Goal: Task Accomplishment & Management: Complete application form

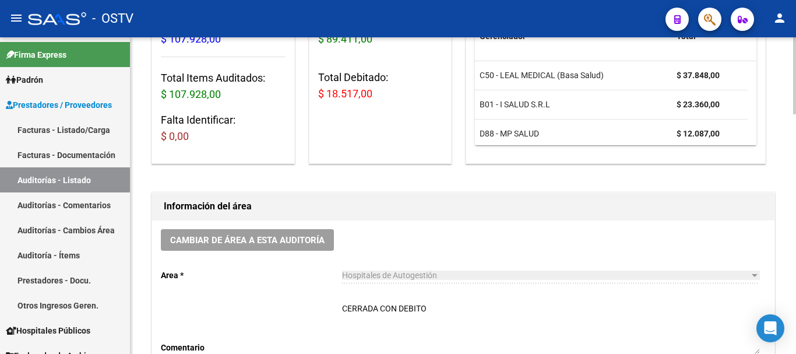
scroll to position [292, 0]
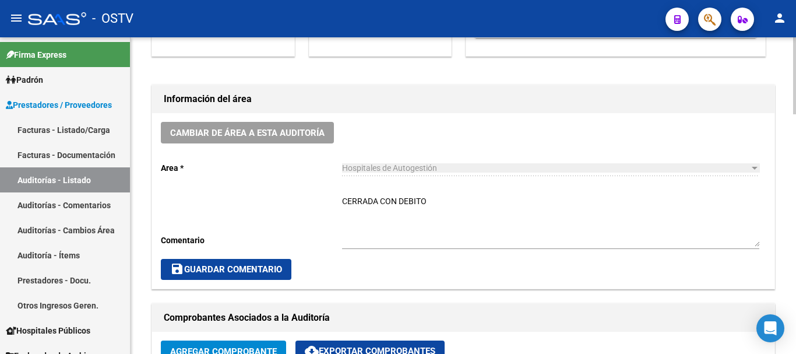
click at [255, 274] on span "save Guardar Comentario" at bounding box center [226, 269] width 112 height 10
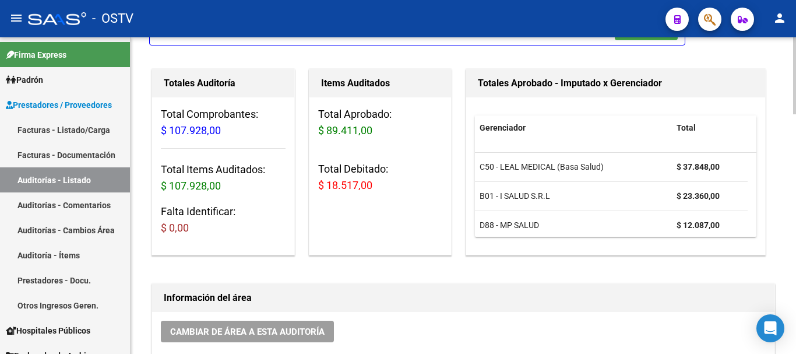
scroll to position [0, 0]
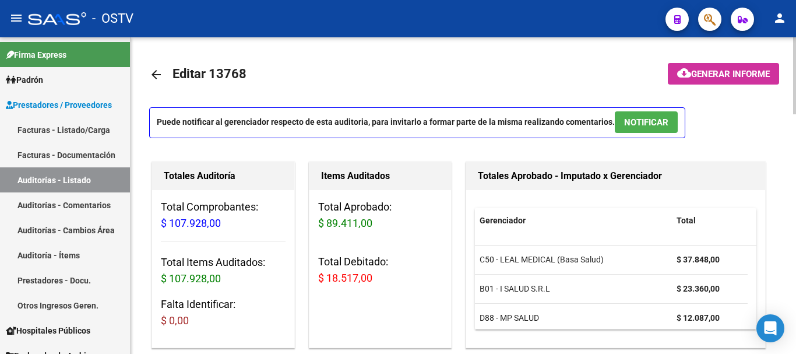
click at [163, 77] on mat-icon "arrow_back" at bounding box center [156, 75] width 14 height 14
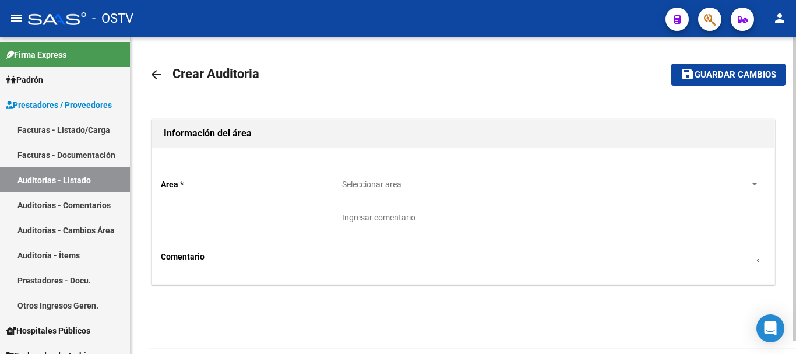
click at [450, 178] on div "Seleccionar area Seleccionar area" at bounding box center [550, 180] width 417 height 23
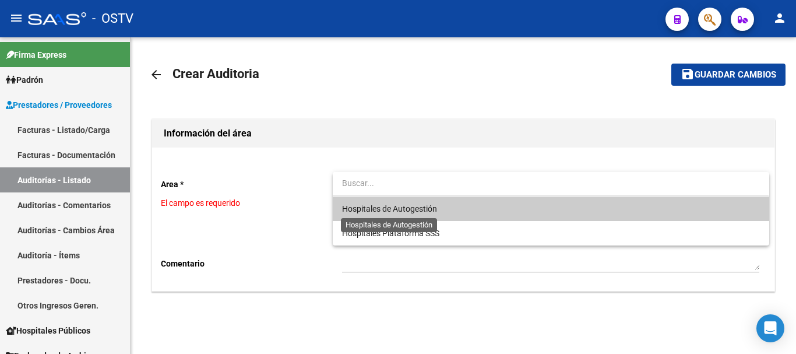
click at [426, 208] on span "Hospitales de Autogestión" at bounding box center [389, 208] width 95 height 9
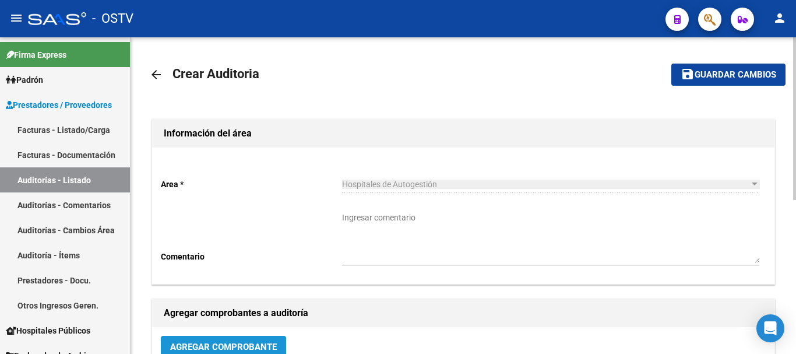
click at [270, 337] on button "Agregar Comprobante" at bounding box center [223, 347] width 125 height 22
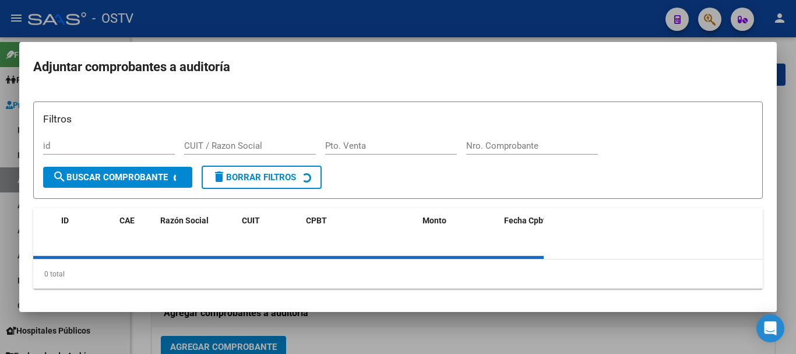
drag, startPoint x: 525, startPoint y: 134, endPoint x: 522, endPoint y: 146, distance: 12.6
click at [524, 139] on div "Filtros id CUIT / Razon Social Pto. Venta Nro. Comprobante" at bounding box center [398, 138] width 710 height 54
click at [522, 146] on div "Nro. Comprobante" at bounding box center [532, 151] width 132 height 29
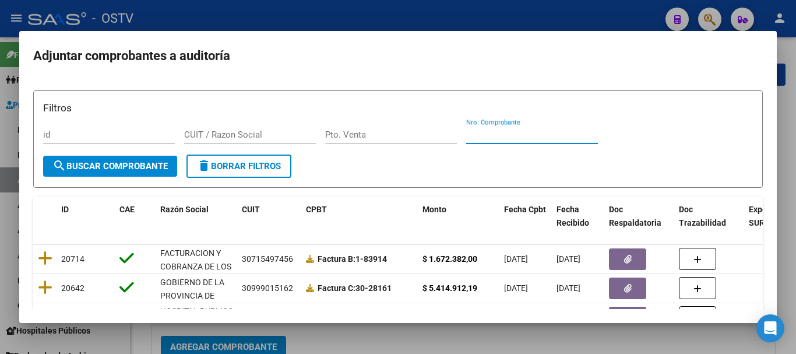
paste input "17199"
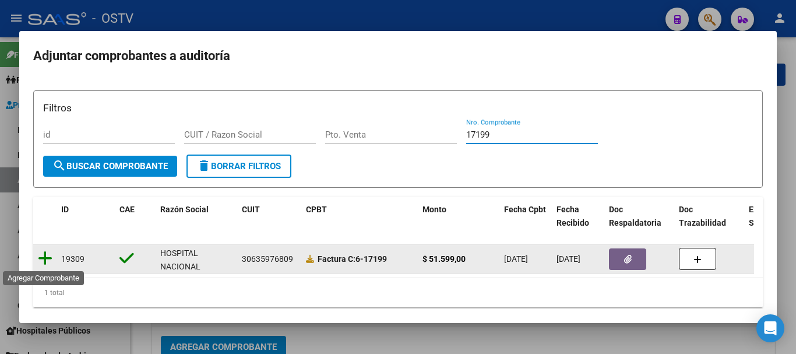
type input "17199"
click at [47, 260] on icon at bounding box center [45, 258] width 15 height 16
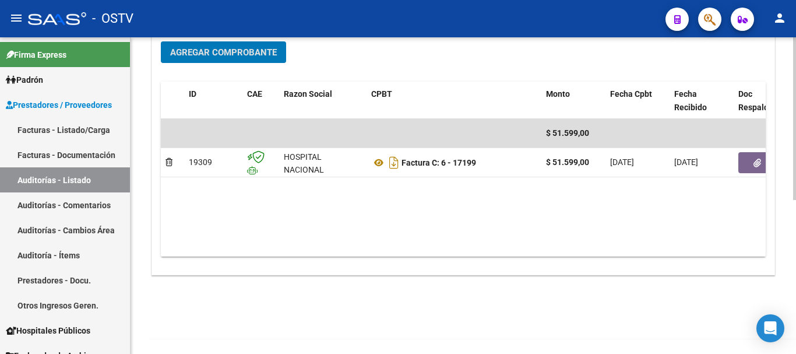
scroll to position [295, 0]
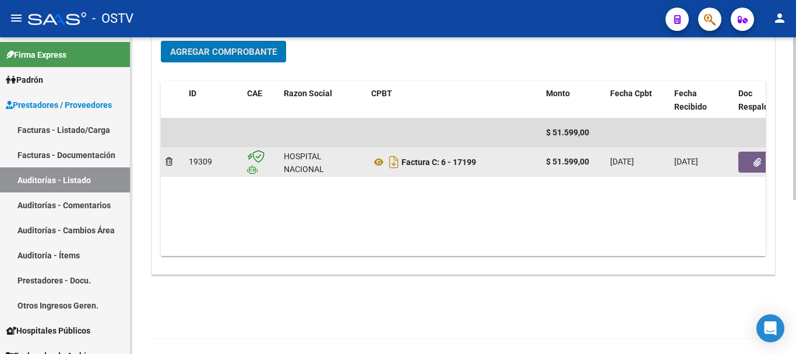
click at [754, 165] on icon "button" at bounding box center [758, 162] width 8 height 9
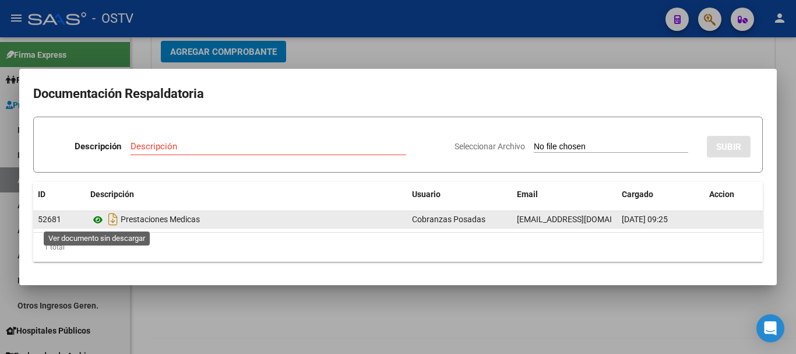
click at [101, 220] on icon at bounding box center [97, 220] width 15 height 14
click at [102, 222] on icon at bounding box center [97, 220] width 15 height 14
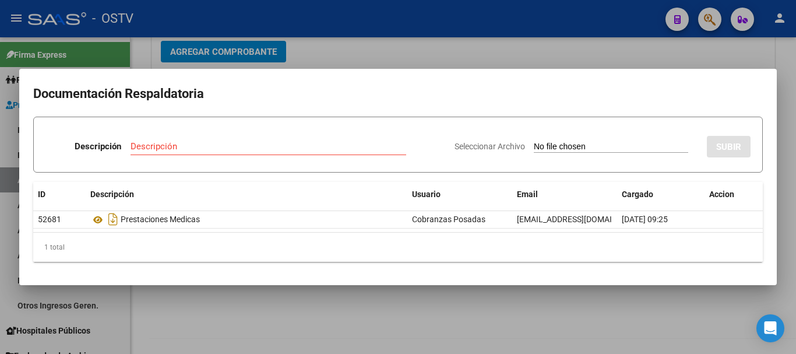
click at [581, 41] on div at bounding box center [398, 177] width 796 height 354
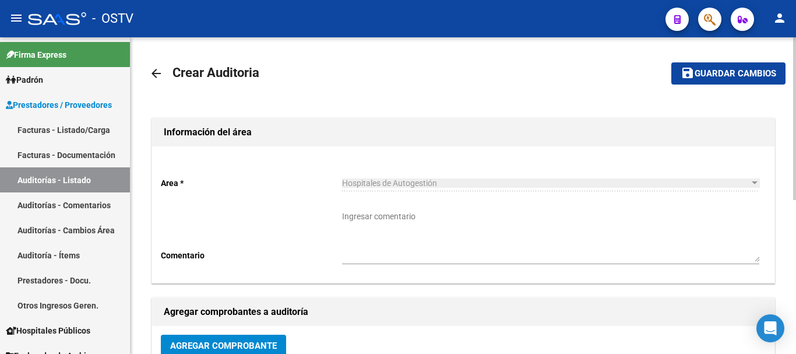
scroll to position [0, 0]
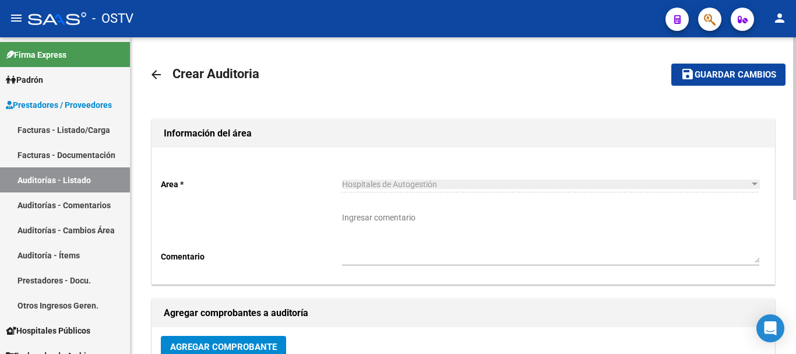
click at [739, 71] on span "Guardar cambios" at bounding box center [736, 75] width 82 height 10
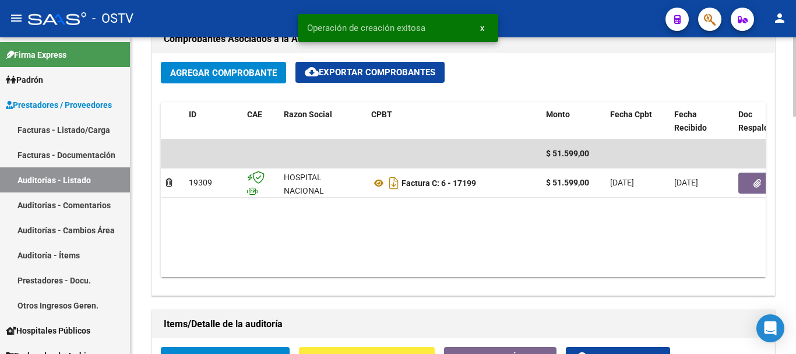
scroll to position [700, 0]
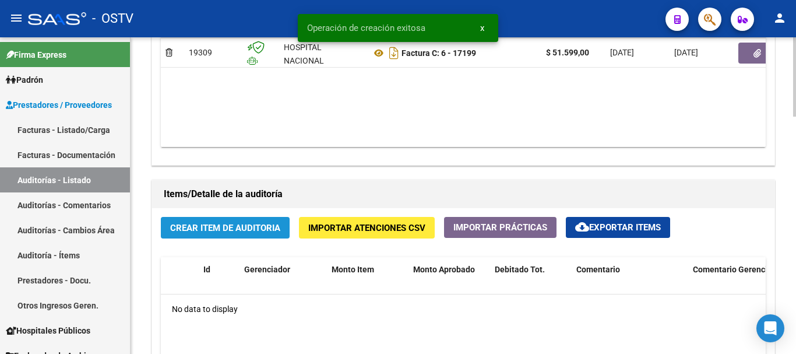
click at [239, 226] on span "Crear Item de Auditoria" at bounding box center [225, 228] width 110 height 10
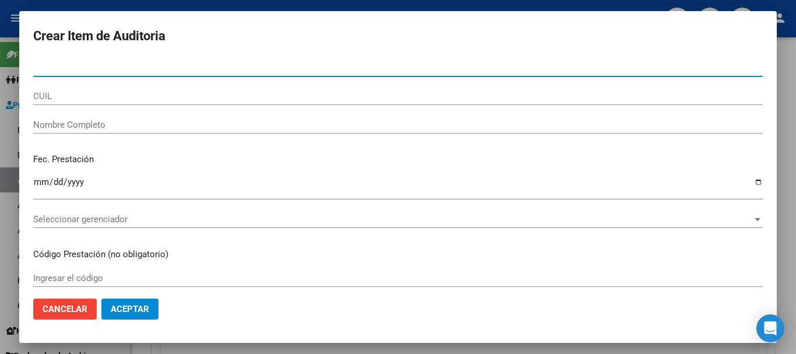
paste input "22550101"
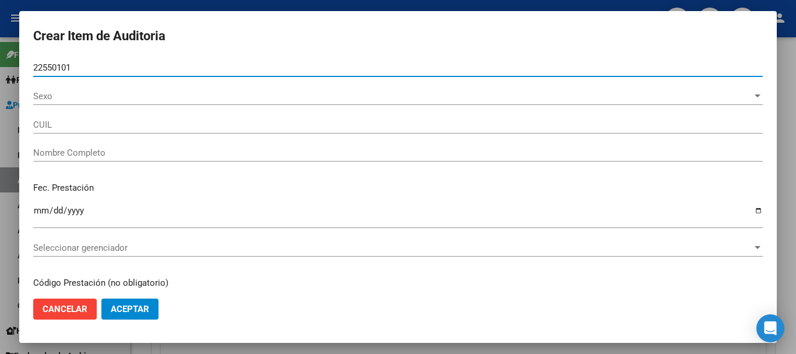
type input "22550101"
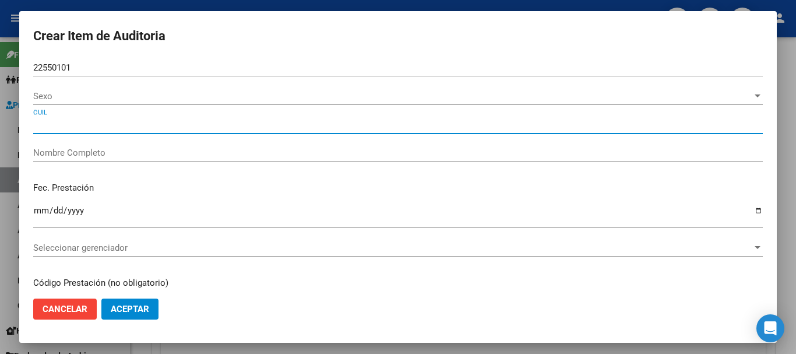
type input "27225501012"
type input "[PERSON_NAME]"
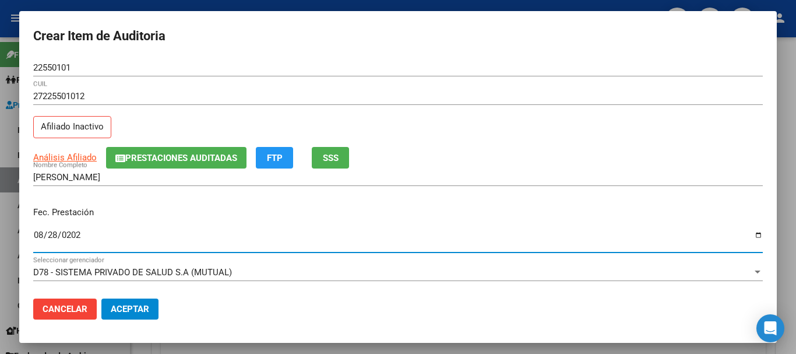
type input "[DATE]"
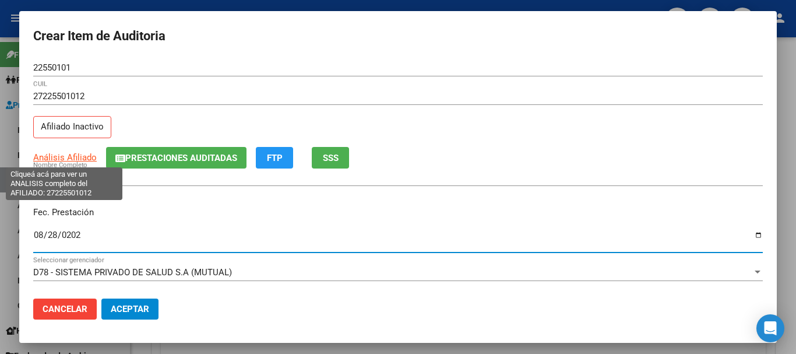
click at [62, 159] on span "Análisis Afiliado" at bounding box center [65, 157] width 64 height 10
type textarea "27225501012"
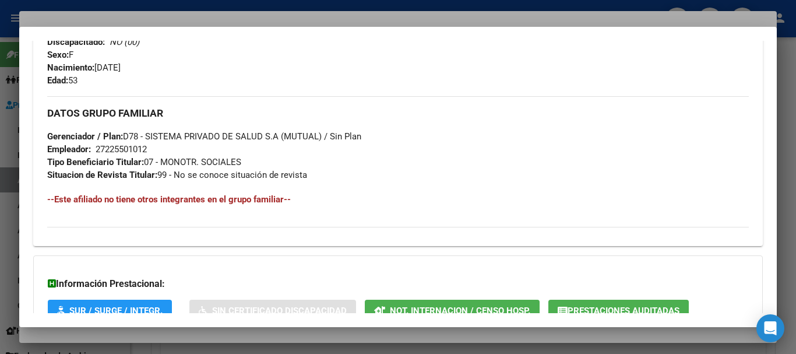
scroll to position [592, 0]
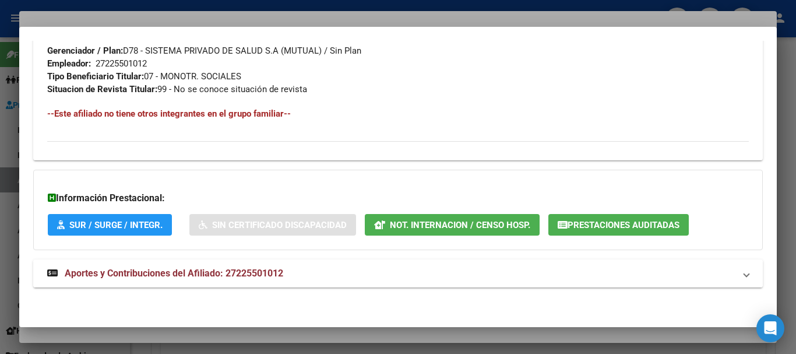
click at [208, 262] on mat-expansion-panel-header "Aportes y Contribuciones del Afiliado: 27225501012" at bounding box center [398, 273] width 730 height 28
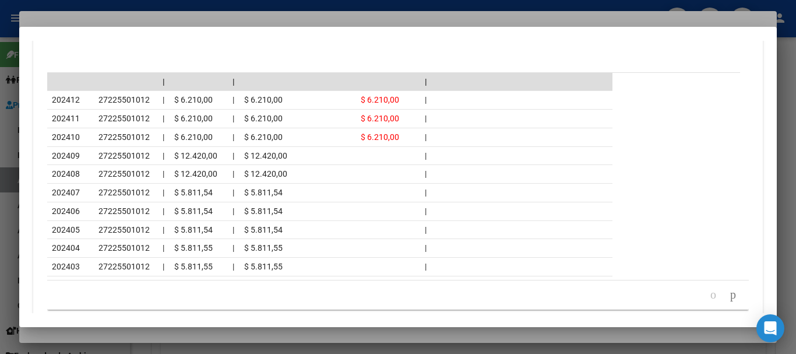
scroll to position [1115, 0]
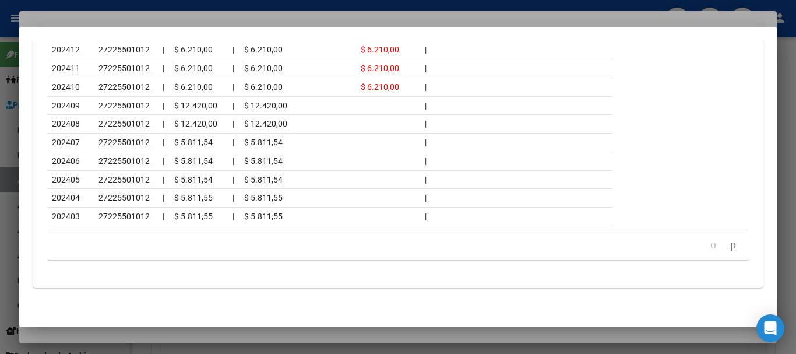
click at [210, 20] on div at bounding box center [398, 177] width 796 height 354
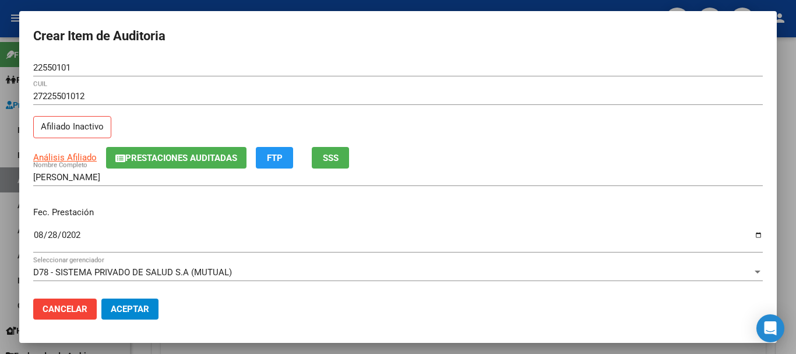
click at [468, 167] on div "Análisis Afiliado Prestaciones Auditadas FTP SSS" at bounding box center [398, 158] width 730 height 22
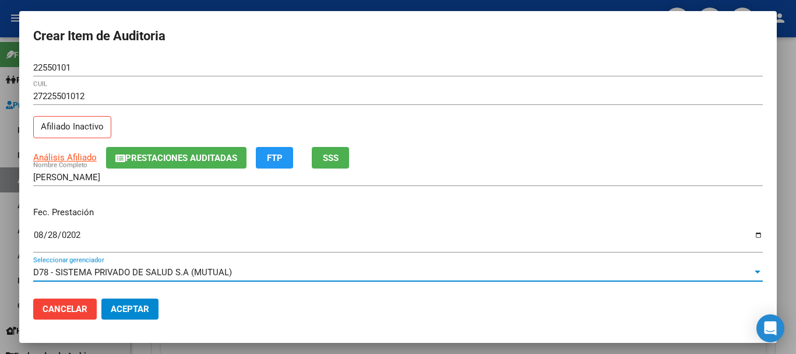
scroll to position [157, 0]
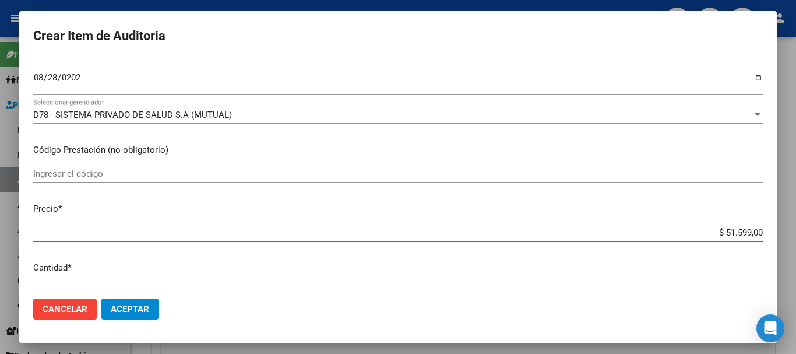
type input "$ 0,04"
type input "$ 0,44"
type input "$ 4,44"
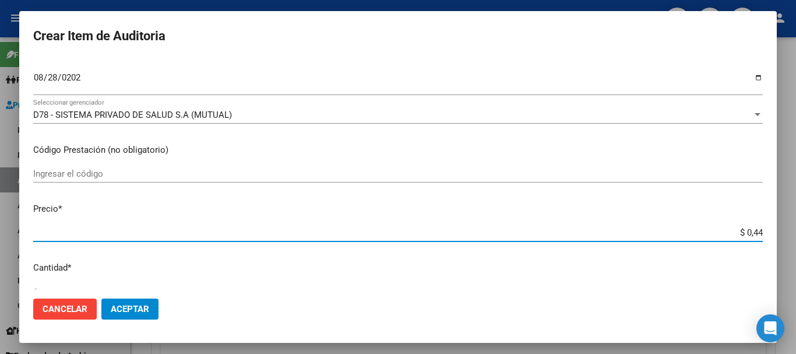
type input "$ 4,44"
type input "$ 44,49"
type input "$ 4,44"
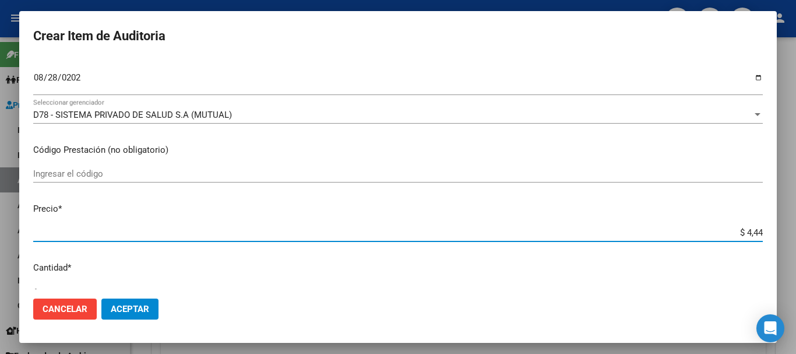
type input "$ 44,48"
type input "$ 444,89"
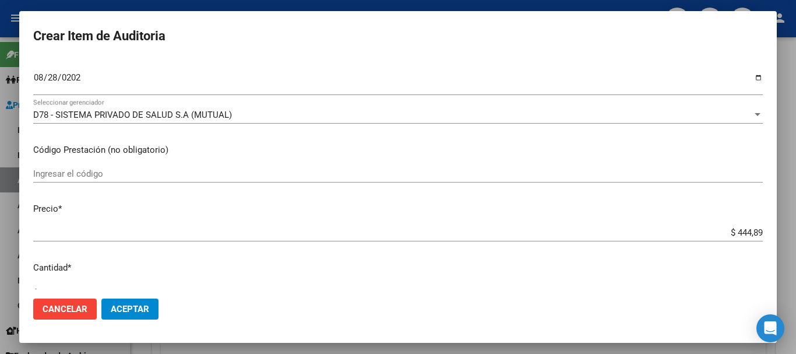
type input "$ 4.448,90"
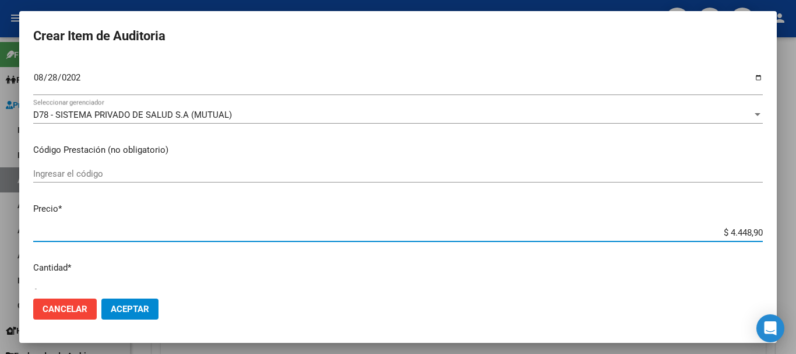
type input "$ 44.489,00"
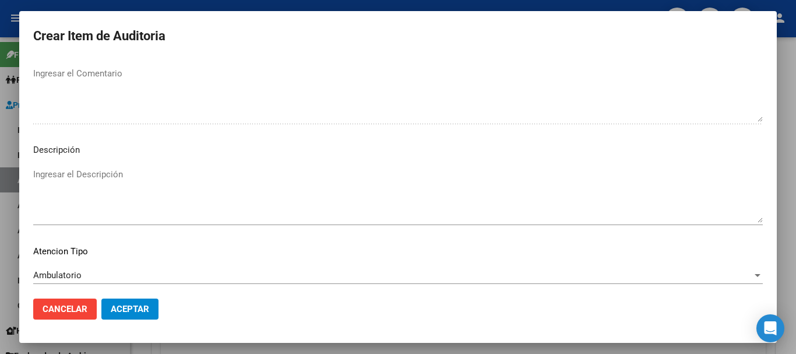
scroll to position [719, 0]
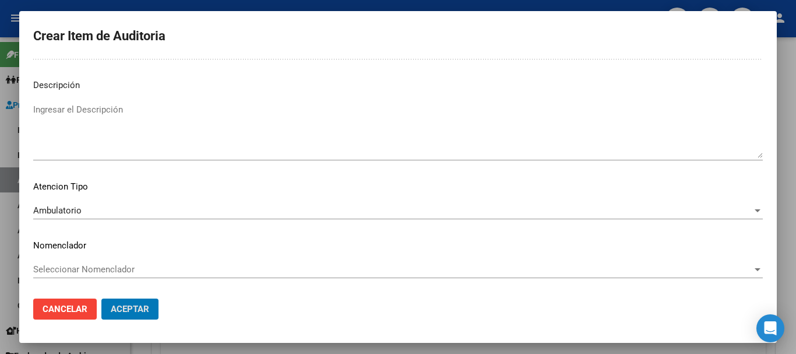
click at [101, 299] on button "Aceptar" at bounding box center [129, 309] width 57 height 21
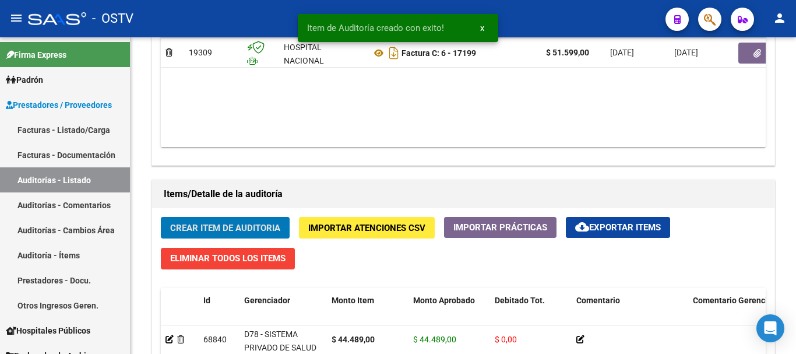
click at [161, 217] on button "Crear Item de Auditoria" at bounding box center [225, 228] width 129 height 22
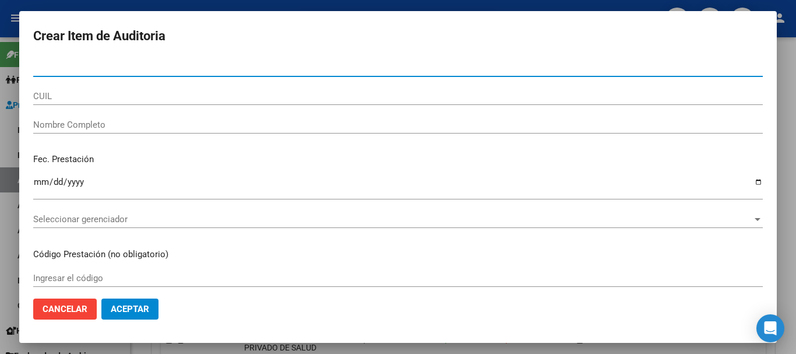
scroll to position [700, 0]
paste input "34578468"
type input "34578468"
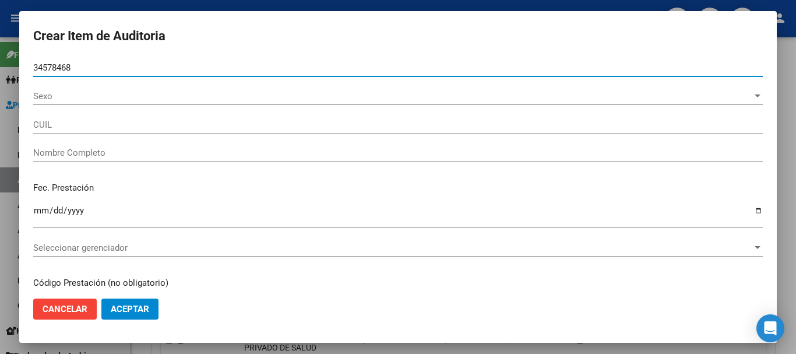
type input "27345784689"
type input "[PERSON_NAME] [PERSON_NAME]"
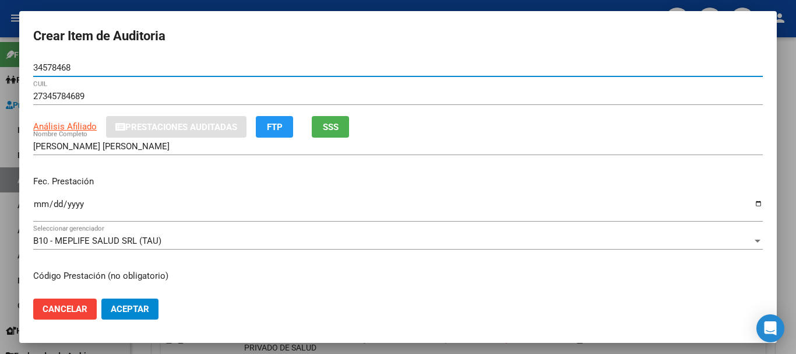
type input "34578468"
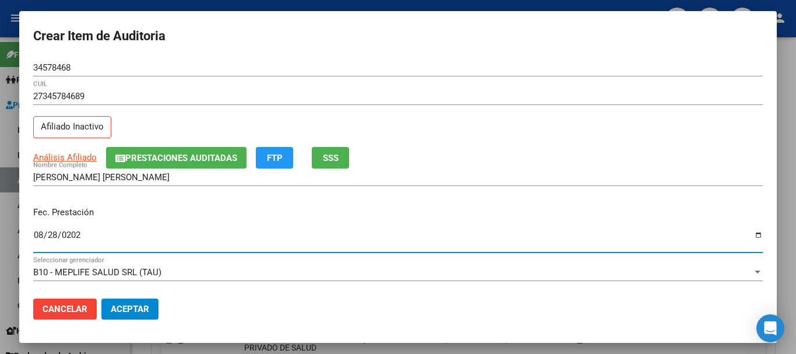
type input "[DATE]"
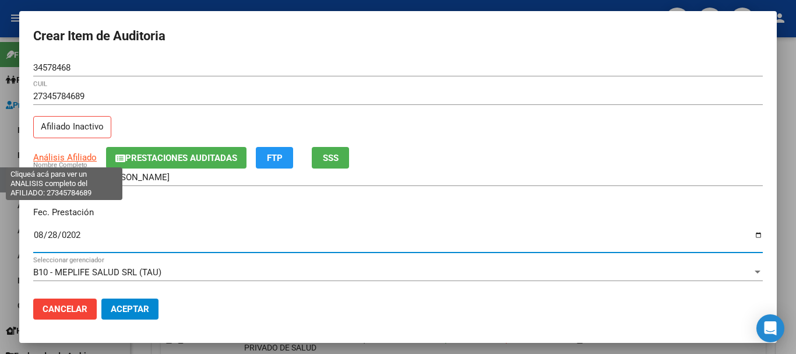
click at [65, 155] on span "Análisis Afiliado" at bounding box center [65, 157] width 64 height 10
type textarea "27345784689"
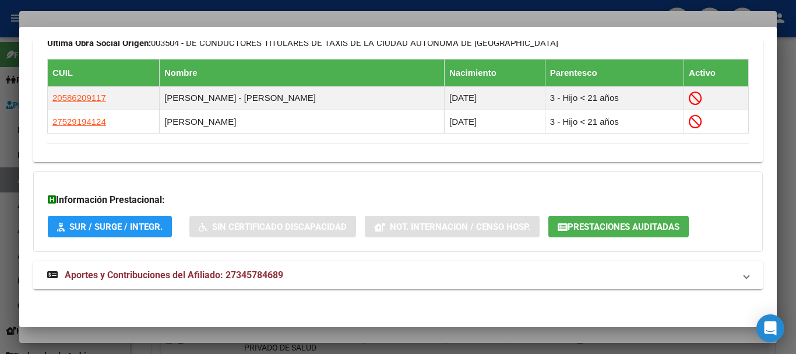
scroll to position [675, 0]
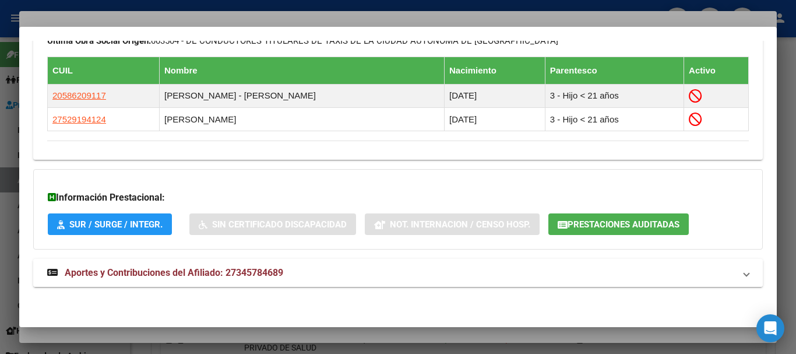
click at [257, 270] on span "Aportes y Contribuciones del Afiliado: 27345784689" at bounding box center [174, 272] width 219 height 11
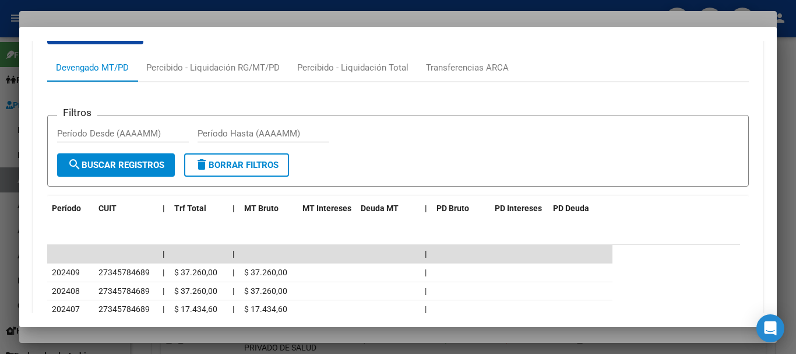
scroll to position [995, 0]
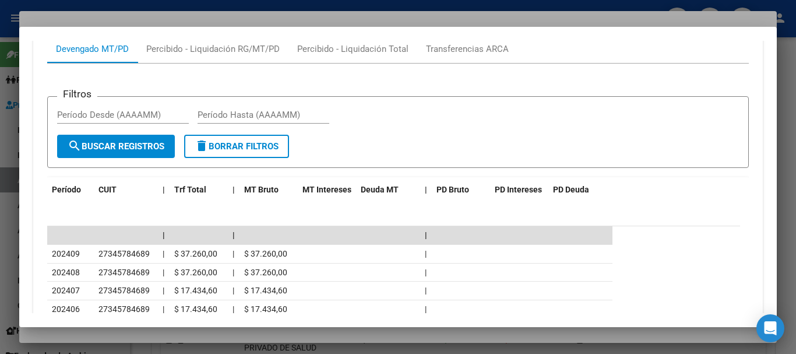
click at [184, 22] on div at bounding box center [398, 177] width 796 height 354
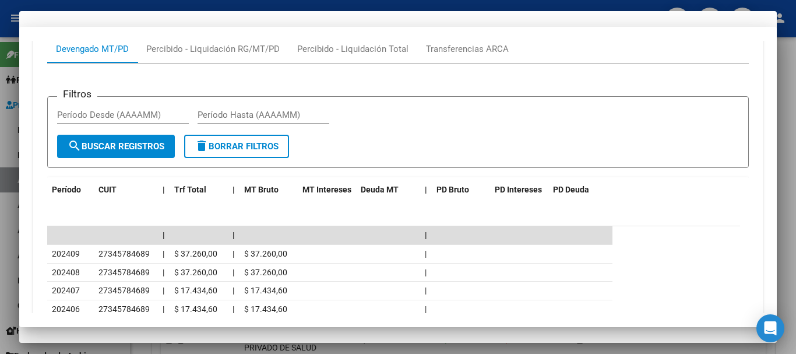
click at [353, 114] on div "27345784689 CUIL" at bounding box center [398, 101] width 730 height 29
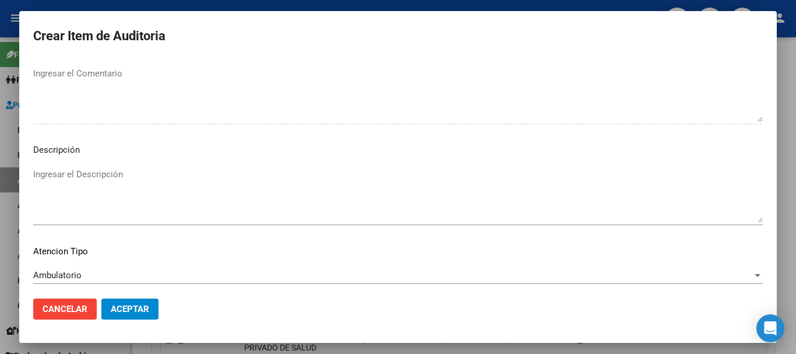
scroll to position [719, 0]
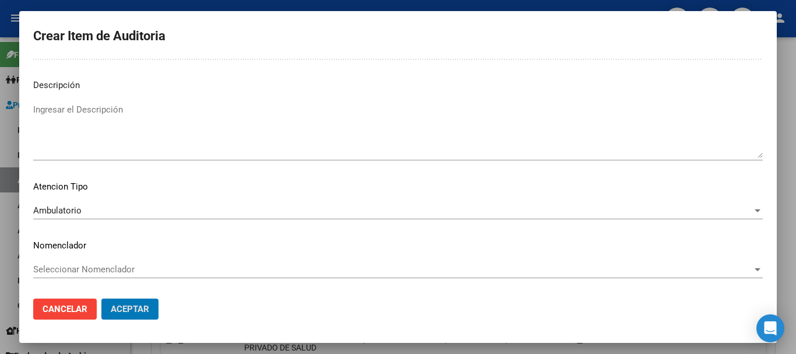
click at [101, 299] on button "Aceptar" at bounding box center [129, 309] width 57 height 21
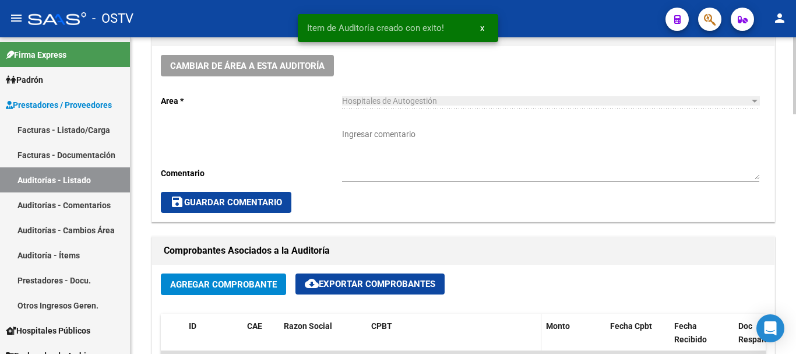
scroll to position [350, 0]
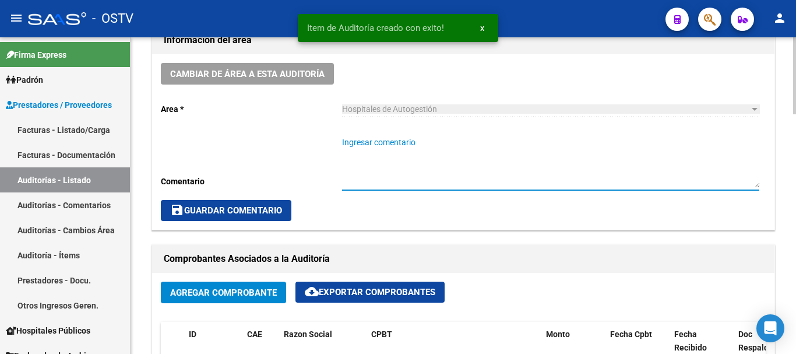
click at [441, 161] on textarea "Ingresar comentario" at bounding box center [550, 161] width 417 height 51
type textarea "CERRADA"
click at [241, 206] on span "save Guardar Comentario" at bounding box center [226, 210] width 112 height 10
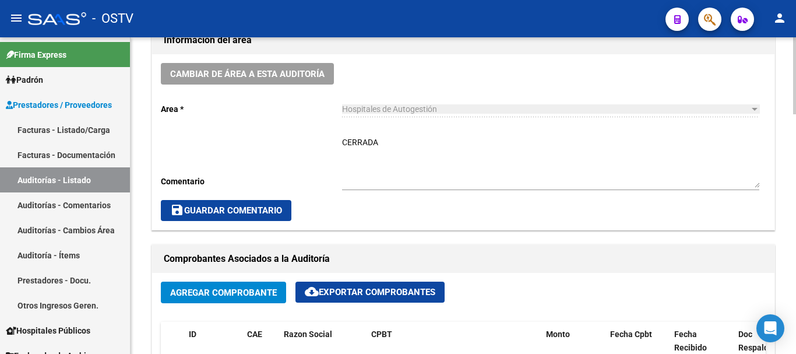
click at [250, 210] on span "save Guardar Comentario" at bounding box center [226, 210] width 112 height 10
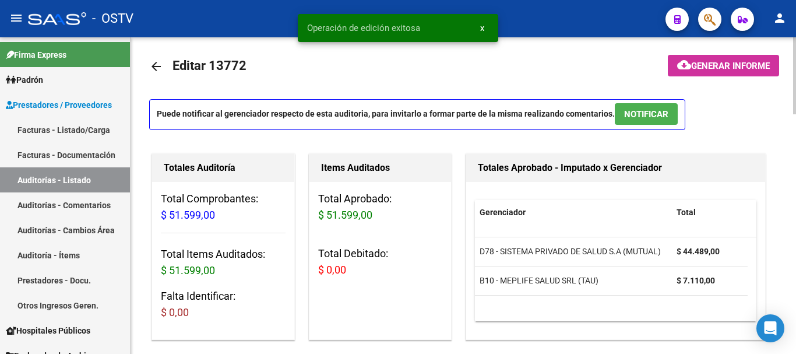
scroll to position [0, 0]
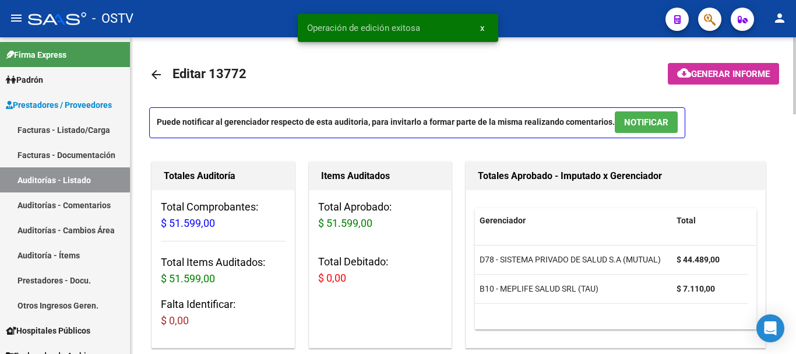
click at [164, 74] on link "arrow_back" at bounding box center [160, 74] width 23 height 27
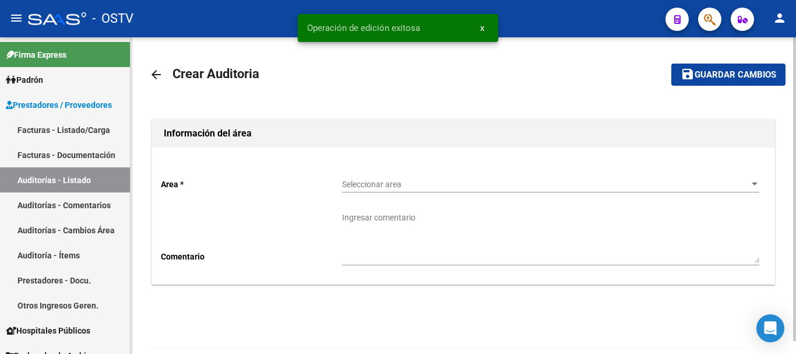
click at [431, 188] on span "Seleccionar area" at bounding box center [545, 185] width 407 height 10
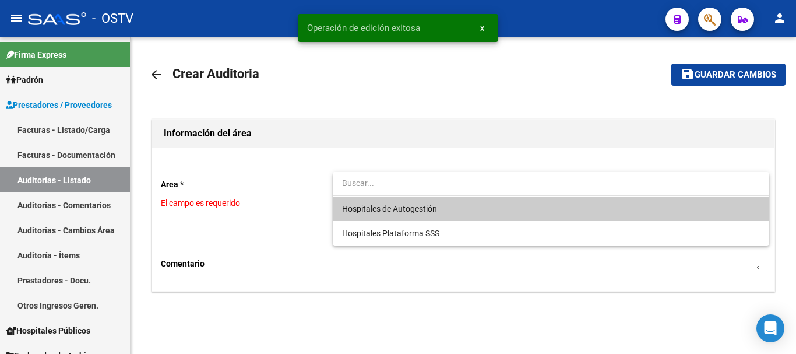
click at [368, 219] on span "Hospitales de Autogestión" at bounding box center [550, 208] width 417 height 24
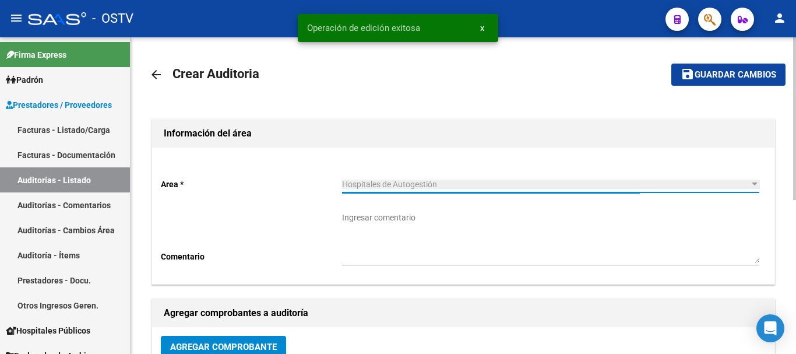
click at [381, 182] on span "Hospitales de Autogestión" at bounding box center [389, 184] width 95 height 9
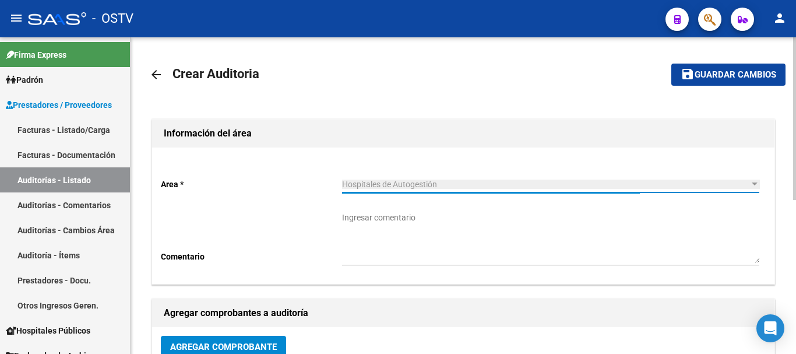
click at [237, 348] on span "Agregar Comprobante" at bounding box center [223, 347] width 107 height 10
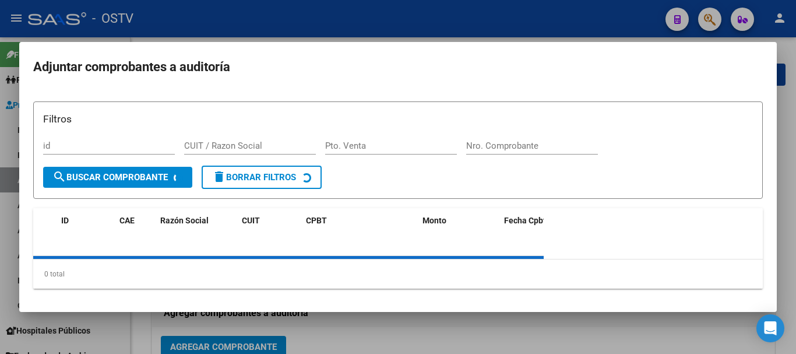
click at [521, 135] on div "Filtros id CUIT / Razon Social Pto. Venta Nro. Comprobante" at bounding box center [398, 138] width 710 height 54
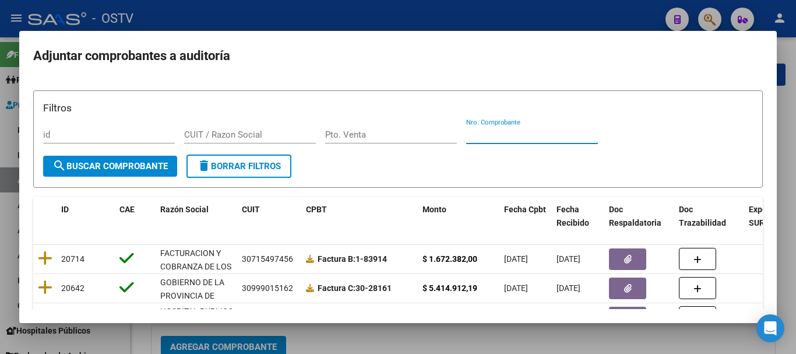
click at [521, 137] on input "Nro. Comprobante" at bounding box center [532, 134] width 132 height 10
paste input "17198"
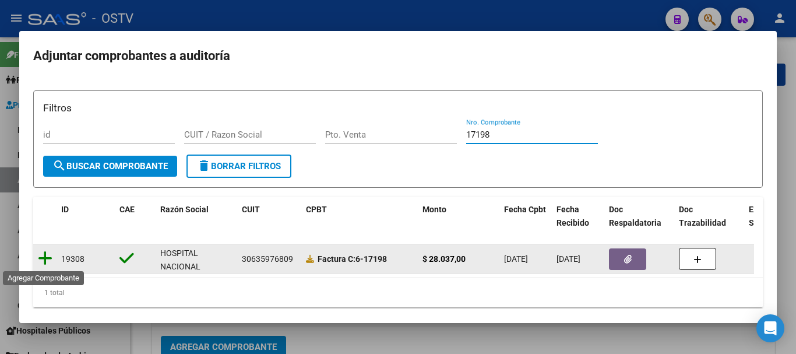
type input "17198"
click at [44, 257] on icon at bounding box center [45, 258] width 15 height 16
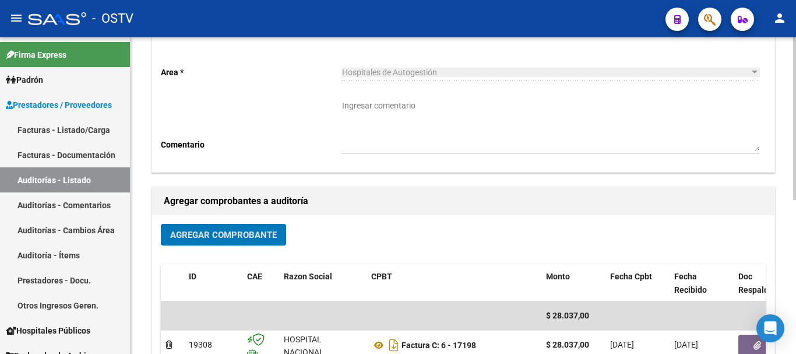
scroll to position [295, 0]
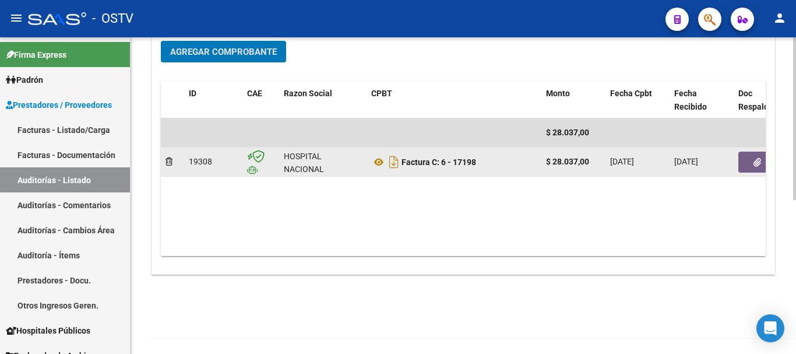
click at [752, 169] on button "button" at bounding box center [757, 162] width 37 height 21
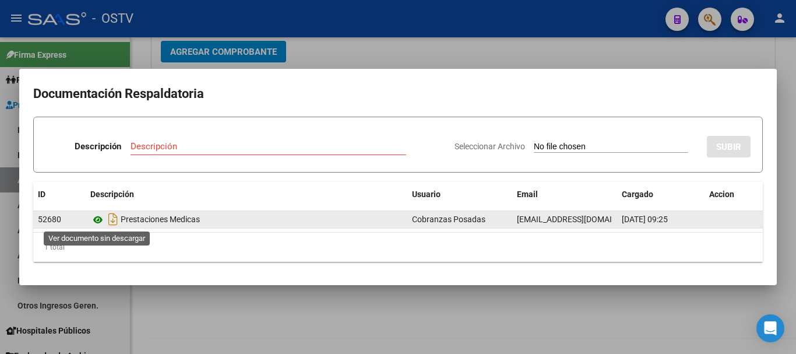
click at [97, 216] on icon at bounding box center [97, 220] width 15 height 14
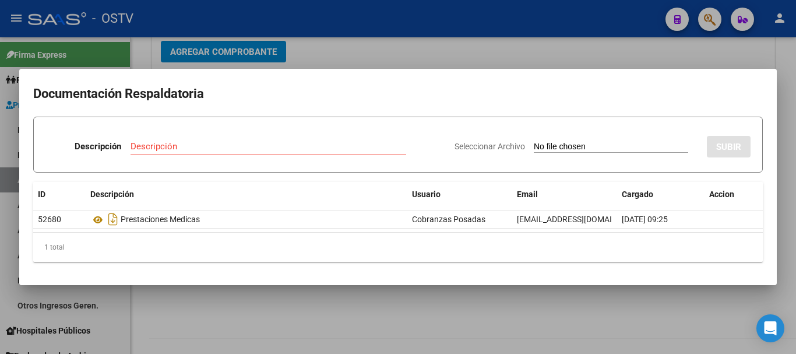
click at [430, 56] on div at bounding box center [398, 177] width 796 height 354
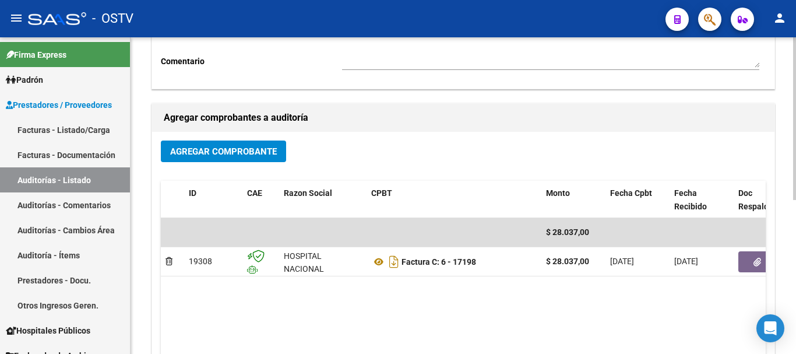
scroll to position [3, 0]
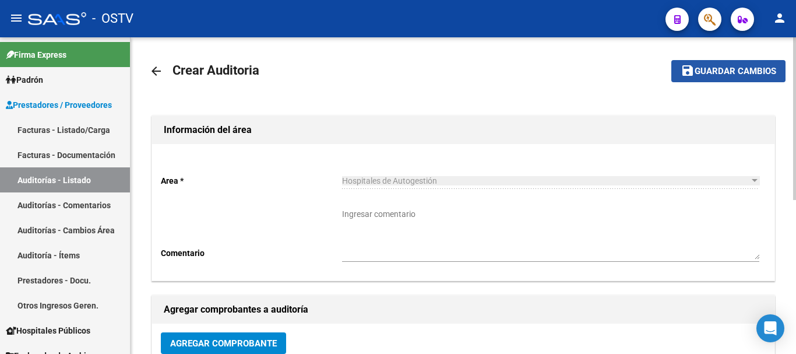
click at [711, 76] on span "Guardar cambios" at bounding box center [736, 71] width 82 height 10
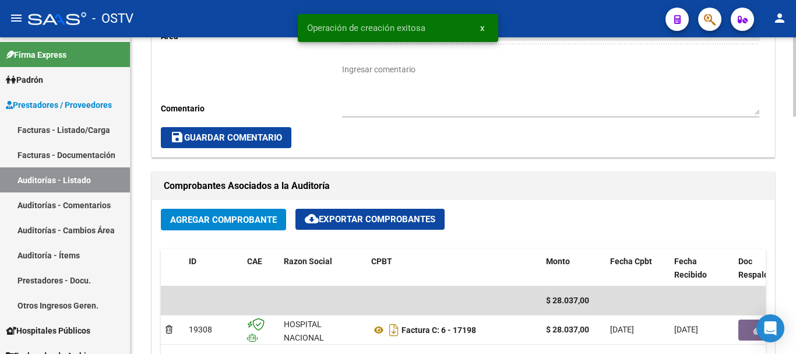
scroll to position [583, 0]
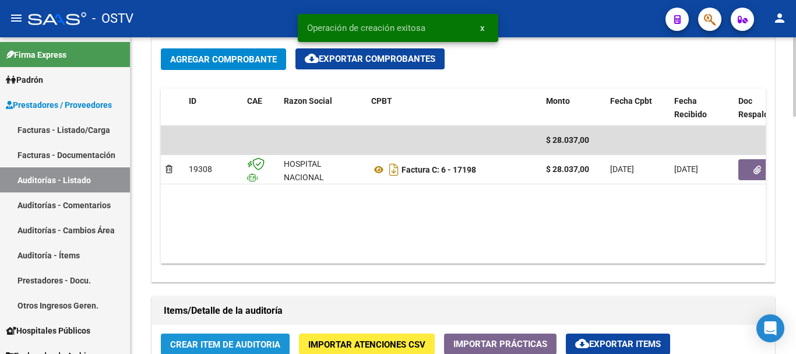
click at [237, 347] on span "Crear Item de Auditoria" at bounding box center [225, 344] width 110 height 10
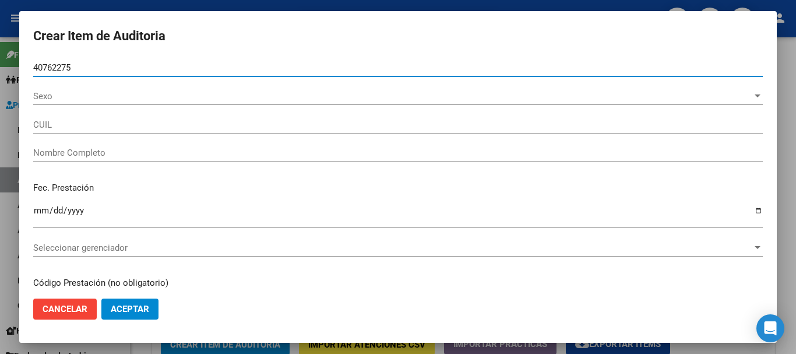
type input "40762275"
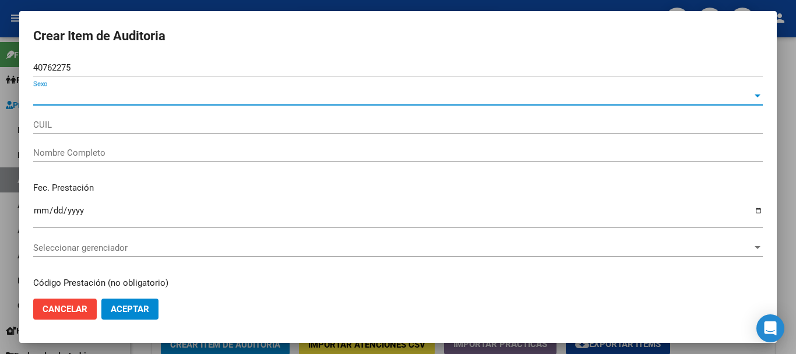
type input "27407622753"
type input "[PERSON_NAME] [PERSON_NAME]"
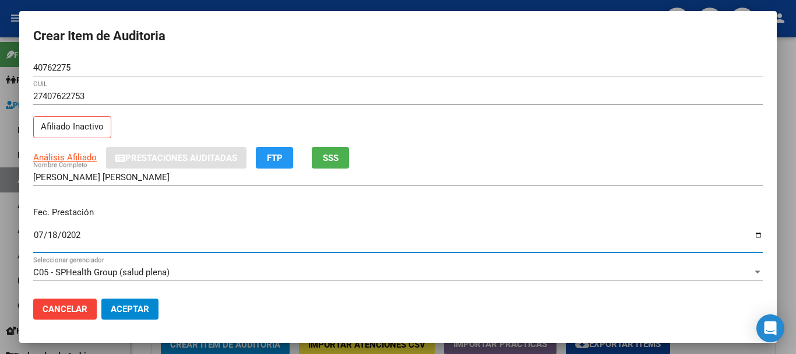
type input "[DATE]"
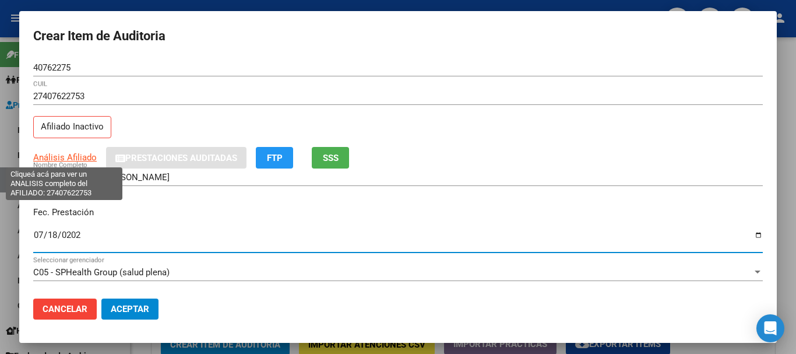
click at [79, 159] on span "Análisis Afiliado" at bounding box center [65, 157] width 64 height 10
type textarea "27407622753"
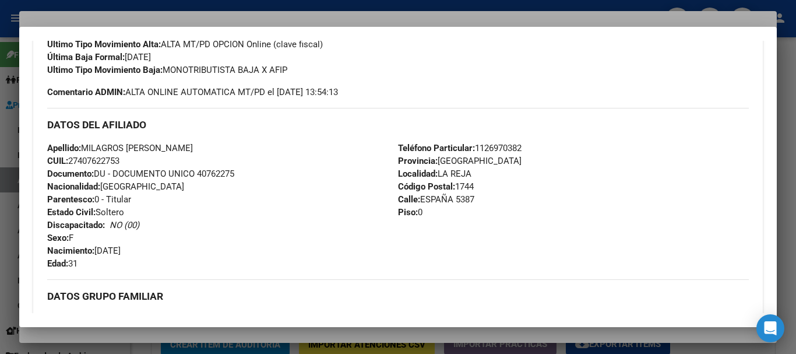
scroll to position [642, 0]
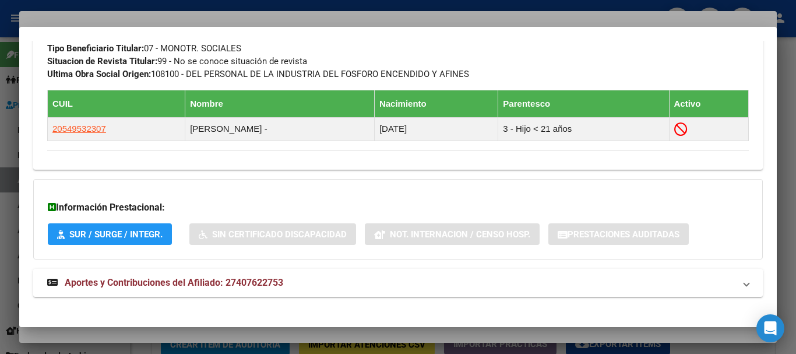
click at [265, 273] on mat-expansion-panel-header "Aportes y Contribuciones del Afiliado: 27407622753" at bounding box center [398, 283] width 730 height 28
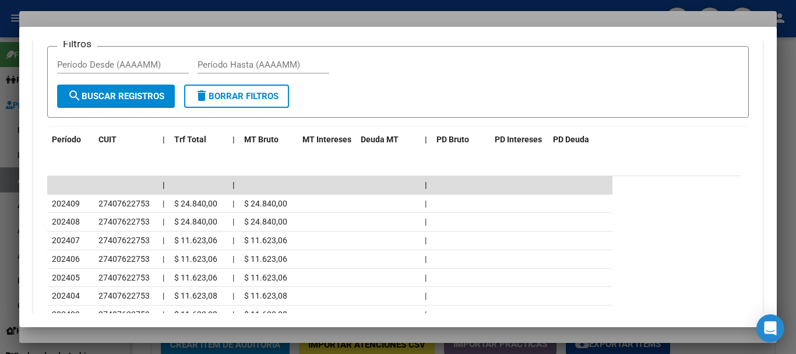
scroll to position [1087, 0]
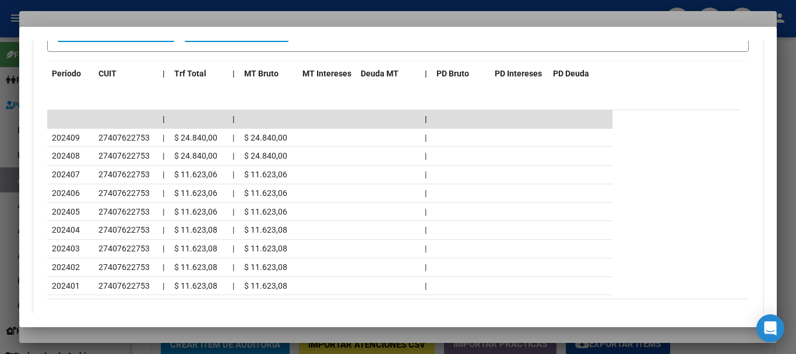
click at [166, 15] on div at bounding box center [398, 177] width 796 height 354
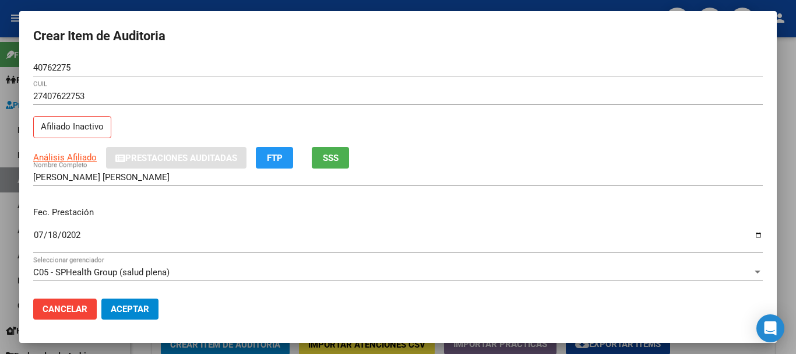
click at [308, 59] on div "40762275 Nro Documento" at bounding box center [398, 67] width 730 height 17
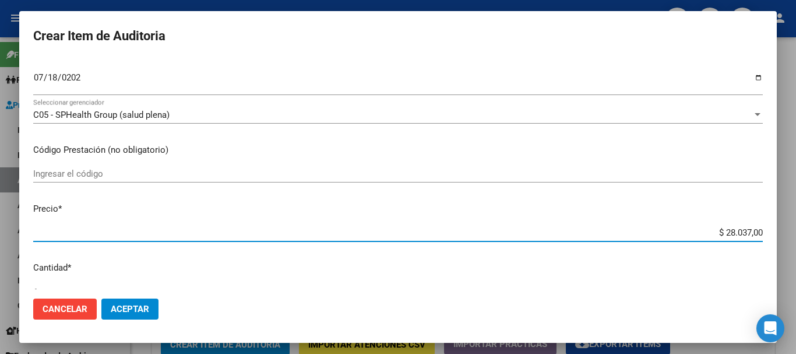
type input "$ 0,07"
type input "$ 0,71"
type input "$ 7,11"
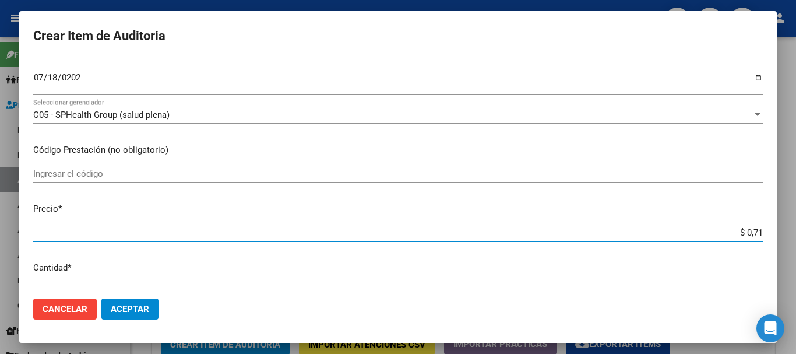
type input "$ 7,11"
type input "$ 71,10"
type input "$ 711,00"
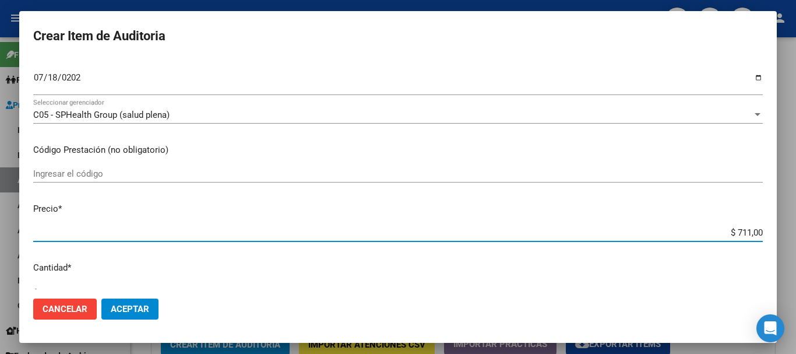
type input "$ 7.110,00"
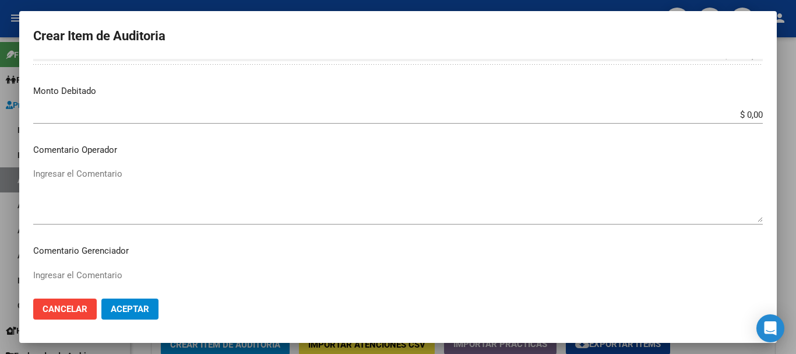
scroll to position [654, 0]
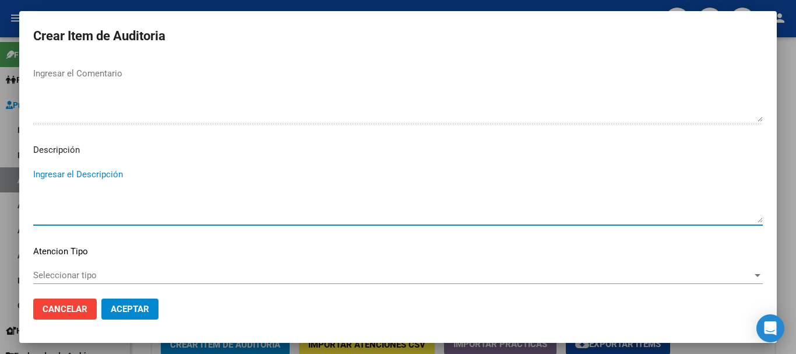
type textarea "A"
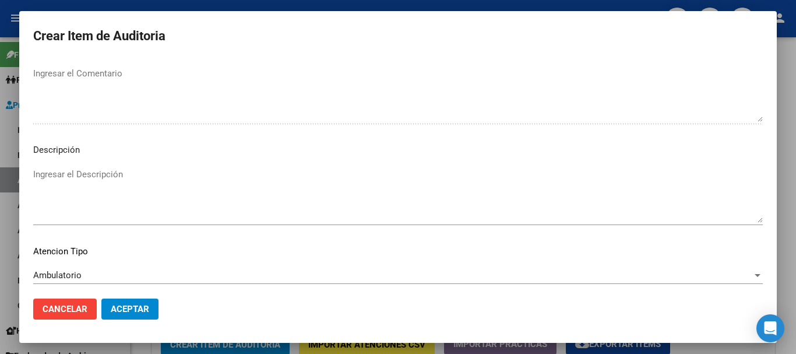
scroll to position [719, 0]
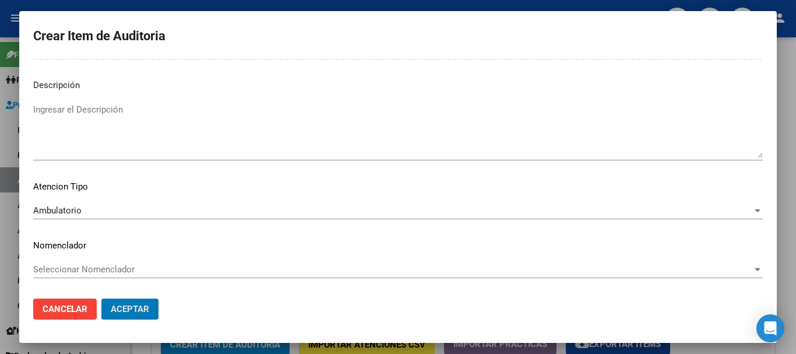
click at [101, 299] on button "Aceptar" at bounding box center [129, 309] width 57 height 21
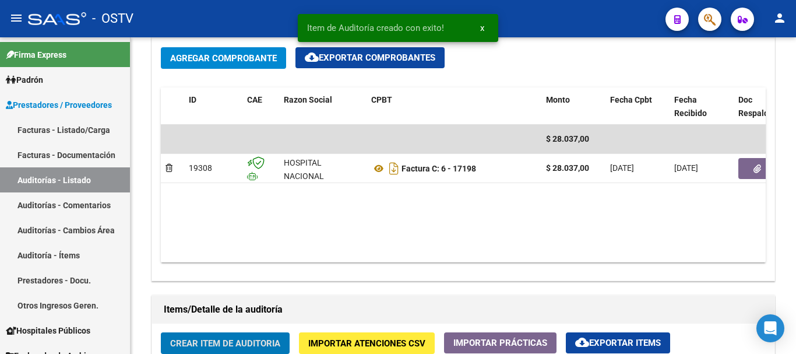
click at [161, 332] on button "Crear Item de Auditoria" at bounding box center [225, 343] width 129 height 22
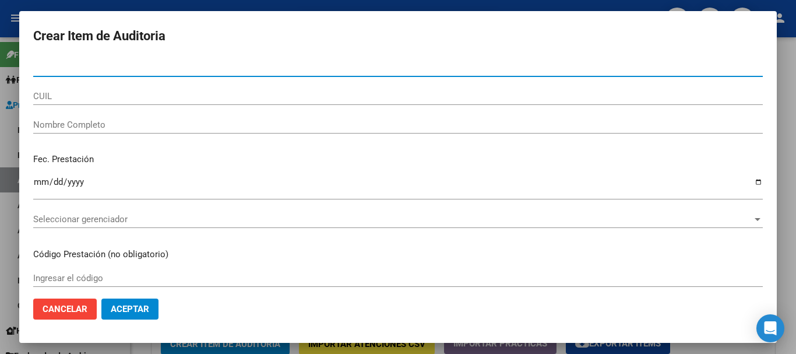
scroll to position [585, 0]
paste input "39111166"
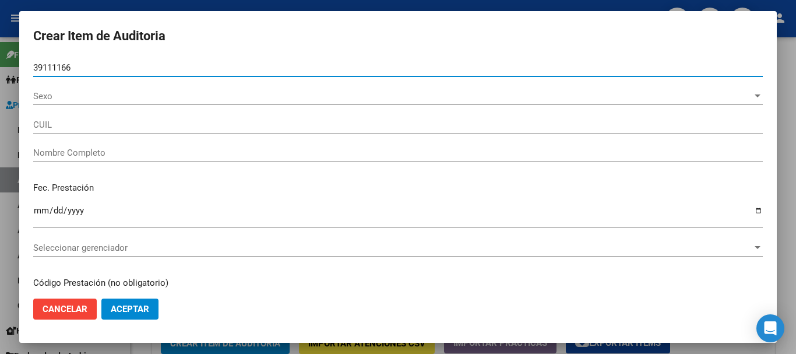
type input "39111166"
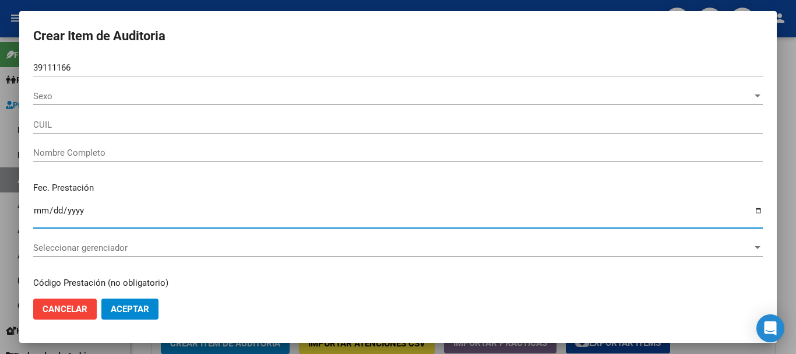
type input "27391111664"
type input "CABAÑA [PERSON_NAME]"
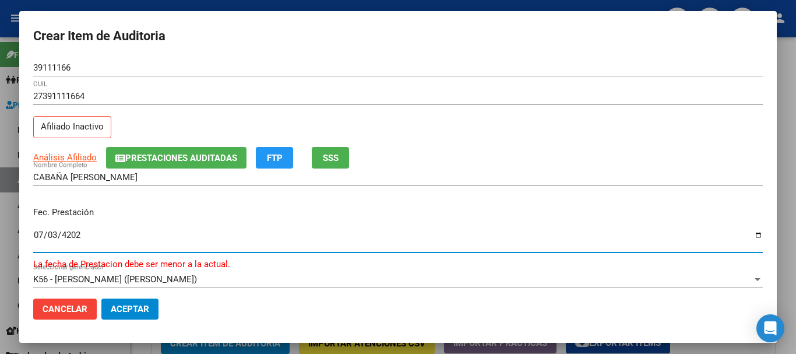
type input "[DATE]"
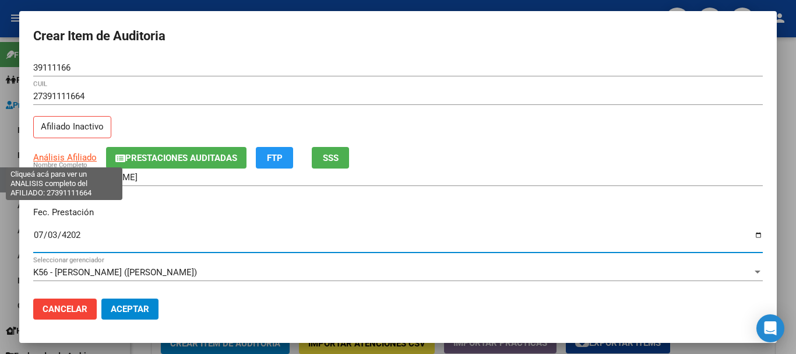
click at [60, 159] on span "Análisis Afiliado" at bounding box center [65, 157] width 64 height 10
type textarea "27391111664"
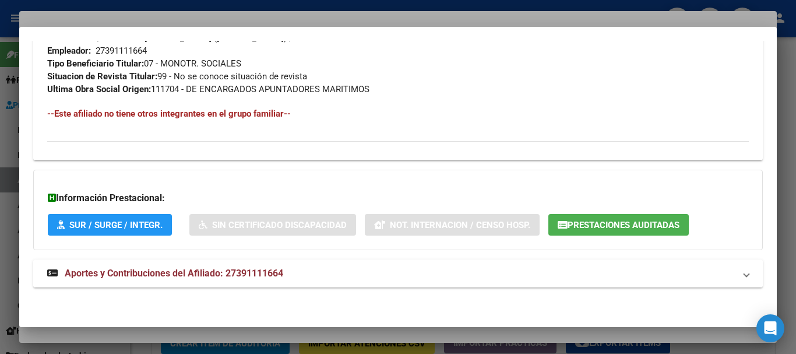
click at [234, 273] on span "Aportes y Contribuciones del Afiliado: 27391111664" at bounding box center [174, 273] width 219 height 11
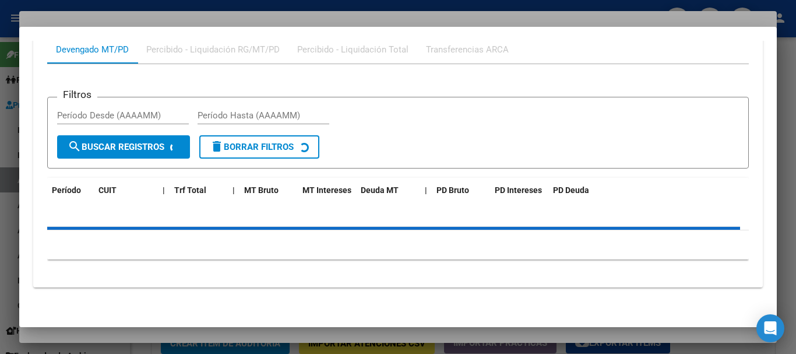
scroll to position [946, 0]
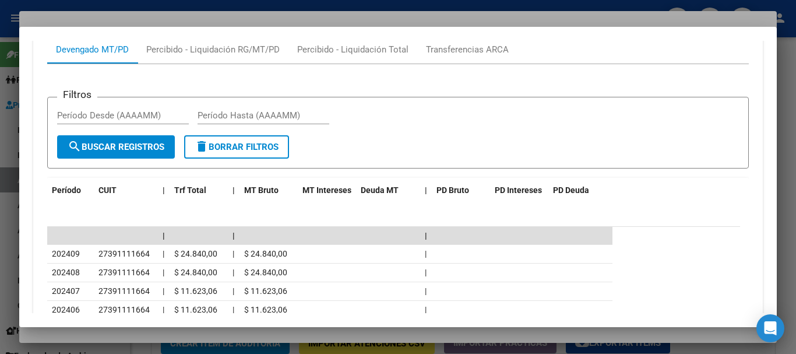
click at [269, 15] on div at bounding box center [398, 177] width 796 height 354
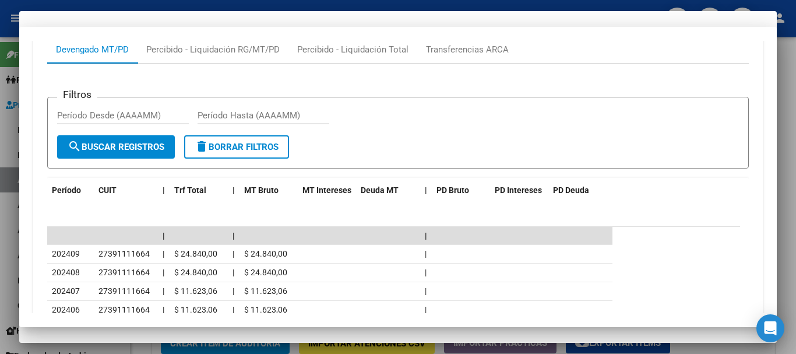
click at [382, 75] on div "39111166 Nro Documento" at bounding box center [398, 67] width 730 height 17
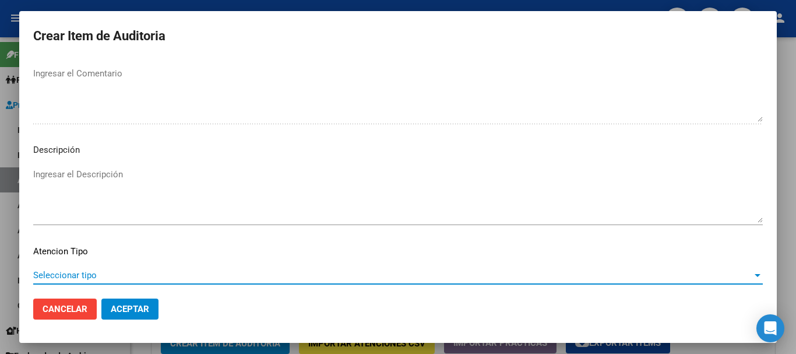
scroll to position [719, 0]
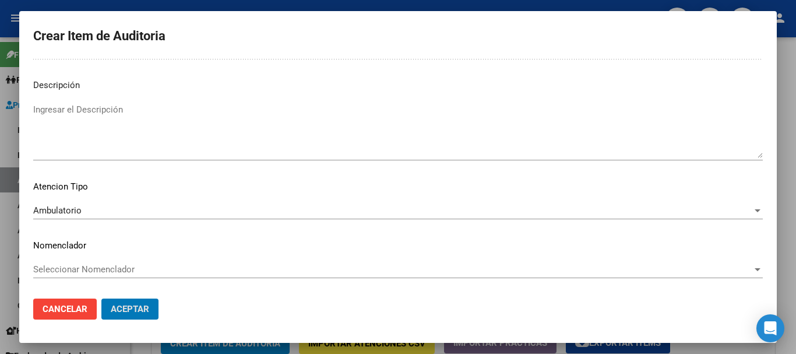
click at [101, 299] on button "Aceptar" at bounding box center [129, 309] width 57 height 21
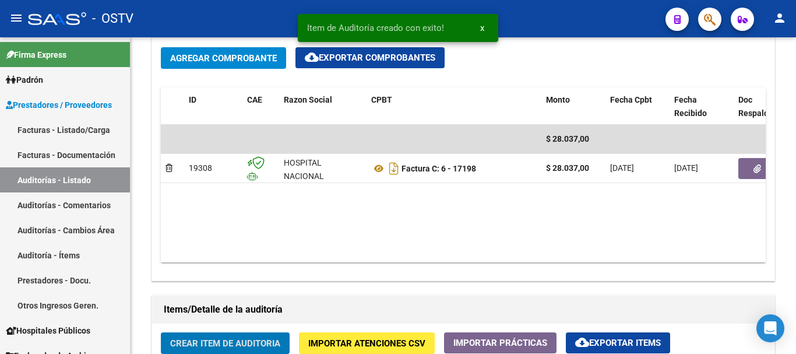
click at [161, 332] on button "Crear Item de Auditoria" at bounding box center [225, 343] width 129 height 22
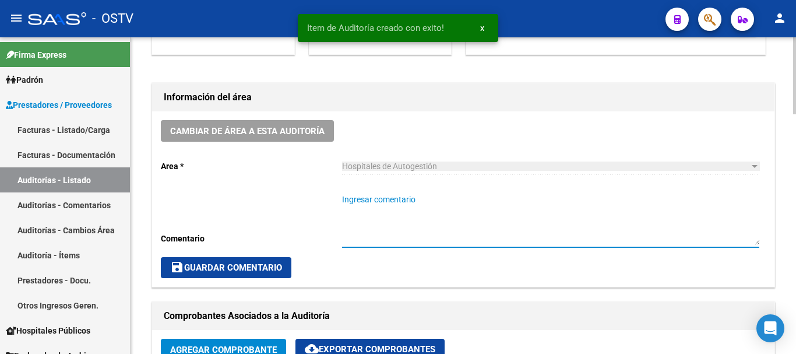
click at [407, 212] on textarea "Ingresar comentario" at bounding box center [550, 219] width 417 height 51
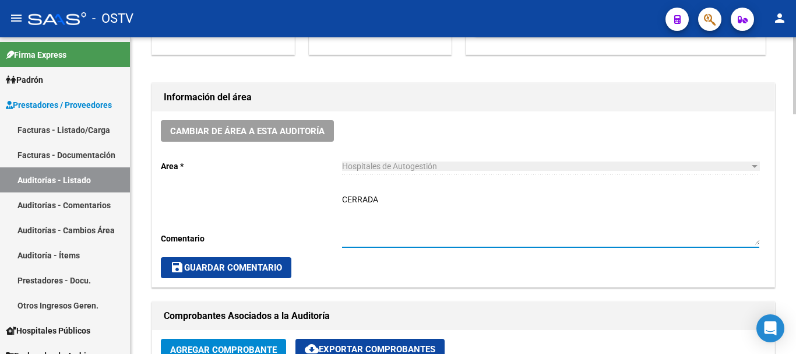
type textarea "CERRADA"
click at [235, 268] on span "save Guardar Comentario" at bounding box center [226, 267] width 112 height 10
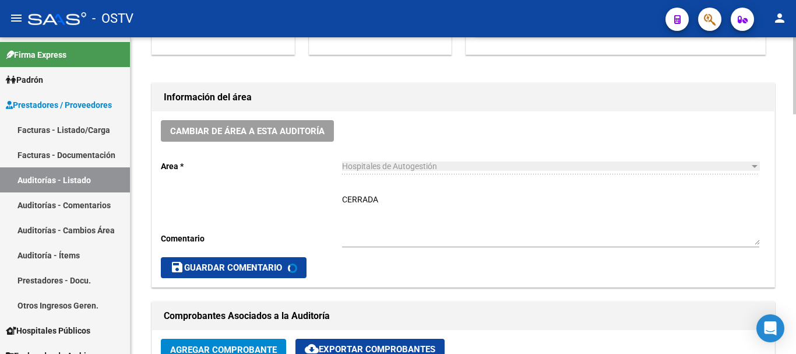
scroll to position [0, 0]
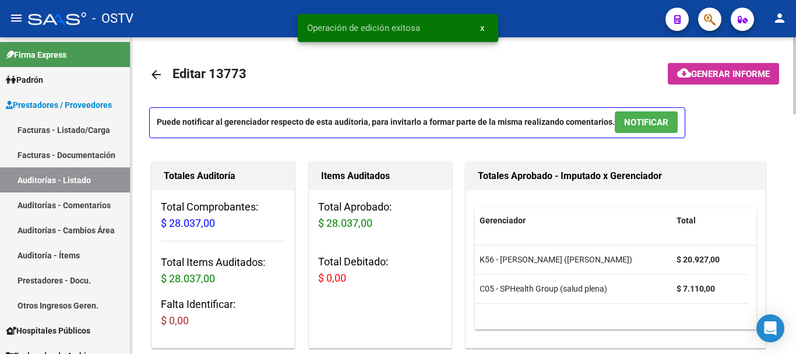
click at [155, 68] on mat-icon "arrow_back" at bounding box center [156, 75] width 14 height 14
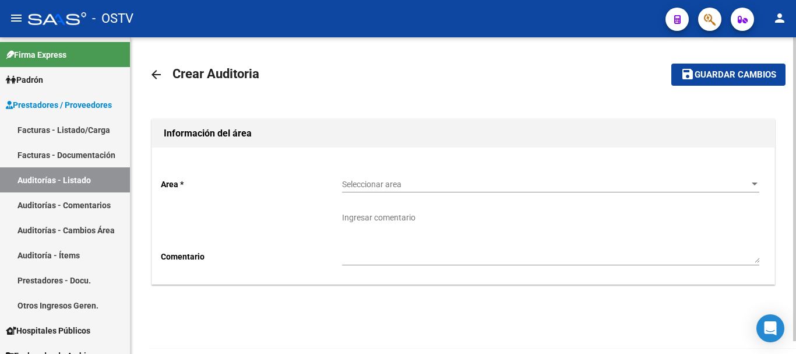
click at [397, 176] on div "Seleccionar area Seleccionar area" at bounding box center [550, 180] width 417 height 23
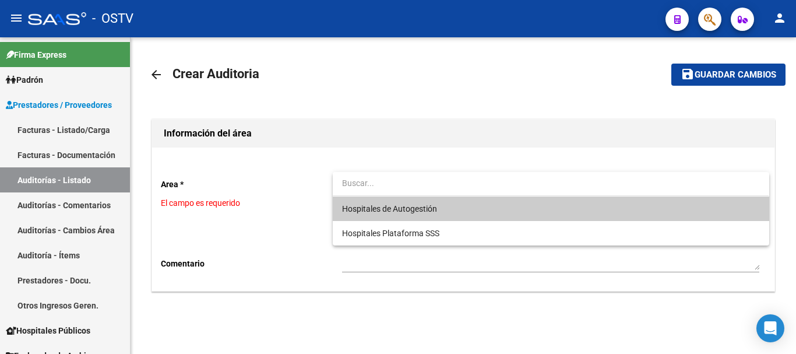
click at [385, 202] on span "Hospitales de Autogestión" at bounding box center [550, 208] width 417 height 24
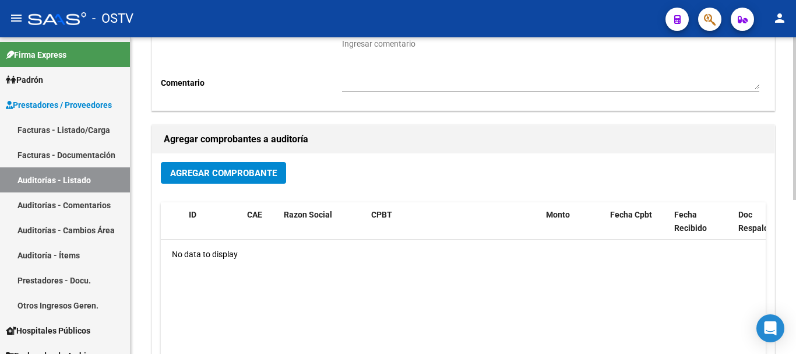
scroll to position [175, 0]
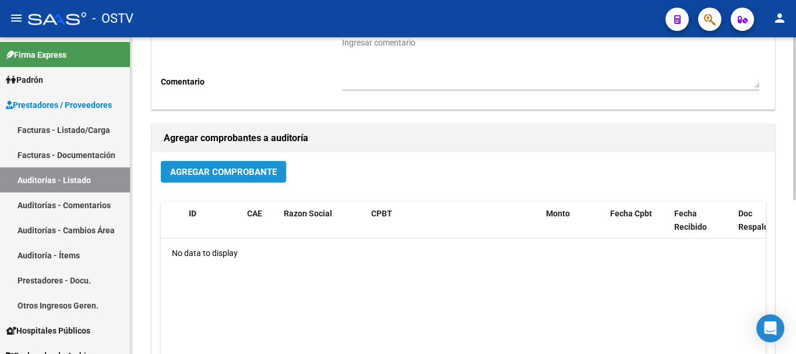
click at [273, 177] on span "Agregar Comprobante" at bounding box center [223, 172] width 107 height 10
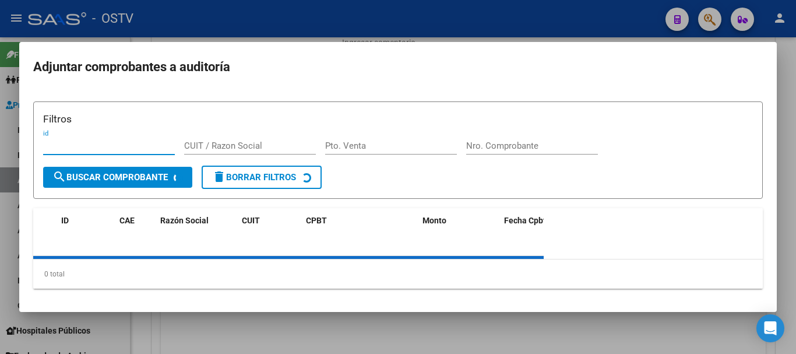
click at [538, 145] on div "Nro. Comprobante" at bounding box center [532, 151] width 132 height 29
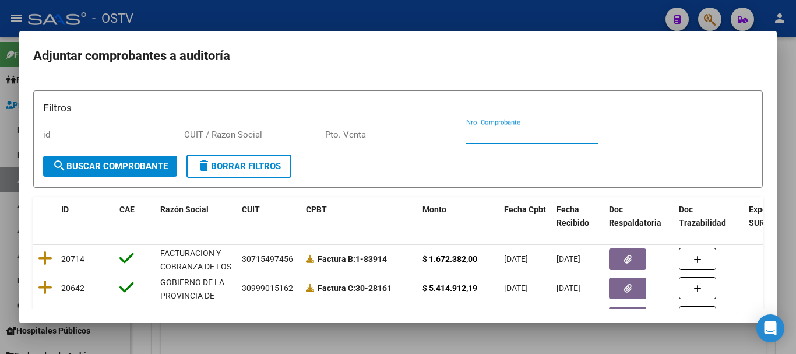
paste input "6628"
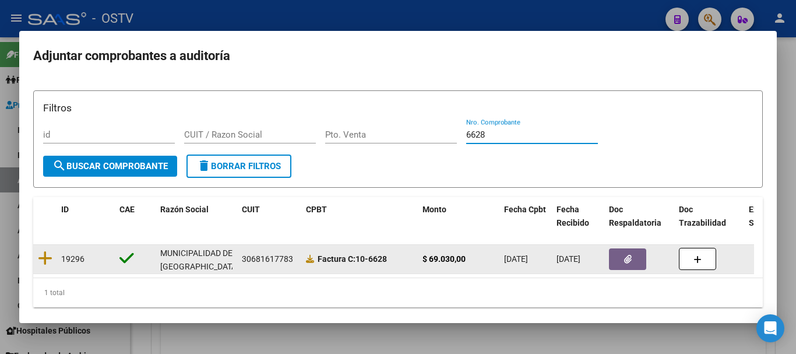
type input "6628"
click at [48, 261] on icon at bounding box center [45, 258] width 15 height 16
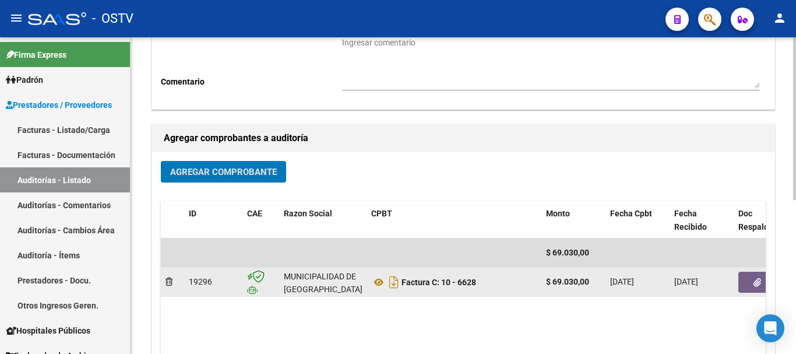
click at [752, 287] on button "button" at bounding box center [757, 282] width 37 height 21
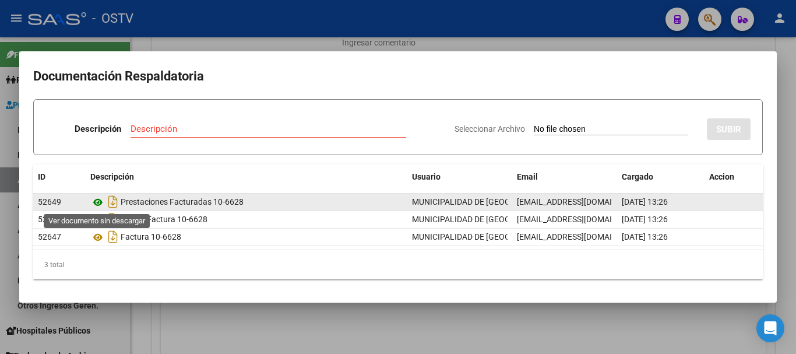
click at [93, 201] on icon at bounding box center [97, 202] width 15 height 14
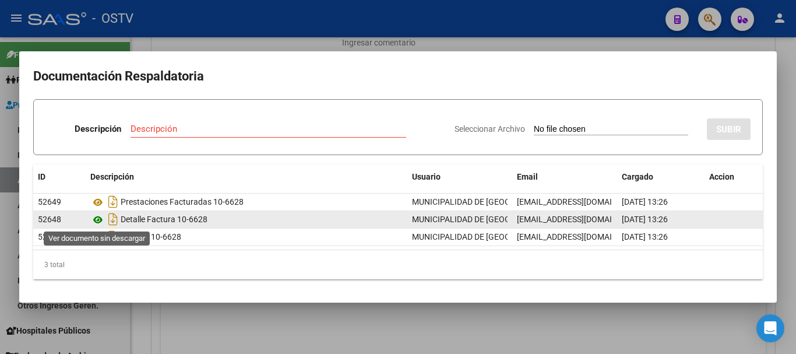
click at [96, 216] on icon at bounding box center [97, 220] width 15 height 14
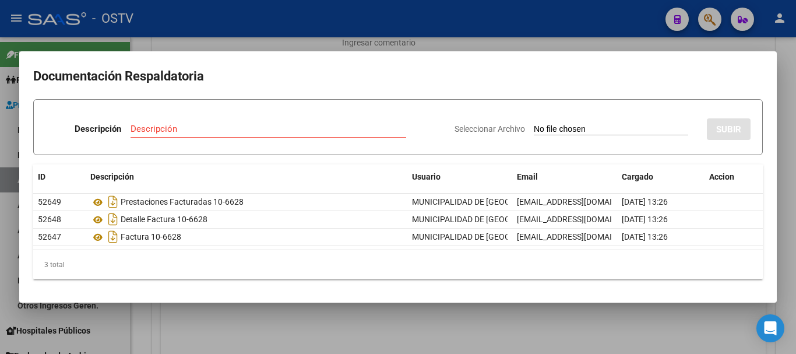
click at [687, 45] on div at bounding box center [398, 177] width 796 height 354
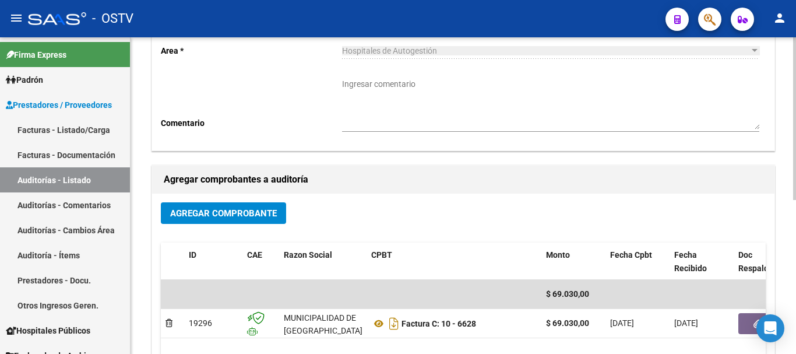
scroll to position [0, 0]
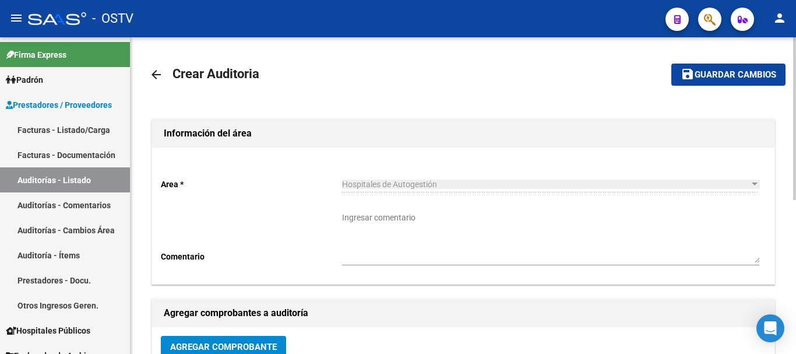
click at [736, 65] on button "save Guardar cambios" at bounding box center [729, 75] width 114 height 22
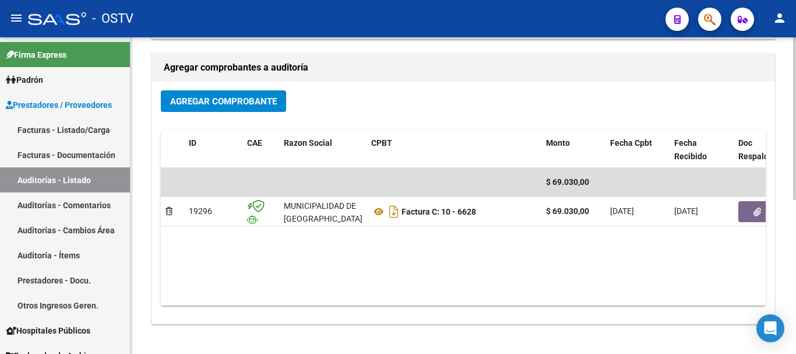
scroll to position [292, 0]
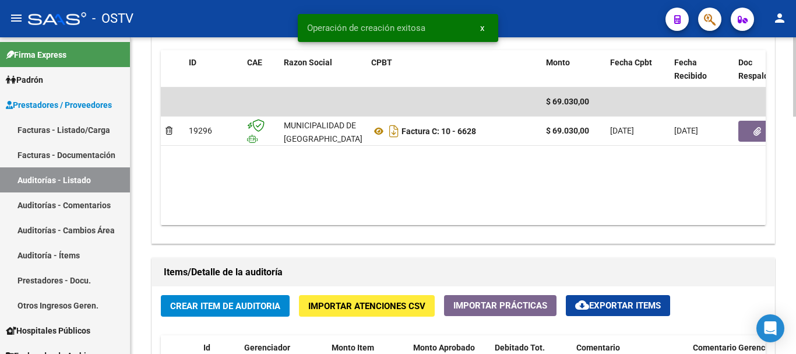
scroll to position [641, 0]
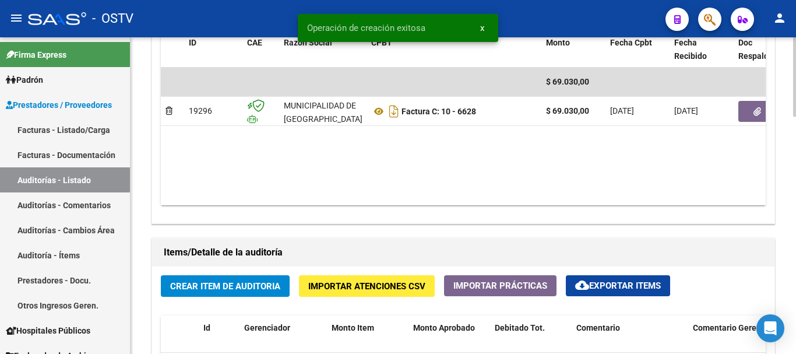
click at [227, 286] on span "Crear Item de Auditoria" at bounding box center [225, 286] width 110 height 10
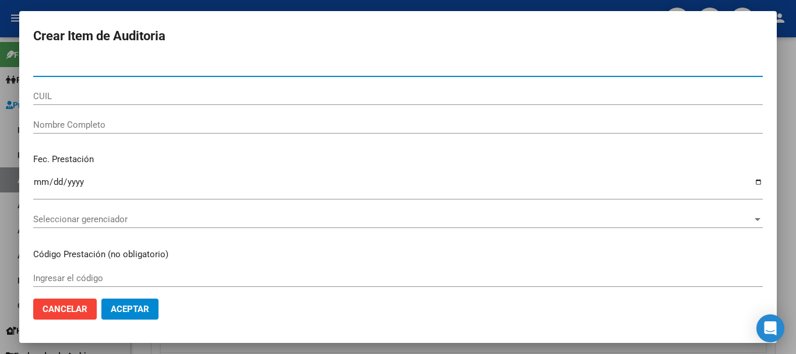
paste input "94926078"
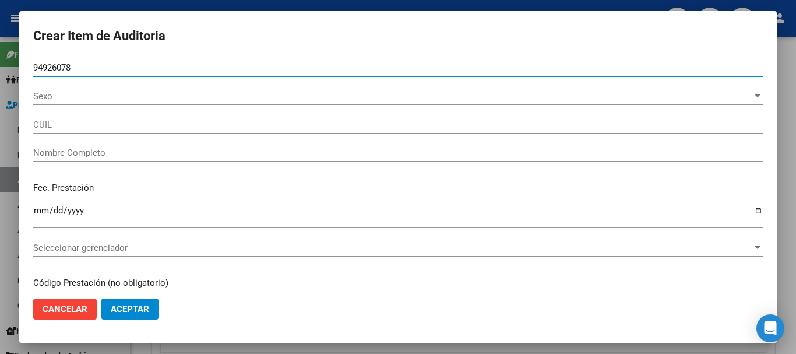
type input "94926078"
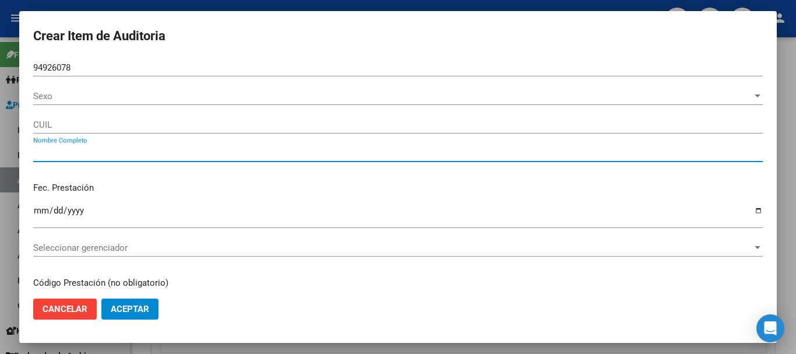
type input "20949260780"
type input "[PERSON_NAME] [PERSON_NAME]"
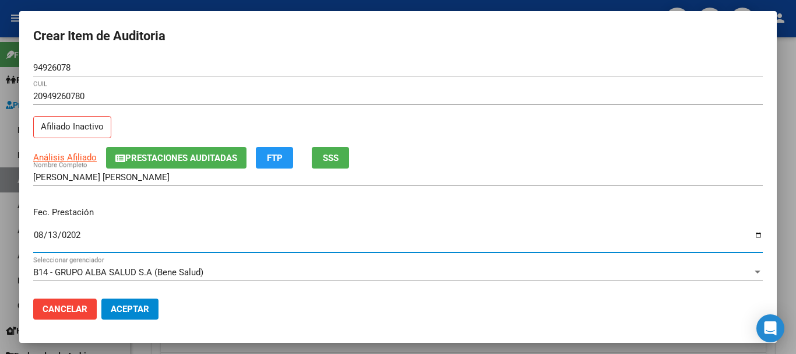
type input "[DATE]"
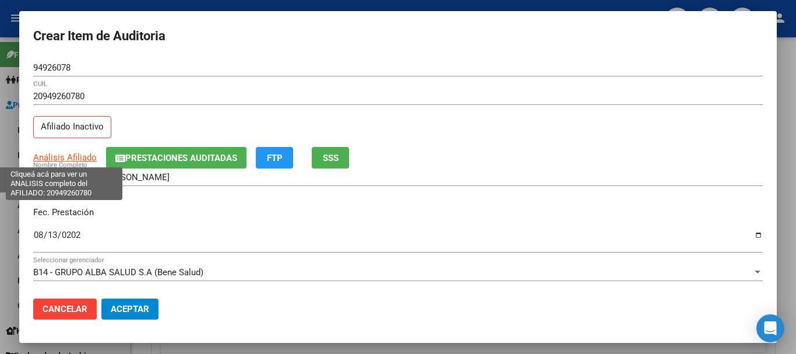
click at [89, 160] on span "Análisis Afiliado" at bounding box center [65, 157] width 64 height 10
type textarea "20949260780"
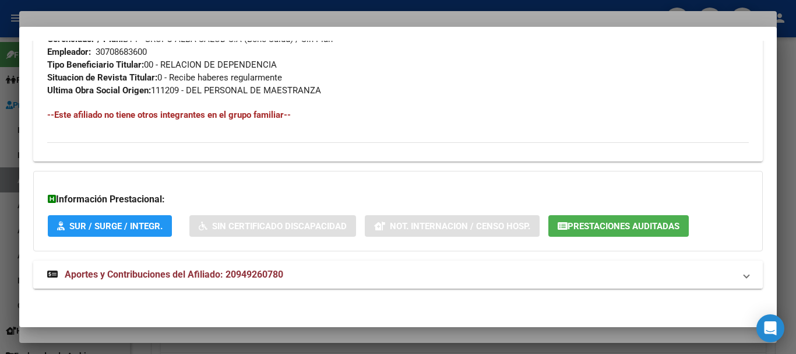
scroll to position [627, 0]
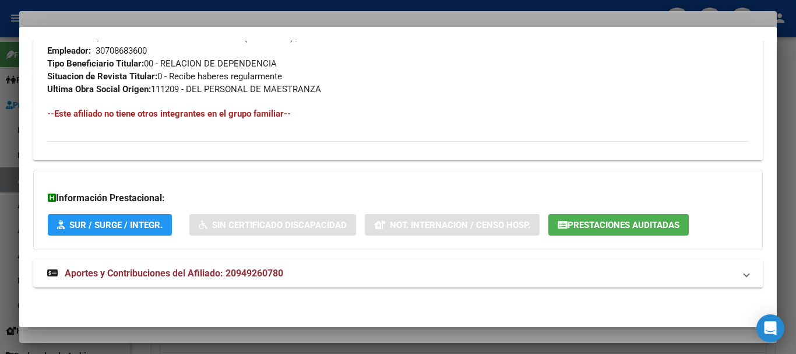
click at [247, 277] on span "Aportes y Contribuciones del Afiliado: 20949260780" at bounding box center [174, 273] width 219 height 11
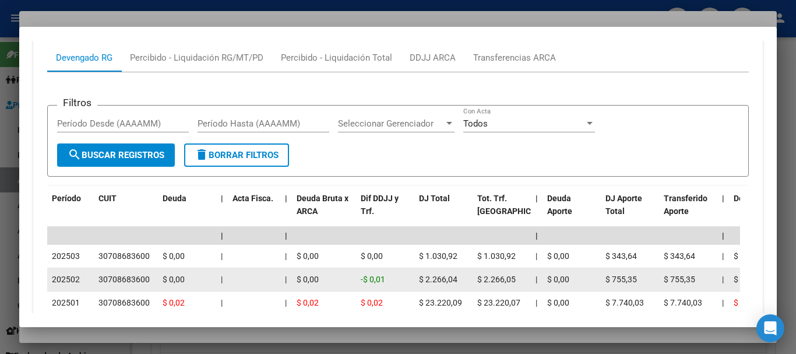
scroll to position [1055, 0]
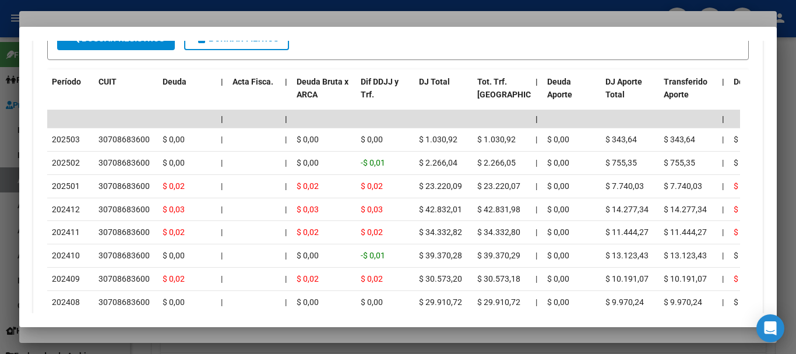
click at [195, 20] on div at bounding box center [398, 177] width 796 height 354
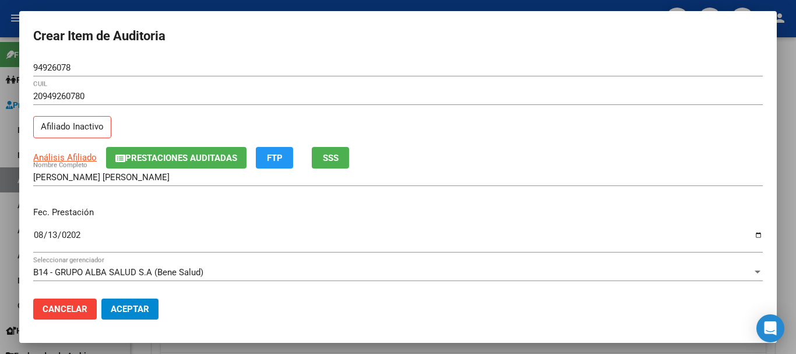
click at [497, 124] on div "20949260780 CUIL Afiliado Inactivo" at bounding box center [398, 116] width 730 height 59
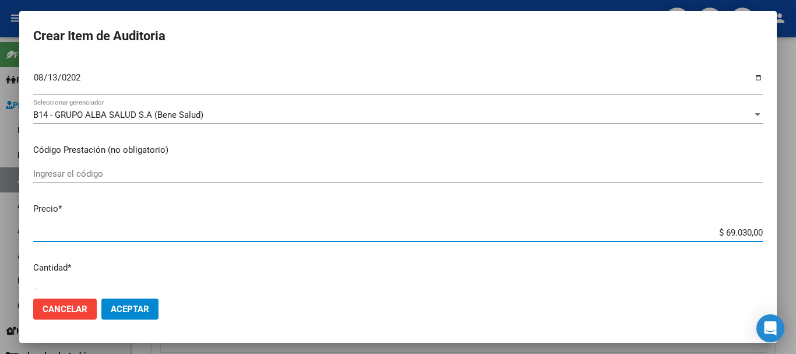
type input "$ 0,03"
type input "$ 0,39"
type input "$ 3,99"
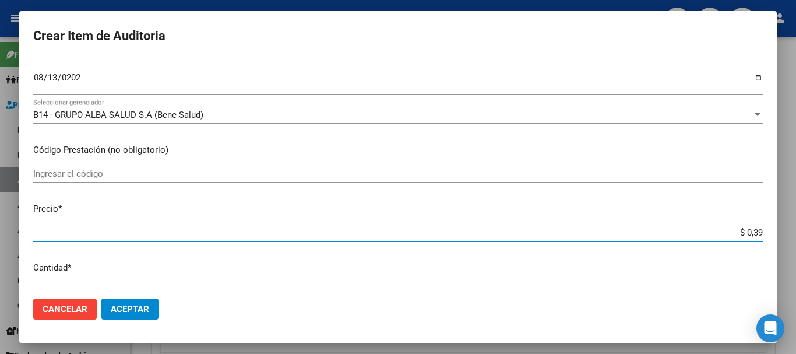
type input "$ 3,99"
type input "$ 39,98"
type input "$ 399,80"
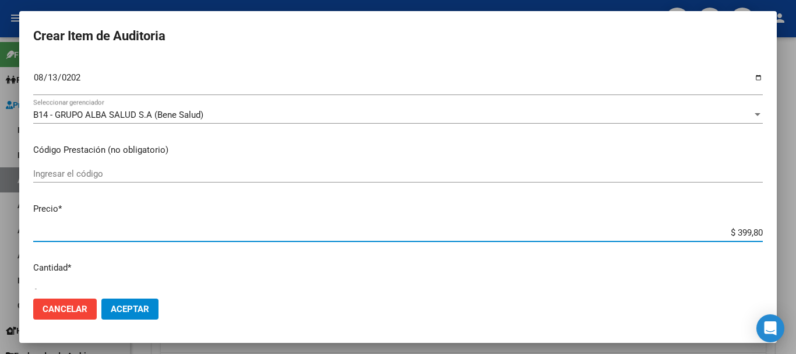
type input "$ 3.998,00"
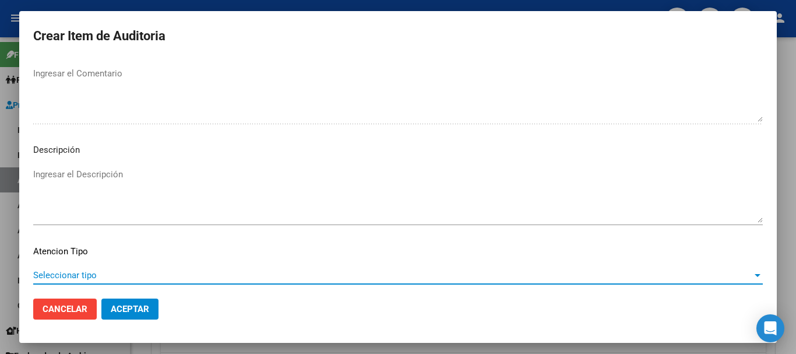
scroll to position [719, 0]
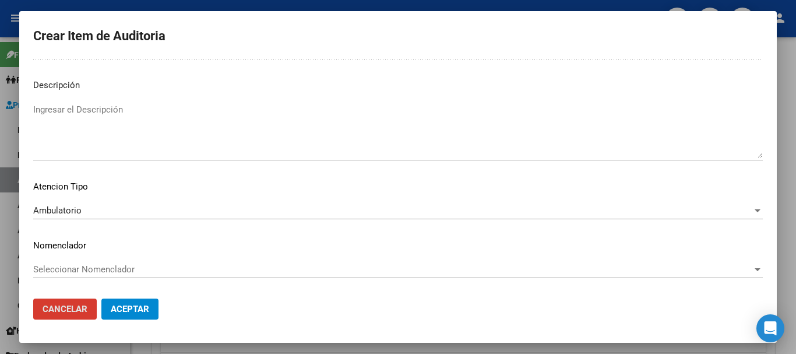
click at [101, 299] on button "Aceptar" at bounding box center [129, 309] width 57 height 21
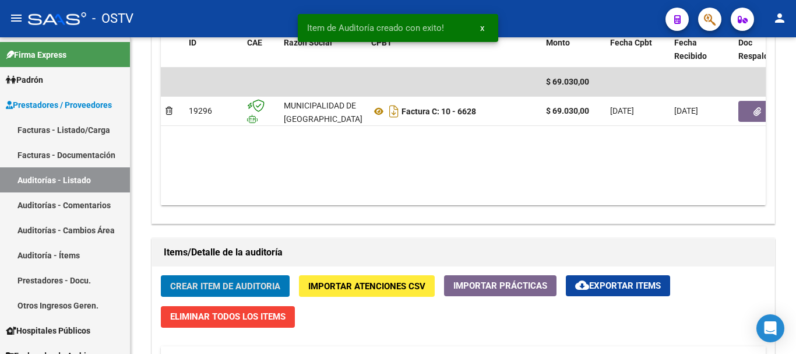
click at [161, 275] on button "Crear Item de Auditoria" at bounding box center [225, 286] width 129 height 22
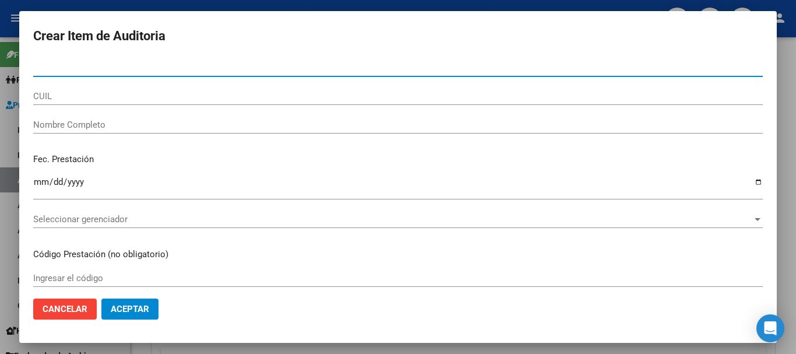
scroll to position [642, 0]
paste input "22298733"
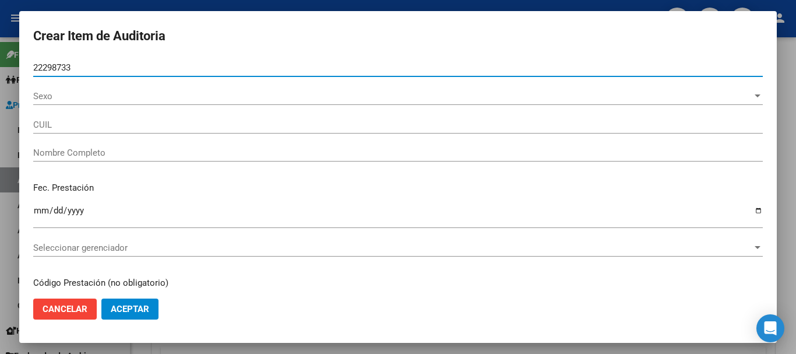
type input "22298733"
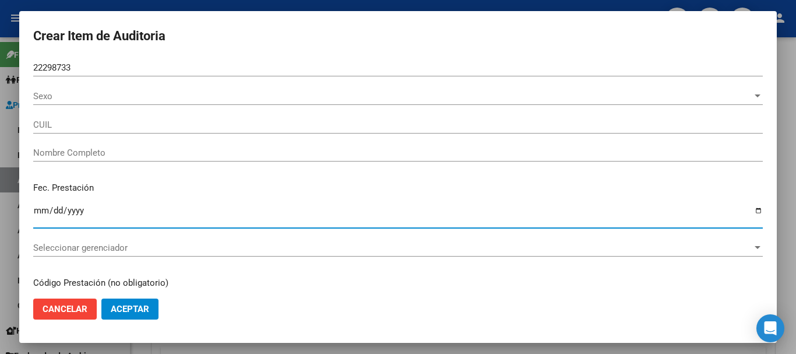
type input "20222987335"
type input "[PERSON_NAME] [PERSON_NAME] -"
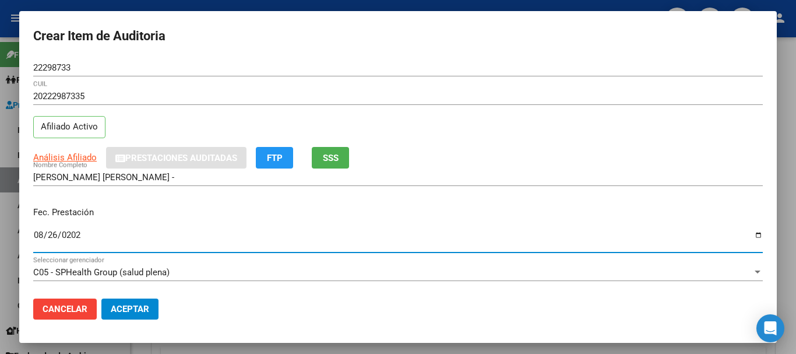
type input "[DATE]"
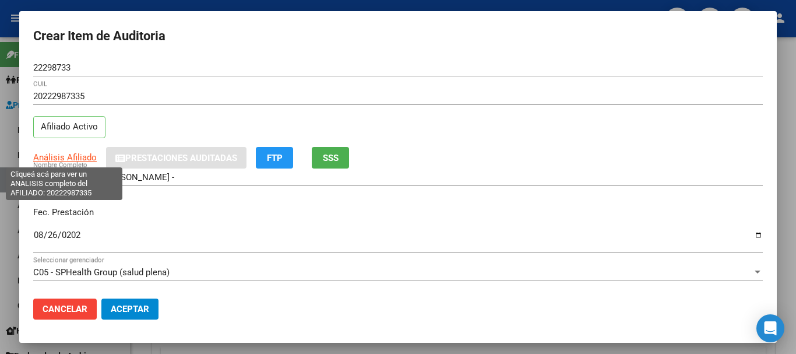
click at [58, 155] on span "Análisis Afiliado" at bounding box center [65, 157] width 64 height 10
type textarea "20222987335"
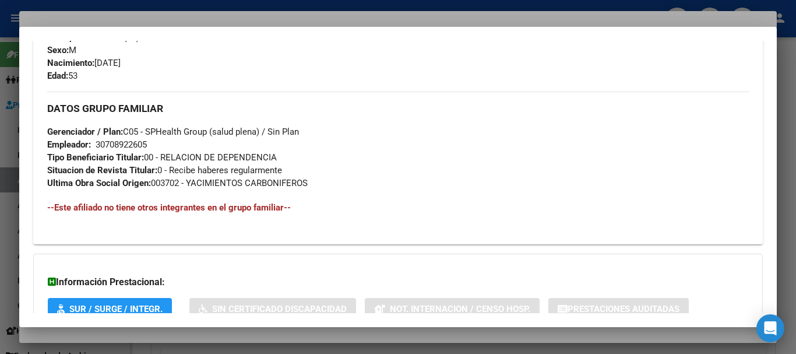
scroll to position [591, 0]
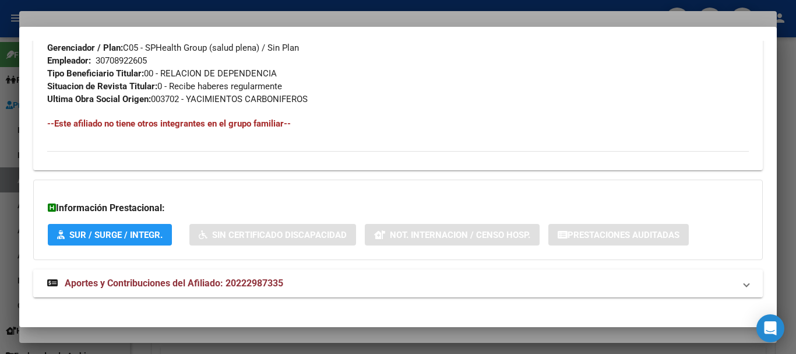
click at [237, 272] on mat-expansion-panel-header "Aportes y Contribuciones del Afiliado: 20222987335" at bounding box center [398, 283] width 730 height 28
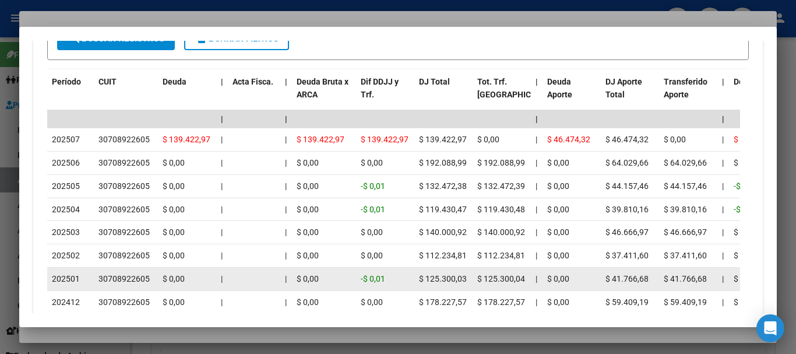
scroll to position [1178, 0]
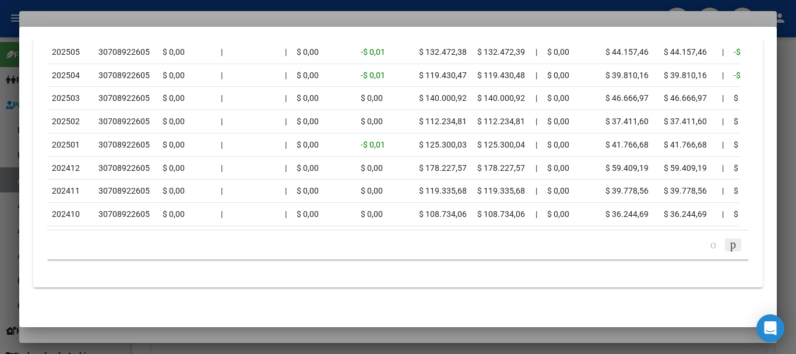
click at [729, 242] on icon "go to next page" at bounding box center [733, 244] width 9 height 14
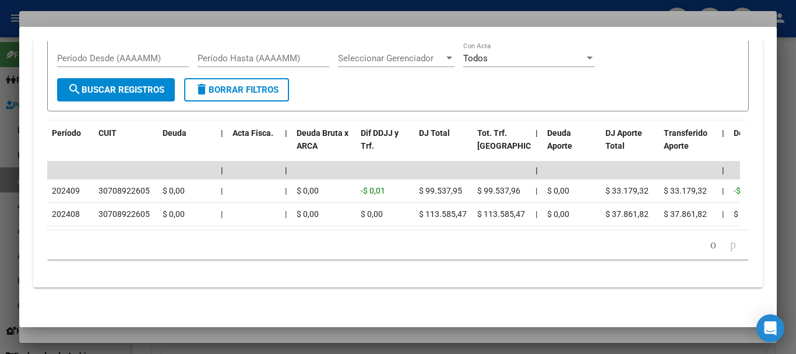
click at [167, 16] on div at bounding box center [398, 177] width 796 height 354
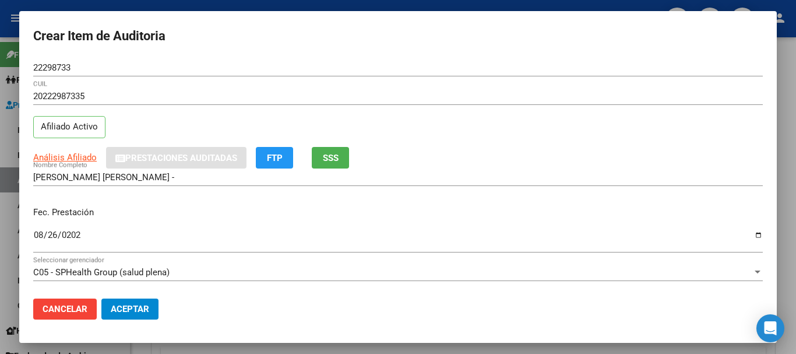
click at [368, 115] on div "20222987335 CUIL" at bounding box center [398, 101] width 730 height 29
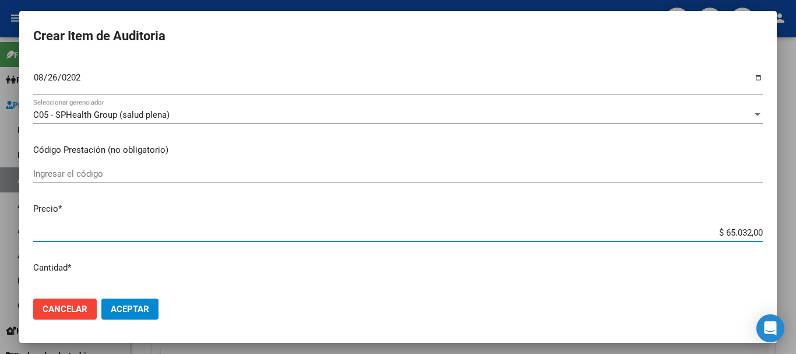
type input "$ 0,07"
type input "$ 0,76"
type input "$ 7,60"
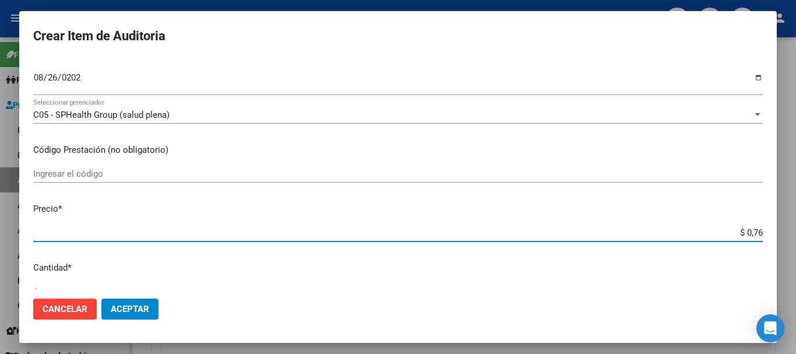
type input "$ 7,60"
type input "$ 76,09"
type input "$ 760,90"
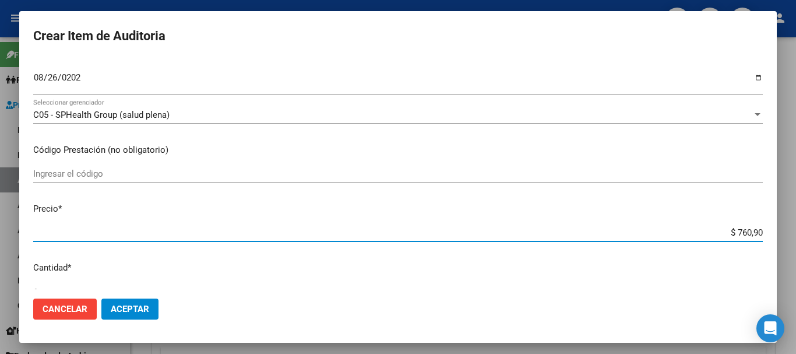
type input "$ 7.609,00"
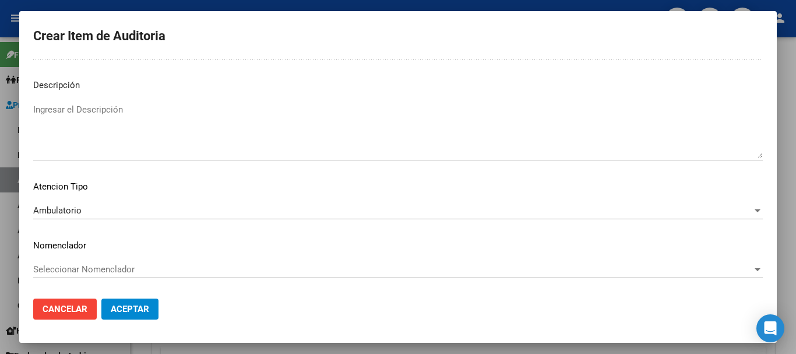
scroll to position [0, 0]
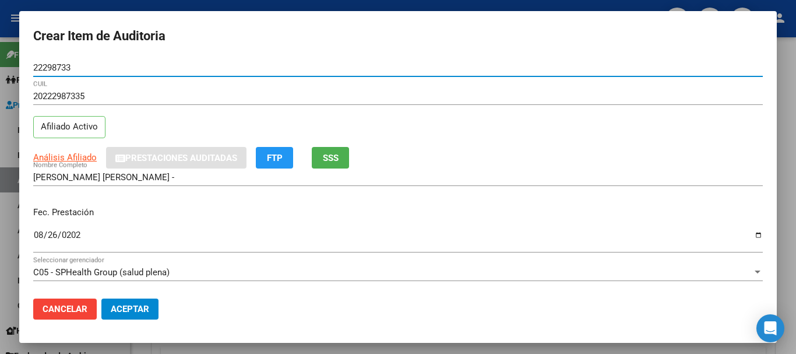
click at [101, 299] on button "Aceptar" at bounding box center [129, 309] width 57 height 21
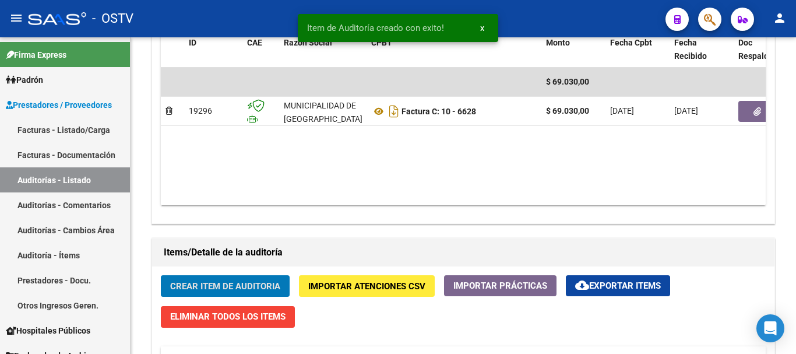
click at [161, 275] on button "Crear Item de Auditoria" at bounding box center [225, 286] width 129 height 22
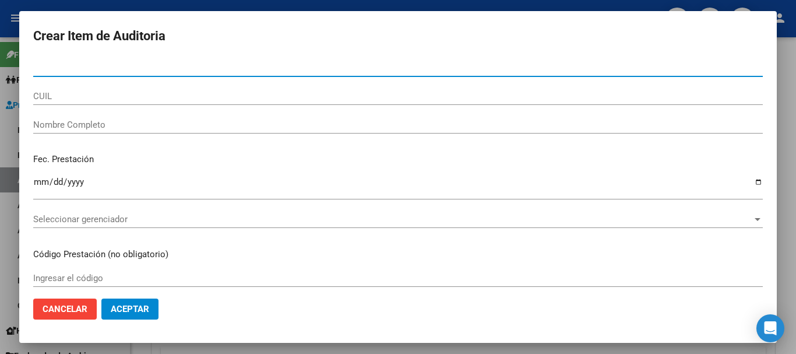
paste input "52162120"
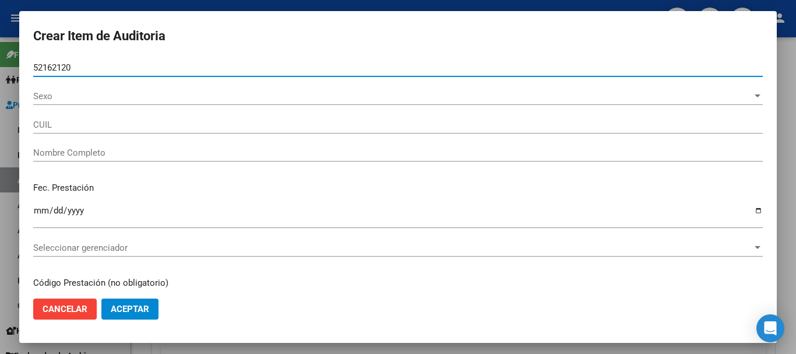
type input "52162120"
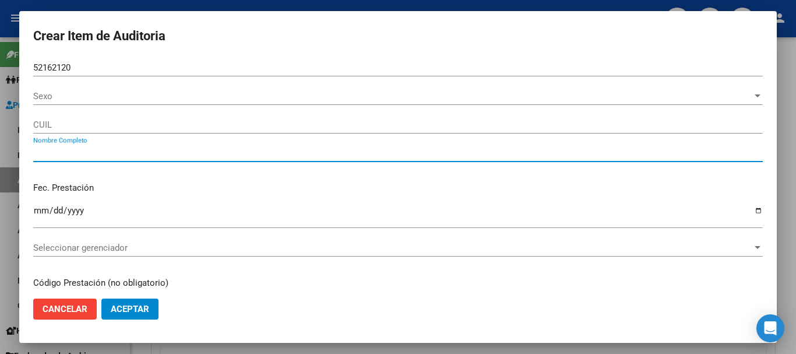
type input "20521621207"
type input "FARI?A [GEOGRAPHIC_DATA] -"
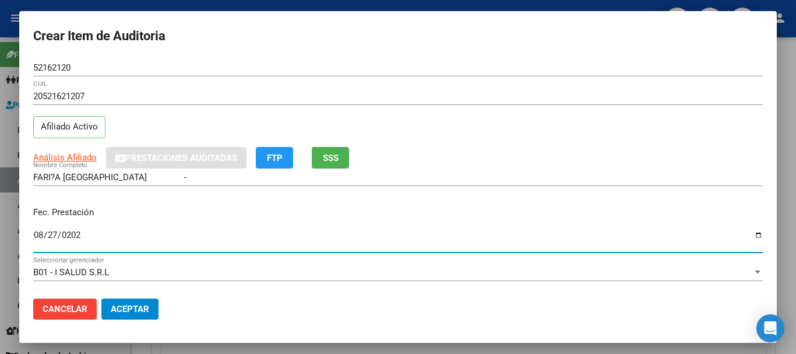
type input "[DATE]"
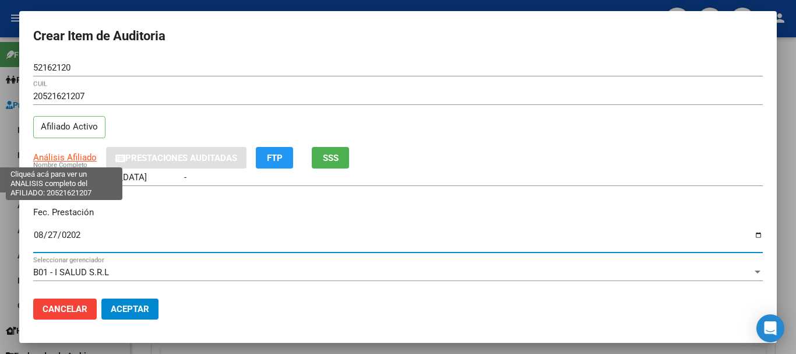
click at [76, 157] on span "Análisis Afiliado" at bounding box center [65, 157] width 64 height 10
type textarea "20521621207"
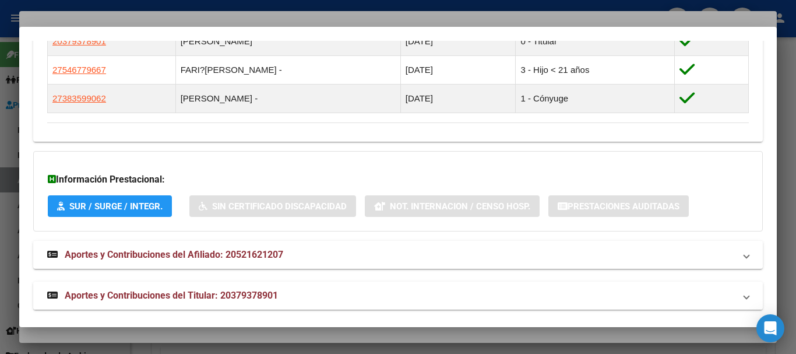
click at [259, 287] on mat-expansion-panel-header "Aportes y Contribuciones del Titular: 20379378901" at bounding box center [398, 296] width 730 height 28
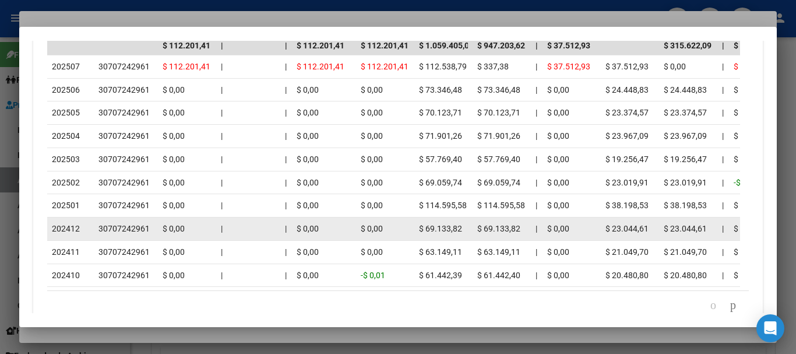
scroll to position [1233, 0]
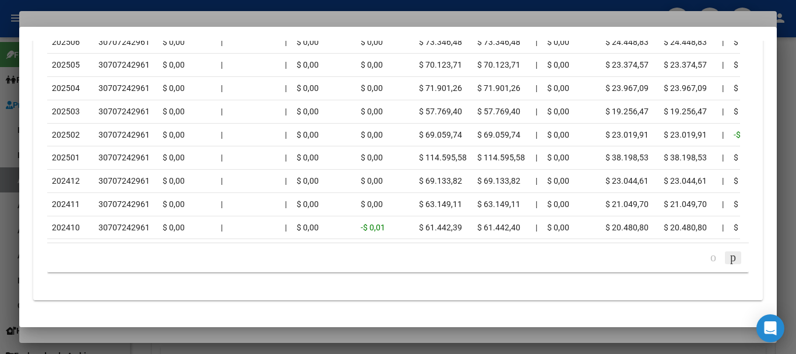
click at [729, 261] on icon "go to next page" at bounding box center [733, 257] width 9 height 14
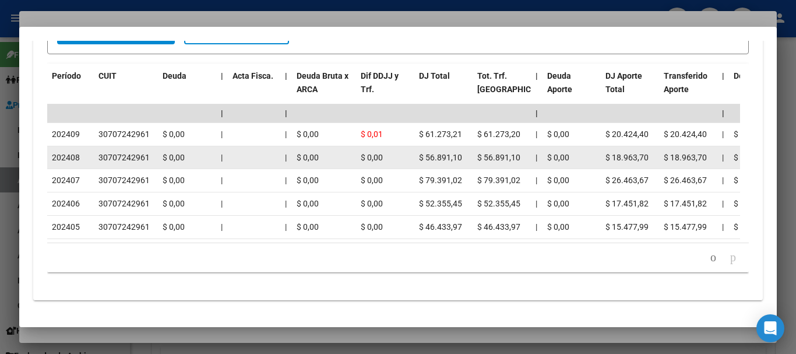
scroll to position [1174, 0]
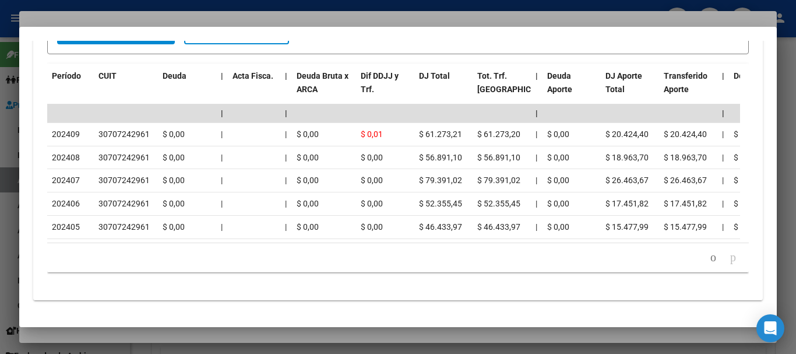
click at [143, 17] on div at bounding box center [398, 177] width 796 height 354
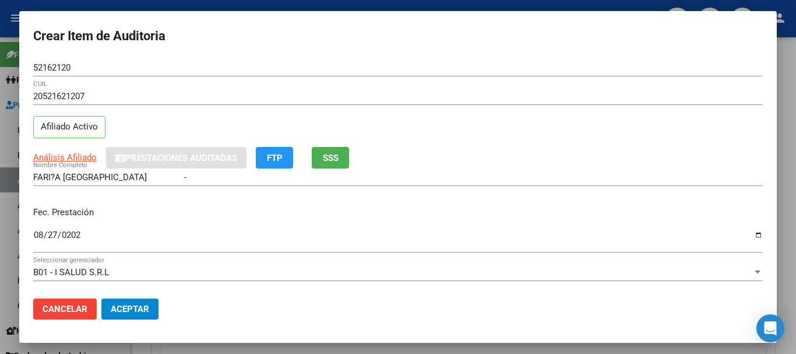
click at [406, 92] on input "20521621207" at bounding box center [398, 96] width 730 height 10
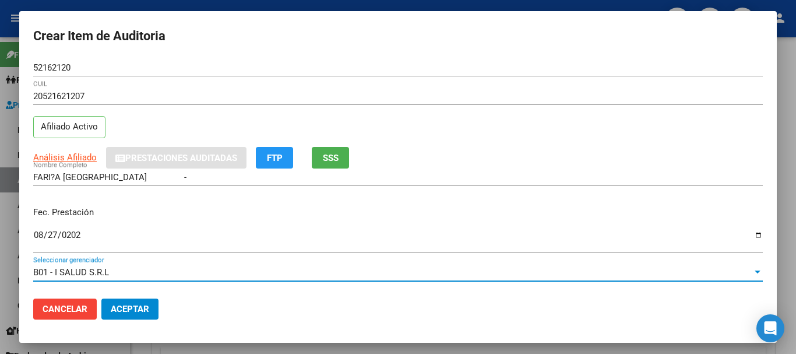
scroll to position [157, 0]
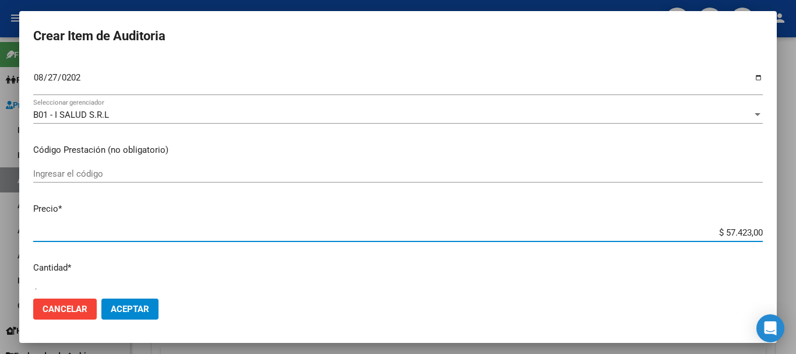
type input "$ 0,02"
type input "$ 0,27"
type input "$ 2,70"
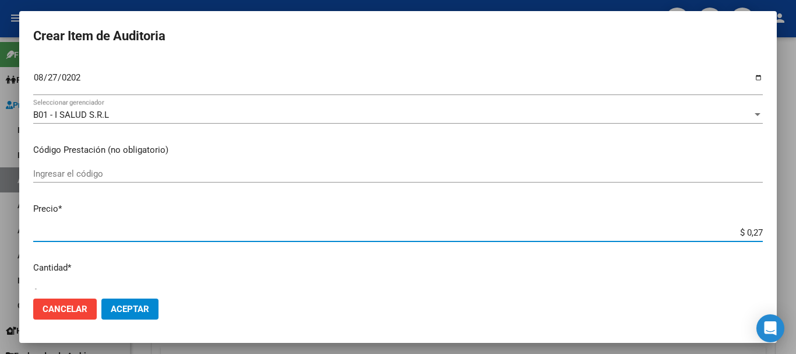
type input "$ 2,70"
type input "$ 27,08"
type input "$ 270,82"
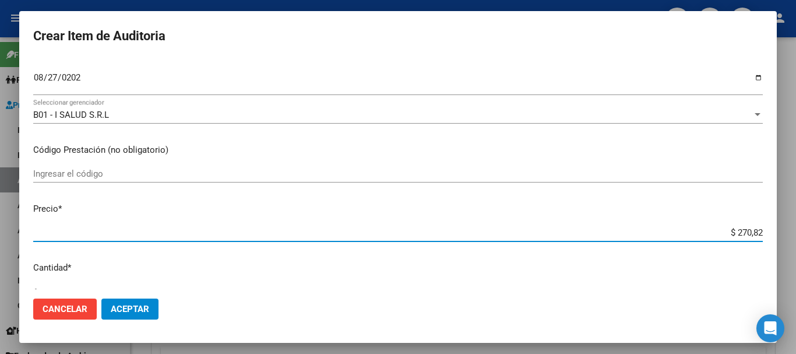
type input "$ 2.708,20"
type input "$ 27.082,02"
type input "$ 270.820,24"
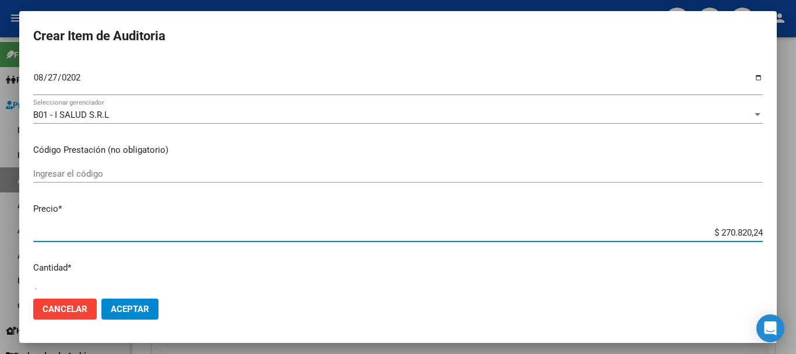
type input "$ 270.820,24"
type input "$ 27.082,02"
type input "$ 2.708,20"
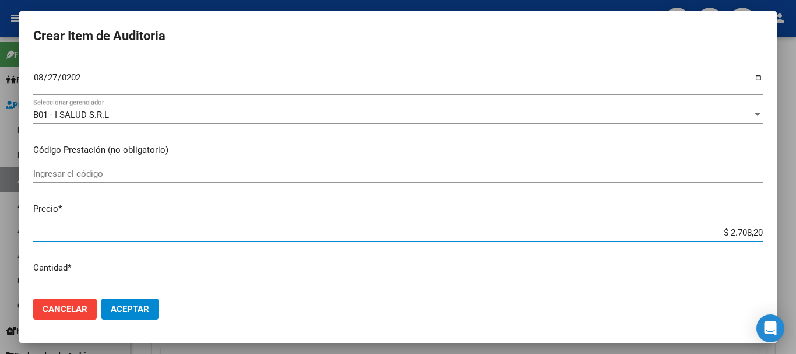
type input "$ 270,82"
type input "$ 27,08"
type input "$ 2,70"
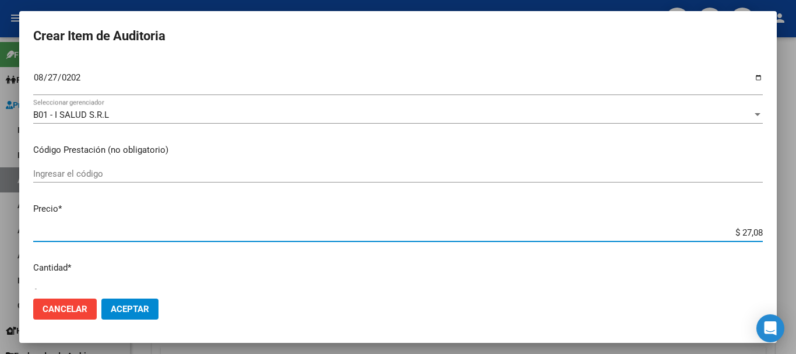
type input "$ 2,70"
type input "$ 0,27"
type input "$ 0,02"
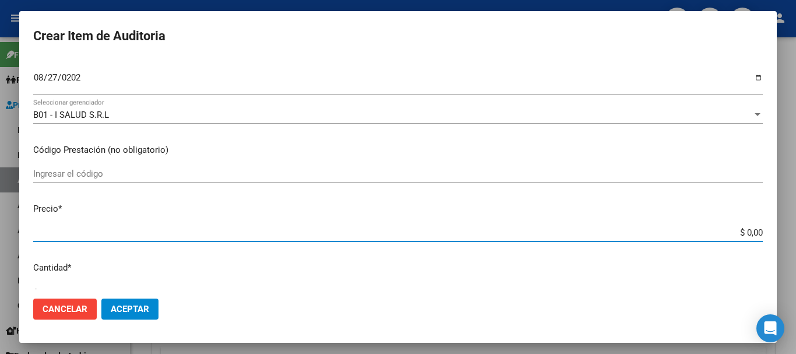
type input "$ 0,03"
type input "$ 0,39"
type input "$ 3,99"
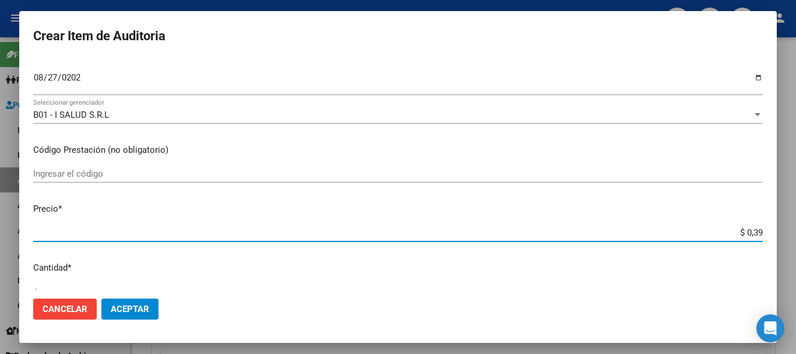
type input "$ 3,99"
type input "$ 39,98"
type input "$ 399,80"
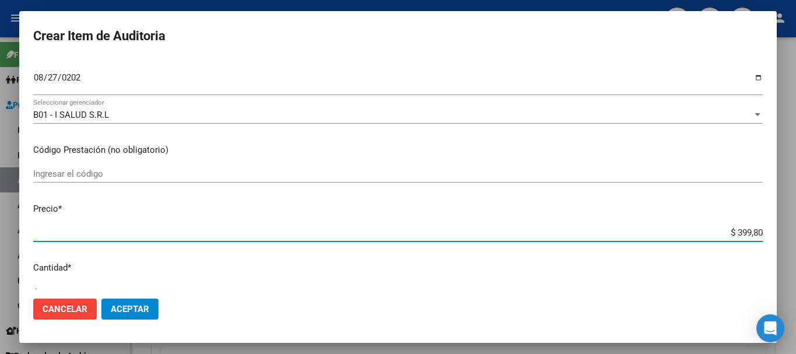
type input "$ 3.998,00"
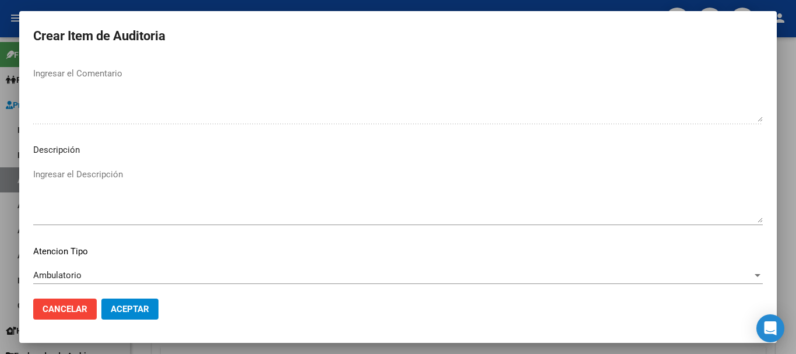
scroll to position [719, 0]
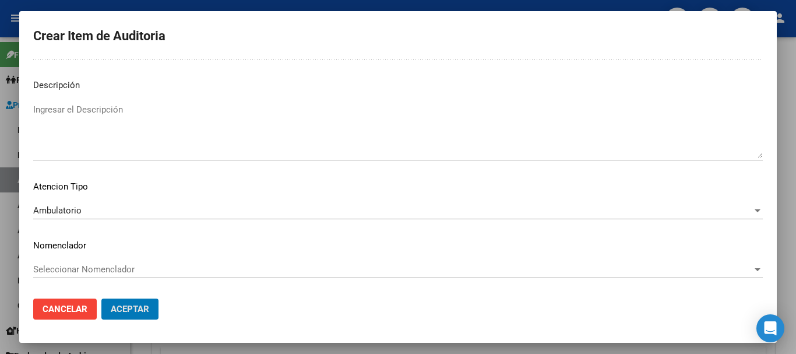
click at [101, 299] on button "Aceptar" at bounding box center [129, 309] width 57 height 21
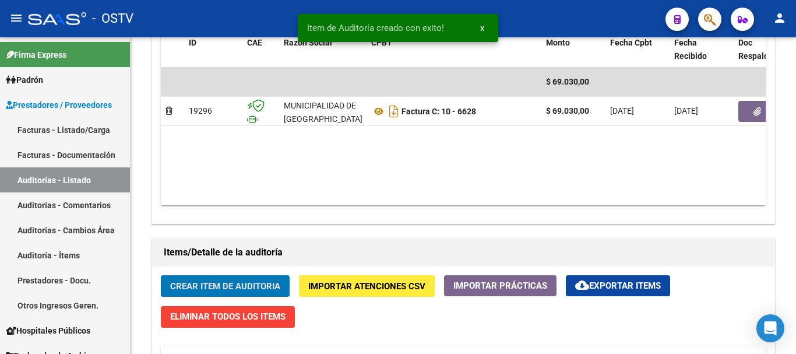
click at [161, 275] on button "Crear Item de Auditoria" at bounding box center [225, 286] width 129 height 22
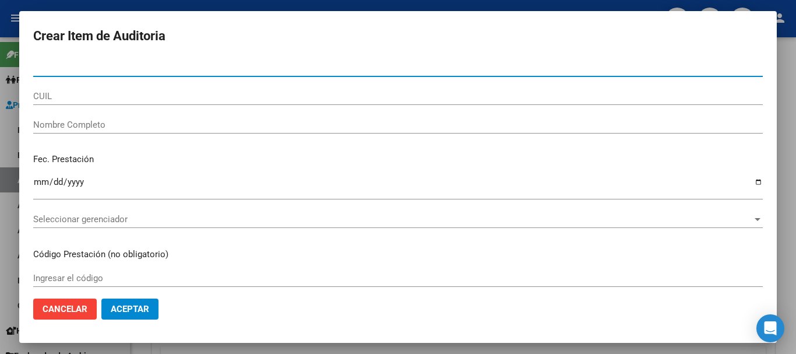
paste input "22298733"
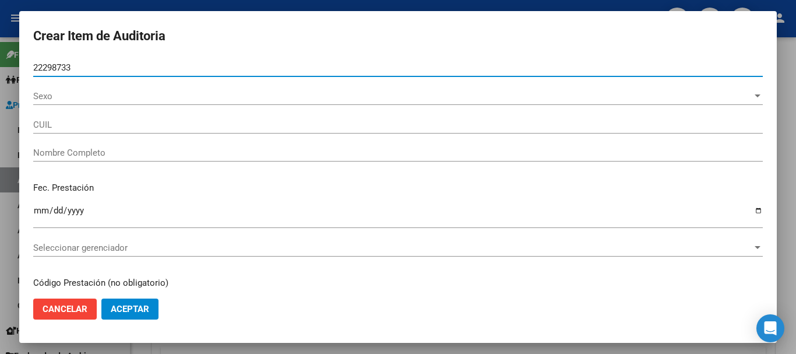
type input "22298733"
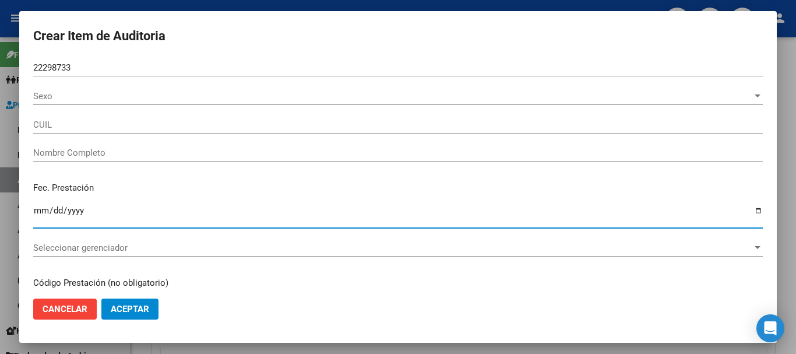
type input "20222987335"
type input "[PERSON_NAME] [PERSON_NAME] -"
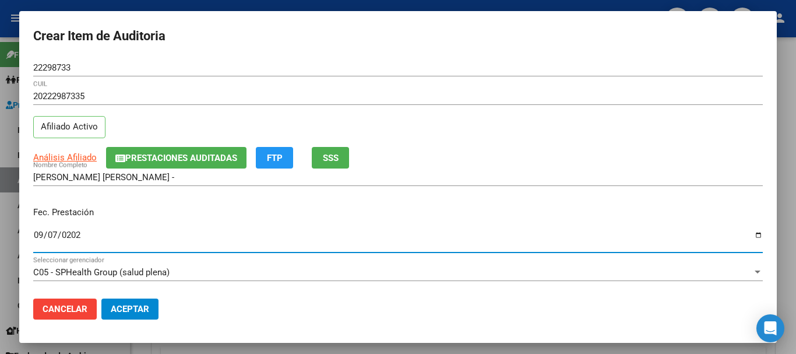
type input "[DATE]"
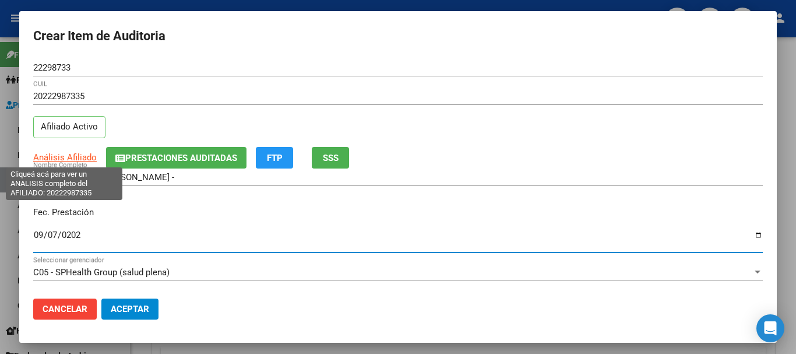
click at [53, 158] on span "Análisis Afiliado" at bounding box center [65, 157] width 64 height 10
type textarea "20222987335"
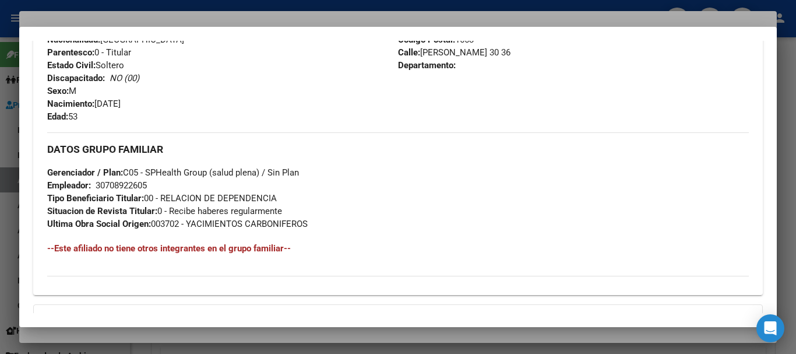
scroll to position [601, 0]
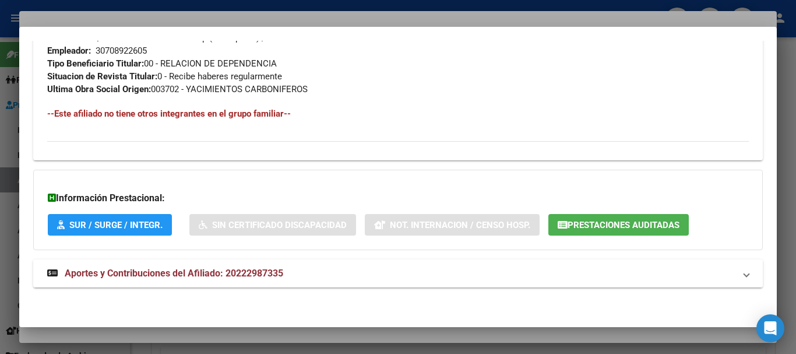
click at [292, 274] on mat-panel-title "Aportes y Contribuciones del Afiliado: 20222987335" at bounding box center [391, 273] width 688 height 14
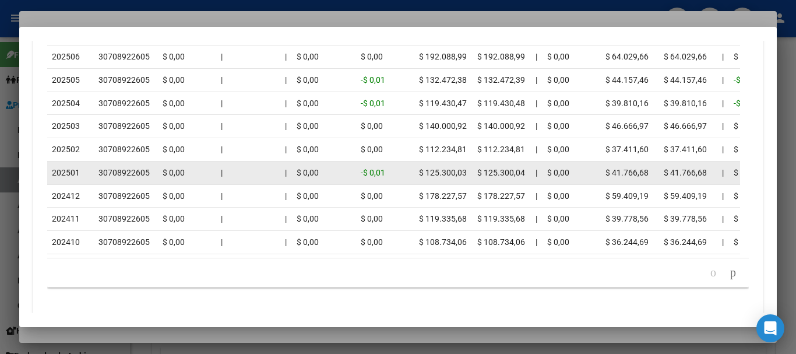
scroll to position [1178, 0]
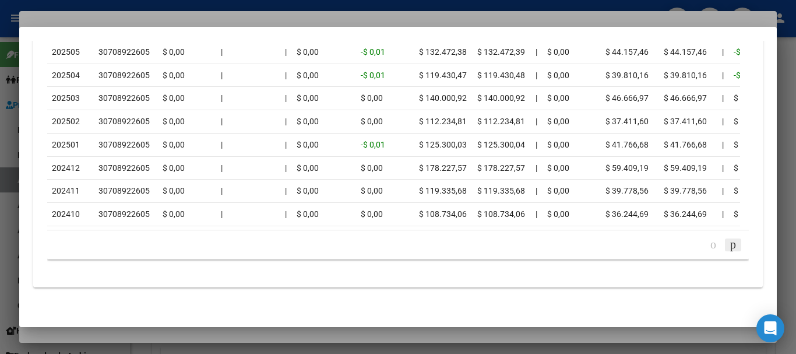
click at [729, 244] on icon "go to next page" at bounding box center [733, 244] width 9 height 14
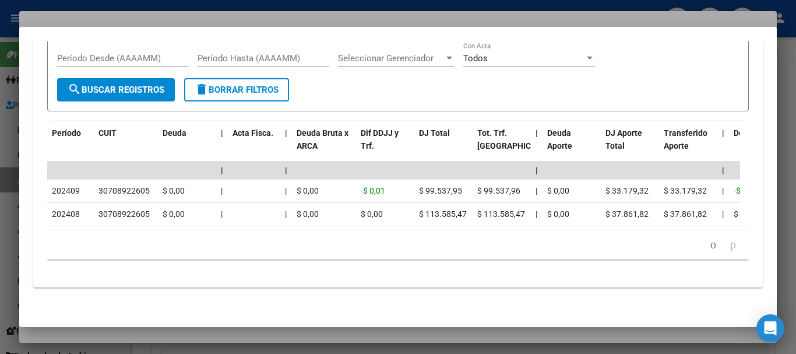
scroll to position [988, 0]
click at [177, 28] on mat-dialog-container "Análisis Afiliado - CUIL: 20222987335 DATOS PADRÓN ÁGIL: [PERSON_NAME] [PERSON_…" at bounding box center [398, 177] width 758 height 301
click at [218, 17] on div at bounding box center [398, 177] width 796 height 354
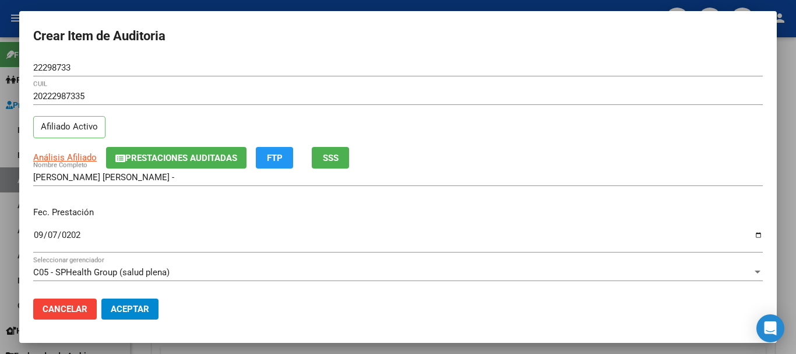
click at [522, 208] on p "Fec. Prestación" at bounding box center [398, 212] width 730 height 13
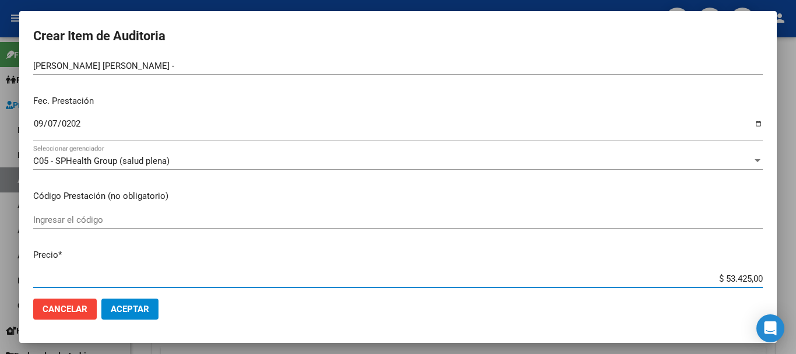
scroll to position [41, 0]
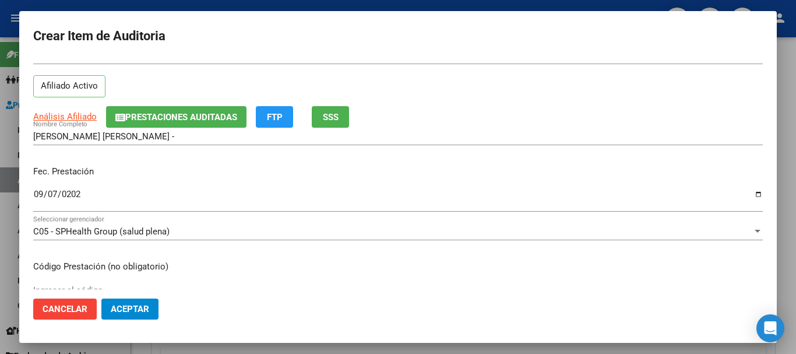
click at [567, 179] on div "Fec. Prestación [DATE] Ingresar la fecha" at bounding box center [398, 189] width 730 height 66
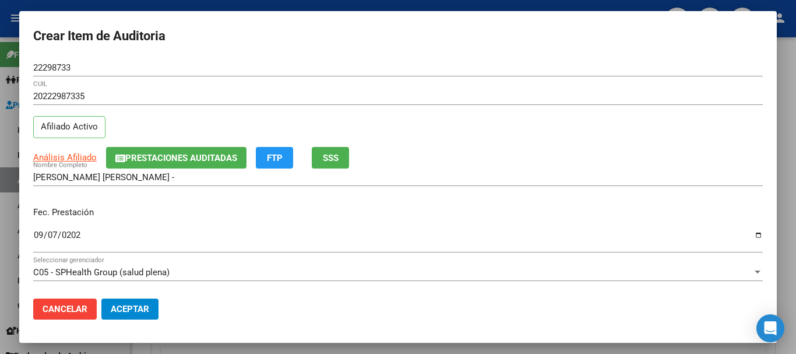
click at [209, 117] on div "20222987335 CUIL Afiliado Activo" at bounding box center [398, 116] width 730 height 59
click at [188, 152] on span "Prestaciones Auditadas" at bounding box center [176, 157] width 122 height 10
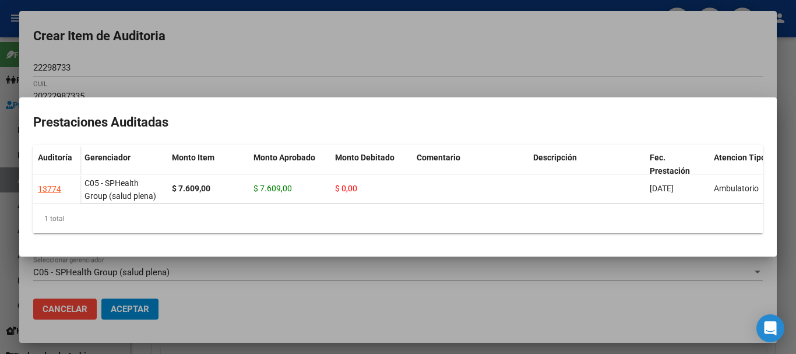
click at [390, 45] on div at bounding box center [398, 177] width 796 height 354
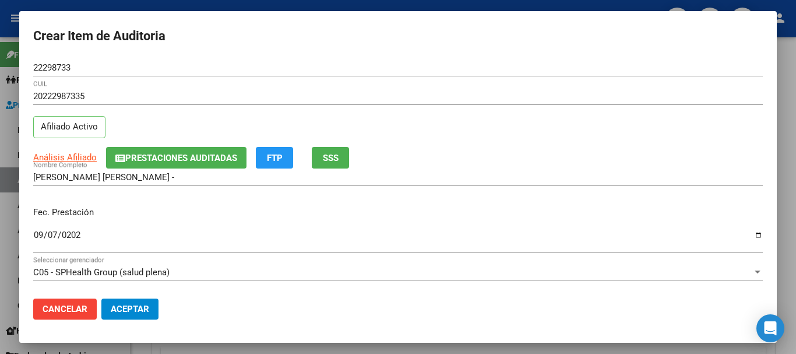
click at [668, 163] on div "Análisis Afiliado Prestaciones Auditadas FTP SSS" at bounding box center [398, 158] width 730 height 22
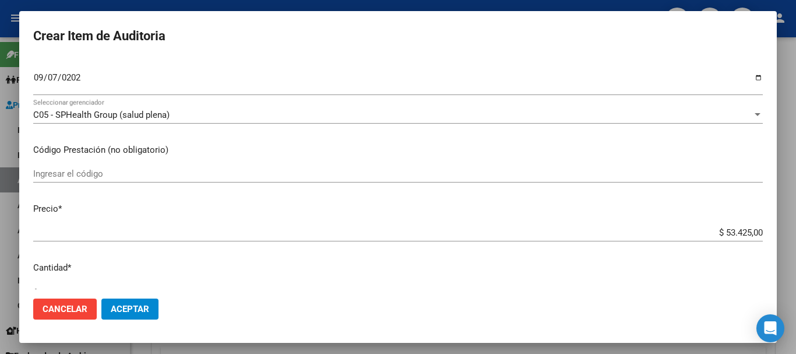
scroll to position [166, 0]
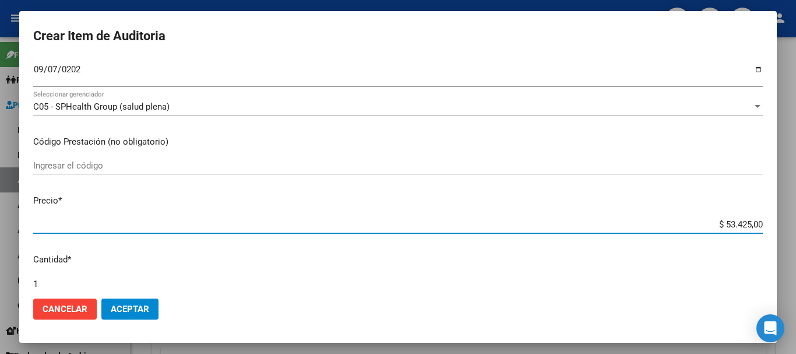
type input "$ 0,07"
type input "$ 0,76"
type input "$ 7,60"
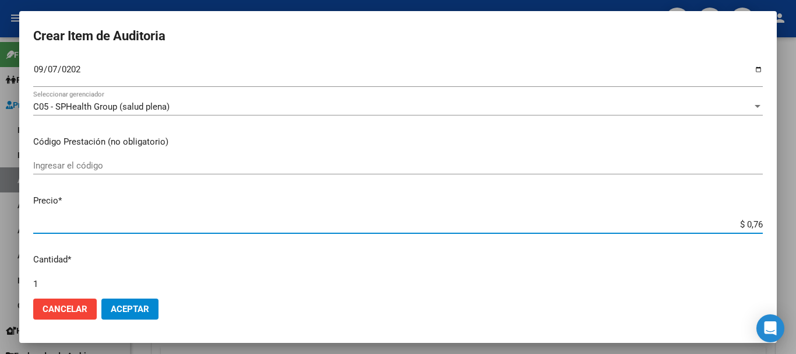
type input "$ 7,60"
type input "$ 76,09"
type input "$ 760,90"
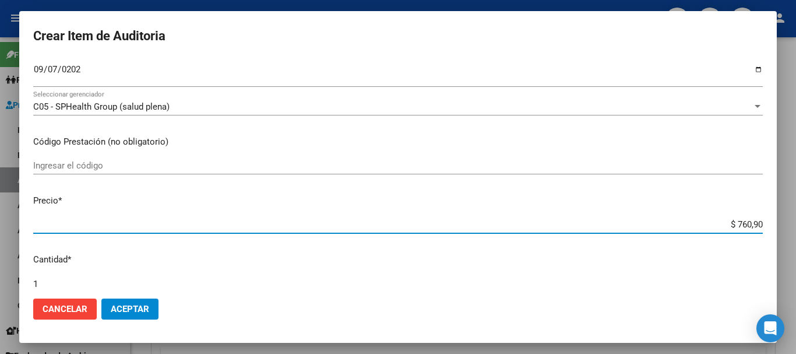
type input "$ 7.609,00"
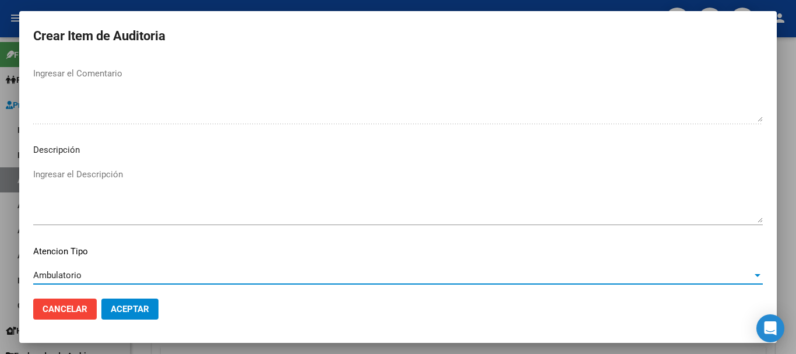
scroll to position [719, 0]
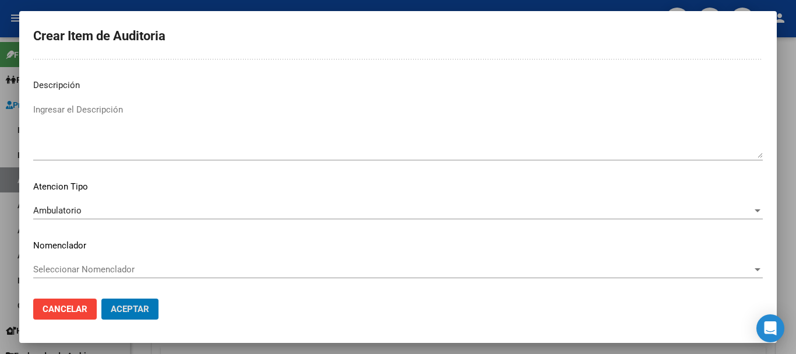
click at [101, 299] on button "Aceptar" at bounding box center [129, 309] width 57 height 21
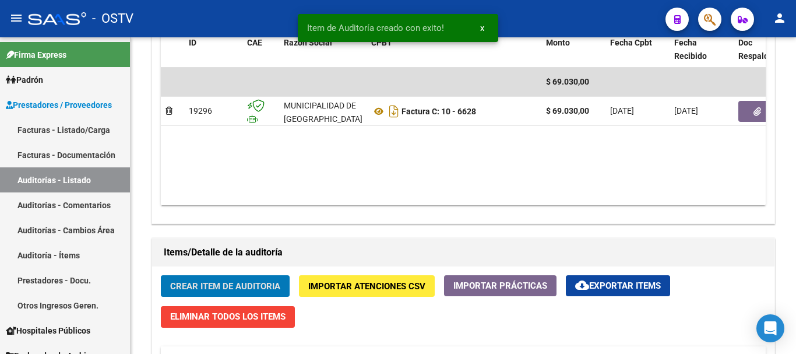
click at [161, 275] on button "Crear Item de Auditoria" at bounding box center [225, 286] width 129 height 22
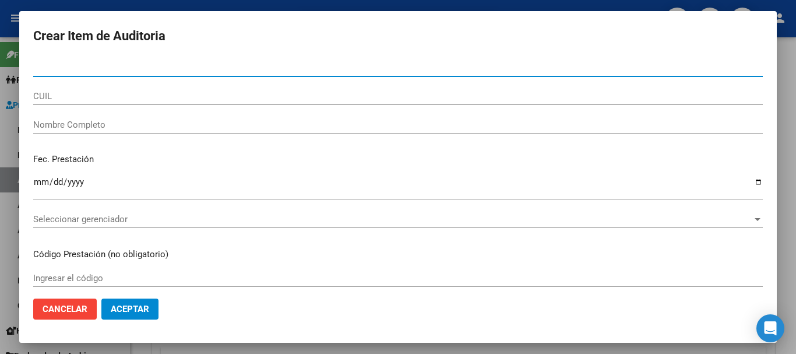
paste input "22298733"
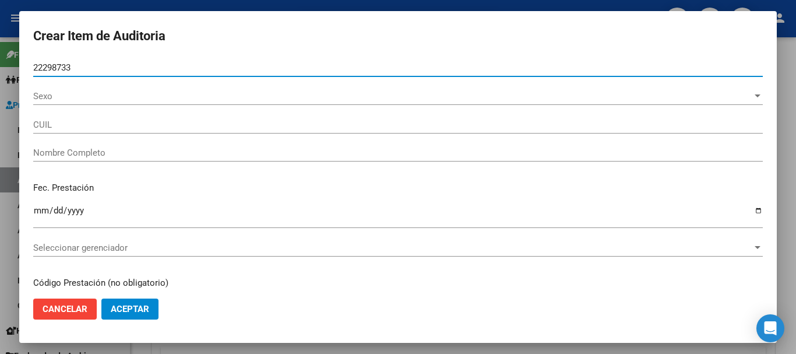
type input "22298733"
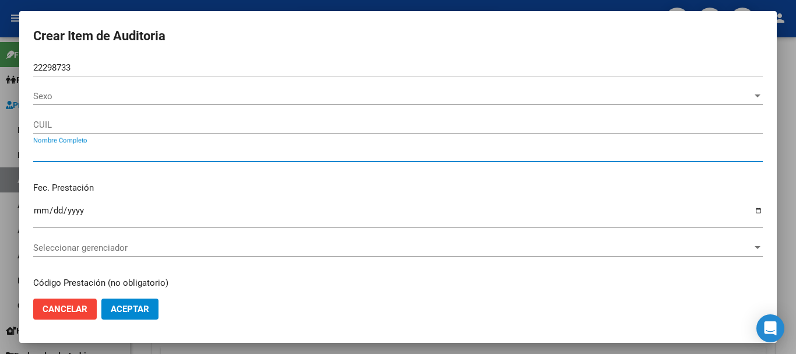
type input "20222987335"
type input "[PERSON_NAME] [PERSON_NAME] -"
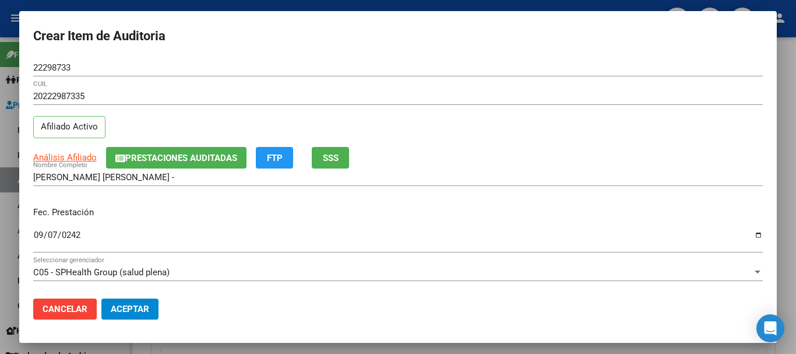
scroll to position [157, 0]
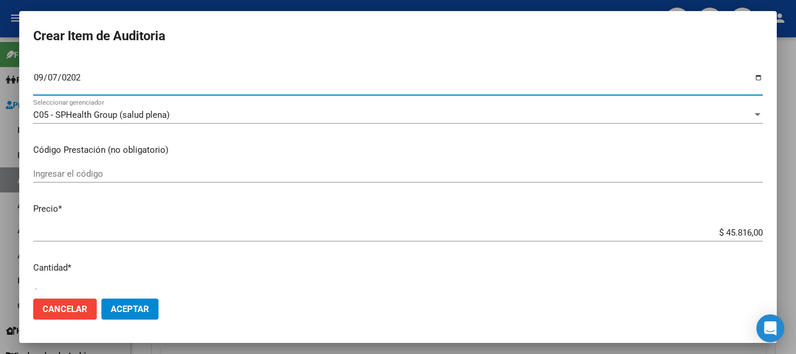
type input "[DATE]"
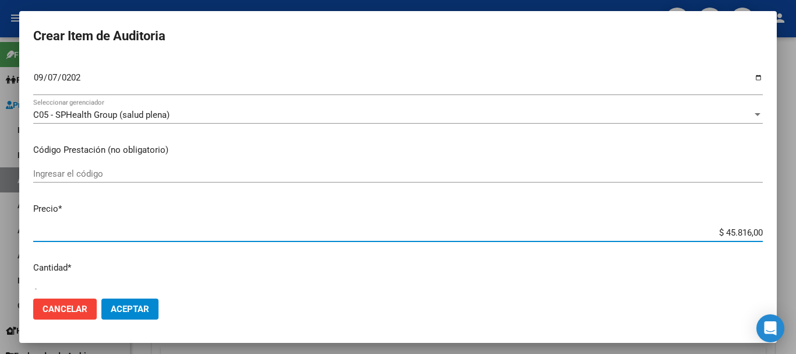
type input "$ 0,03"
type input "$ 0,39"
type input "$ 3,99"
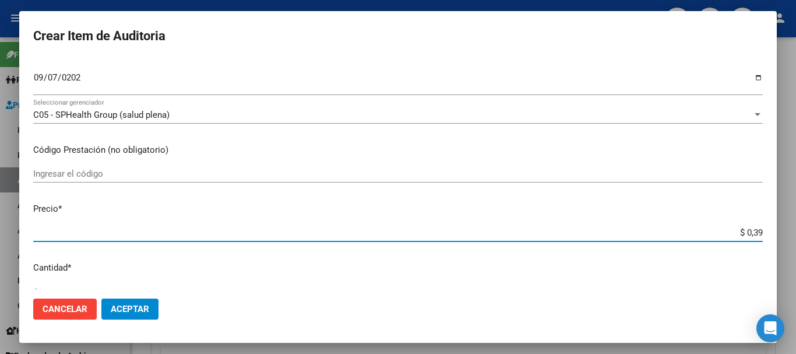
type input "$ 3,99"
type input "$ 39,98"
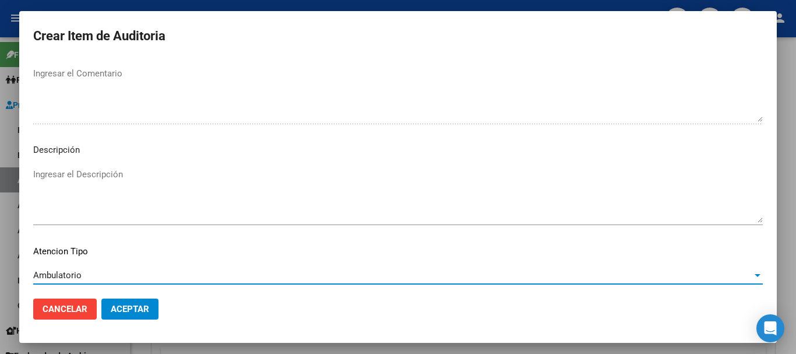
scroll to position [719, 0]
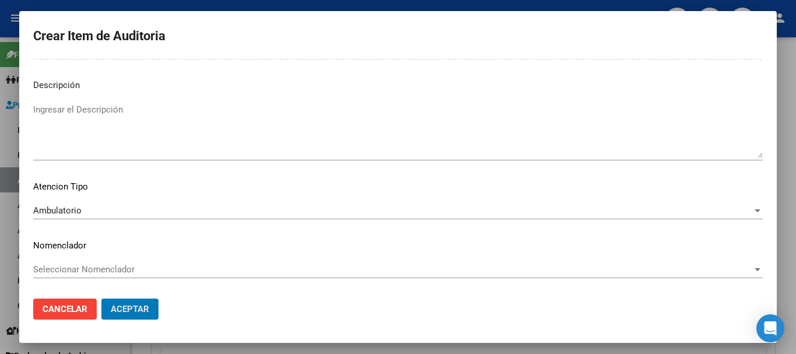
click at [101, 299] on button "Aceptar" at bounding box center [129, 309] width 57 height 21
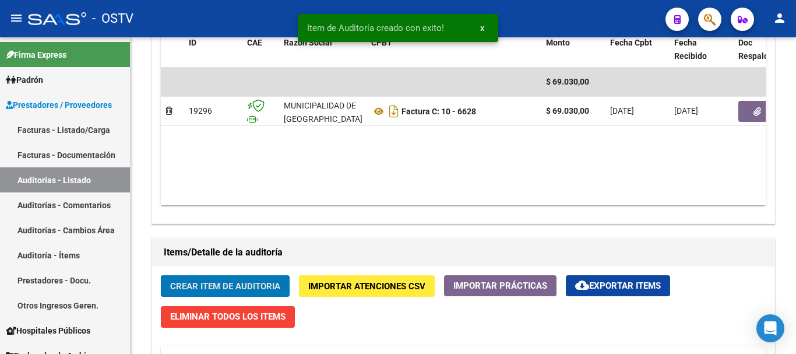
click at [161, 275] on button "Crear Item de Auditoria" at bounding box center [225, 286] width 129 height 22
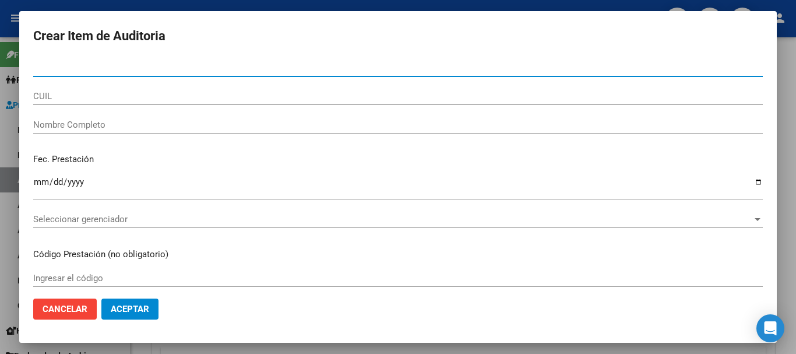
paste input "59923171"
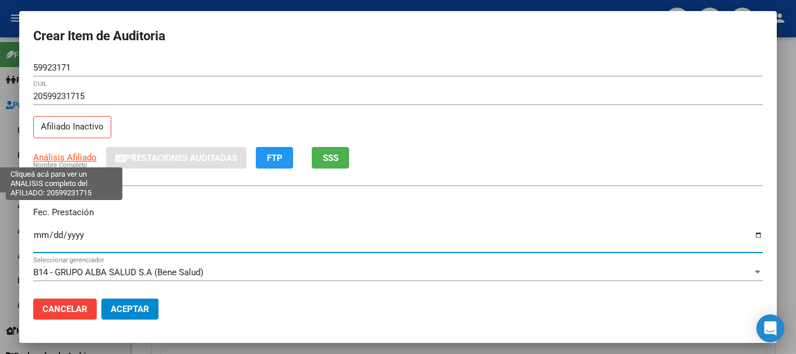
click at [81, 159] on span "Análisis Afiliado" at bounding box center [65, 157] width 64 height 10
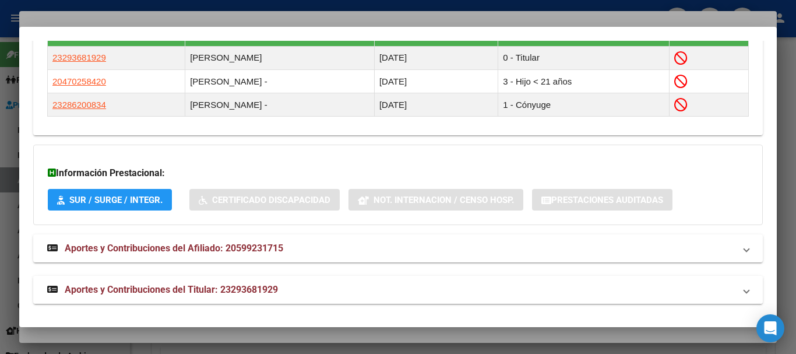
scroll to position [707, 0]
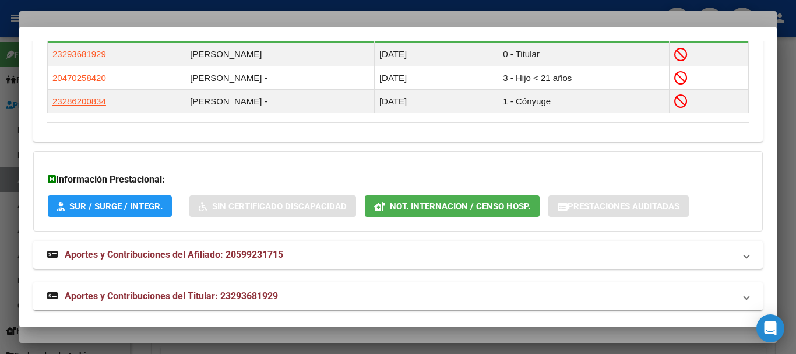
click at [278, 296] on span "Aportes y Contribuciones del Titular: 23293681929" at bounding box center [171, 295] width 213 height 11
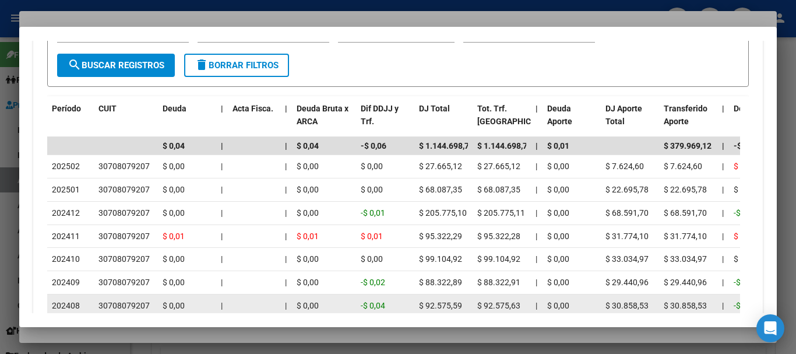
scroll to position [1234, 0]
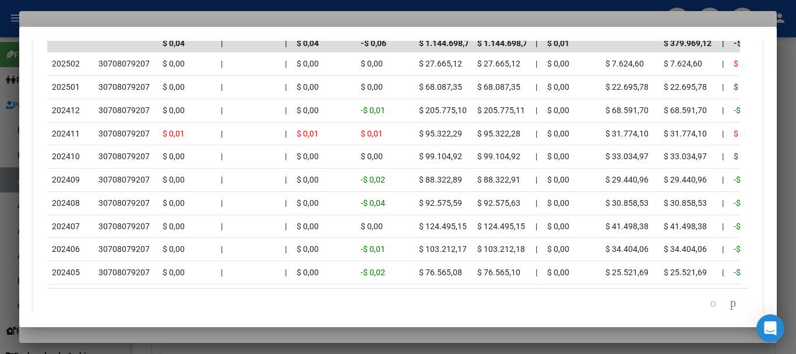
click at [240, 22] on div at bounding box center [398, 177] width 796 height 354
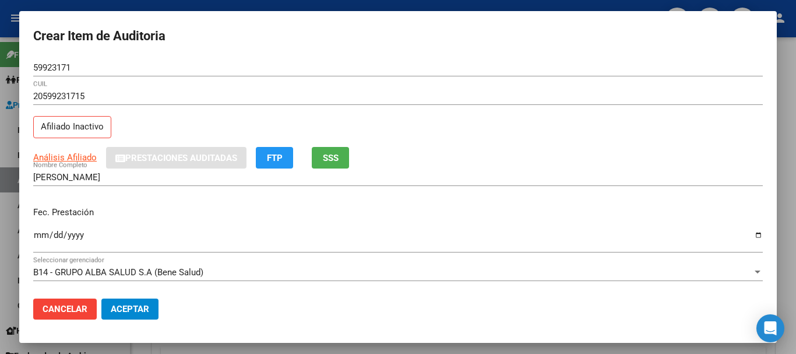
click at [462, 134] on div "20599231715 CUIL Afiliado Inactivo" at bounding box center [398, 116] width 730 height 59
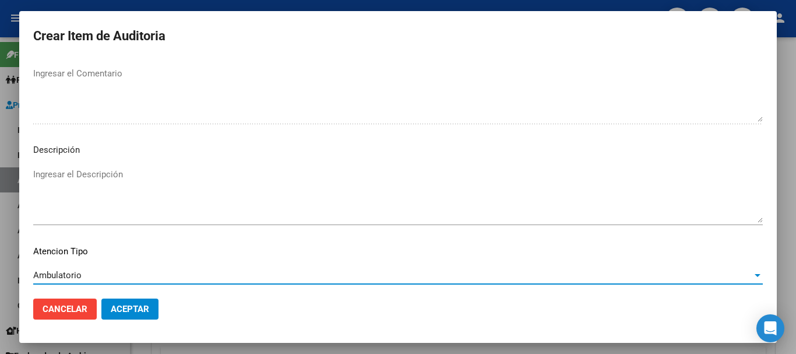
scroll to position [719, 0]
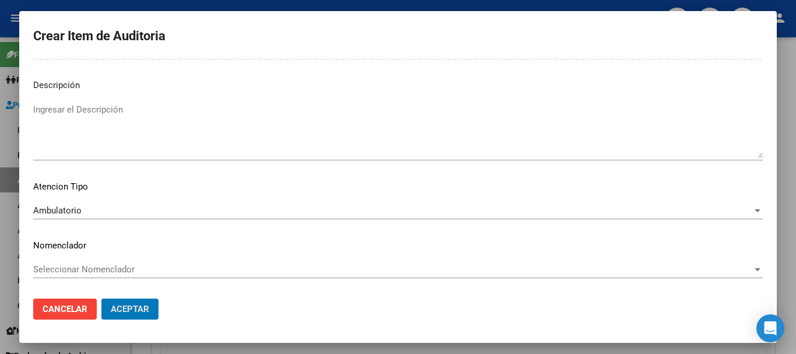
click at [101, 299] on button "Aceptar" at bounding box center [129, 309] width 57 height 21
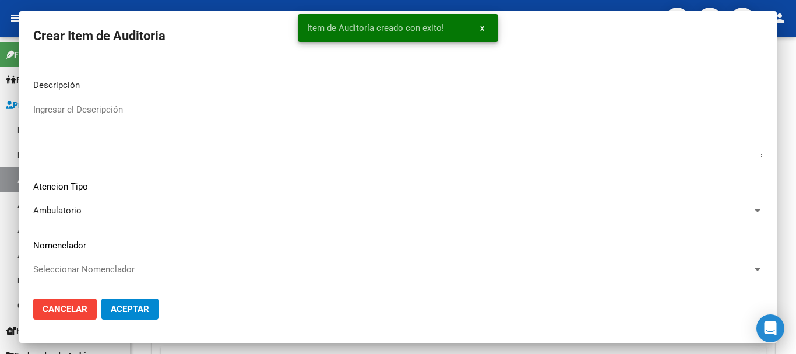
click at [161, 275] on button "Crear Item de Auditoria" at bounding box center [225, 286] width 129 height 22
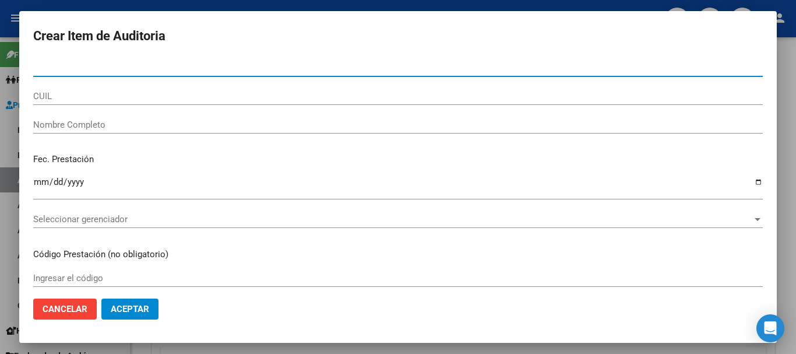
paste input "52162120"
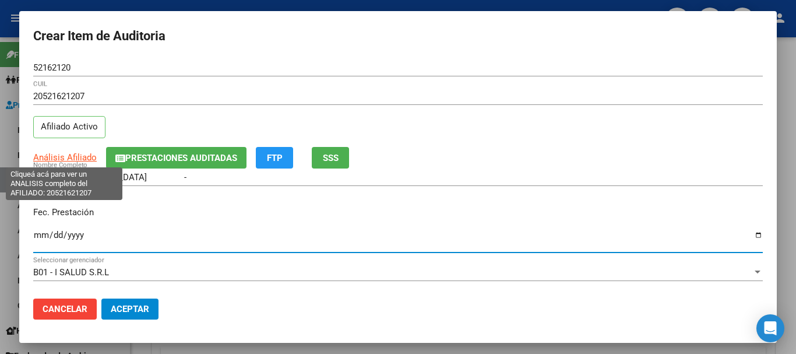
click at [82, 157] on span "Análisis Afiliado" at bounding box center [65, 157] width 64 height 10
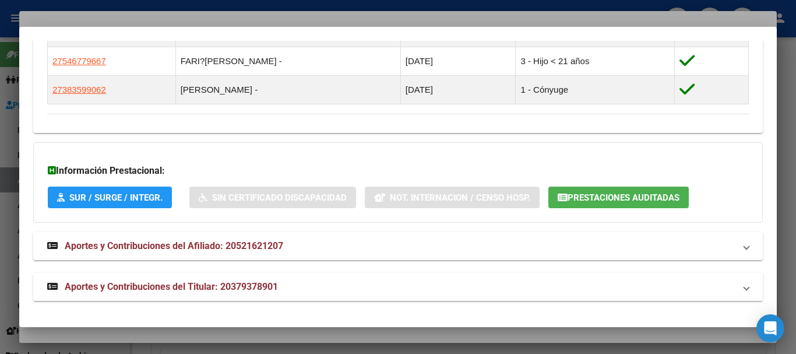
scroll to position [716, 0]
click at [284, 292] on mat-panel-title "Aportes y Contribuciones del Titular: 20379378901" at bounding box center [391, 286] width 688 height 14
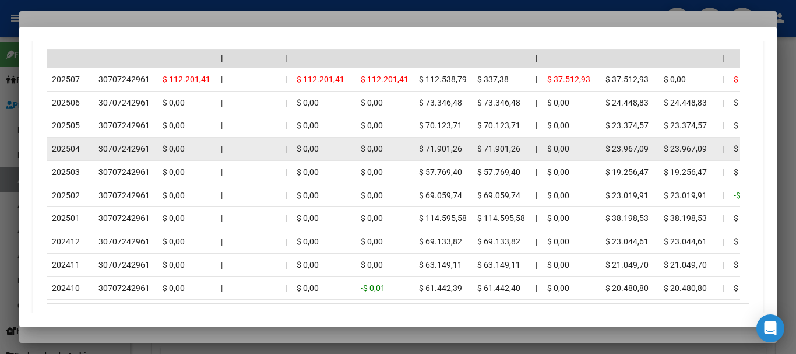
scroll to position [1293, 0]
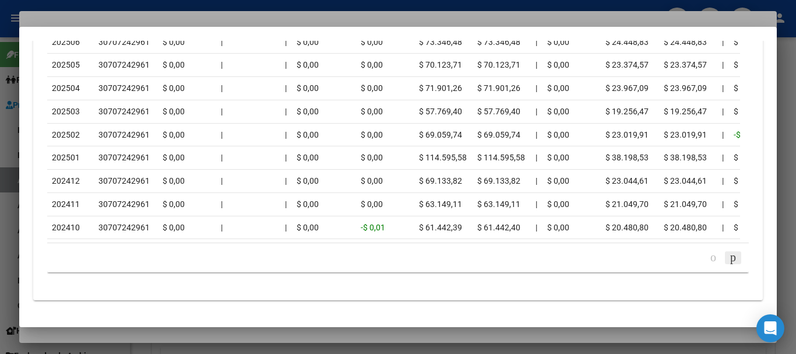
click at [729, 257] on icon "go to next page" at bounding box center [733, 257] width 9 height 14
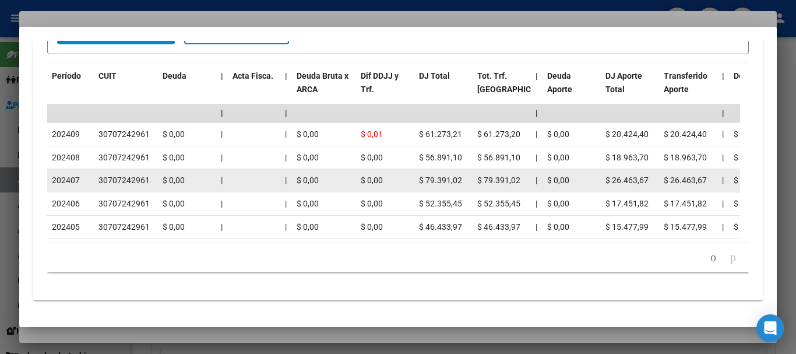
scroll to position [1174, 0]
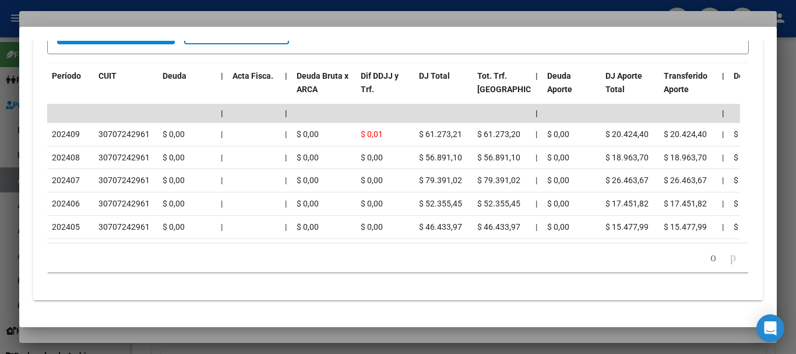
click at [254, 19] on div at bounding box center [398, 177] width 796 height 354
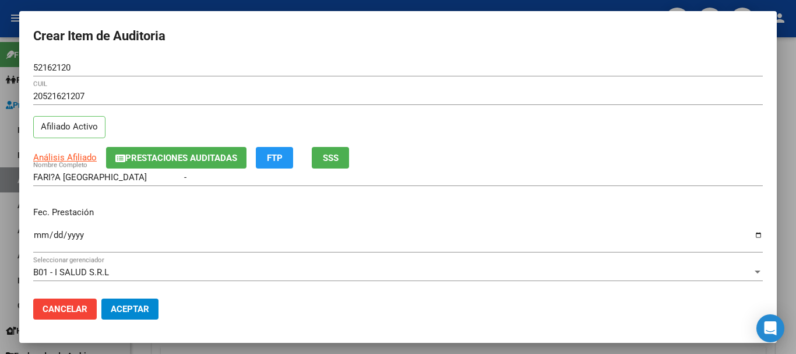
click at [408, 110] on div "20521621207 CUIL" at bounding box center [398, 101] width 730 height 29
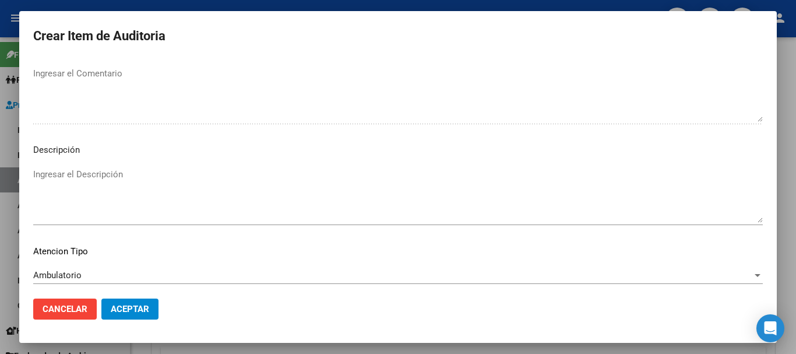
scroll to position [719, 0]
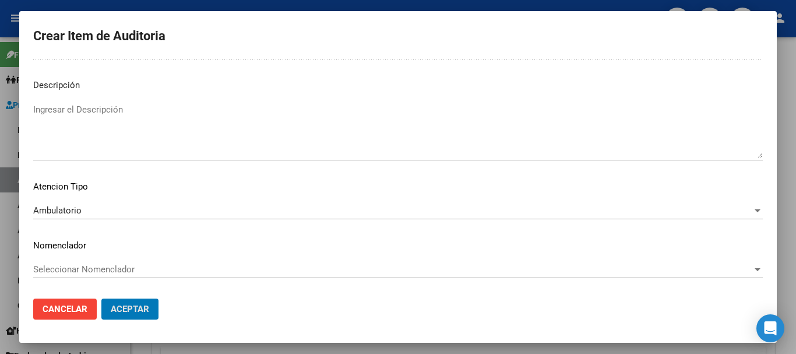
click at [101, 299] on button "Aceptar" at bounding box center [129, 309] width 57 height 21
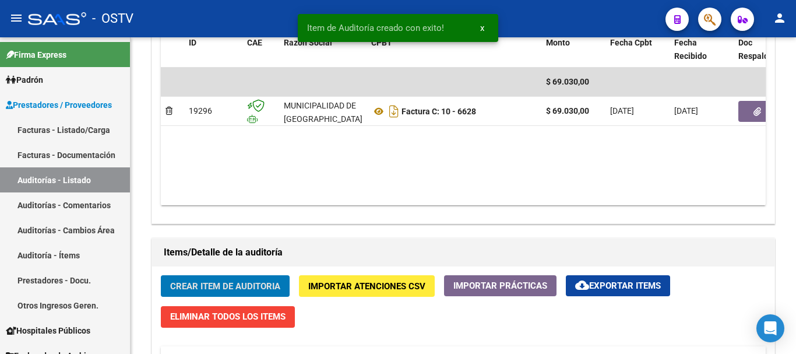
click at [161, 275] on button "Crear Item de Auditoria" at bounding box center [225, 286] width 129 height 22
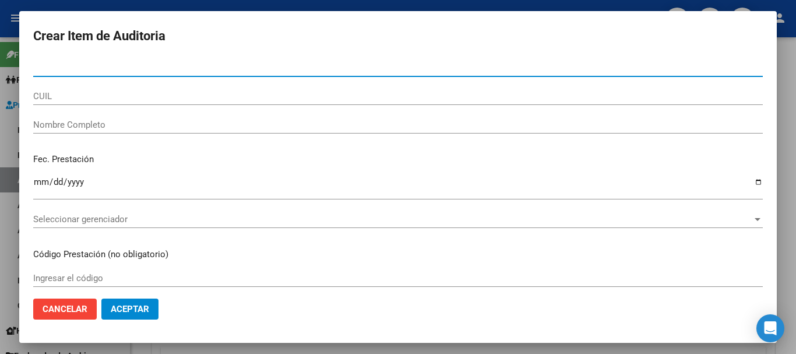
paste input "50652549"
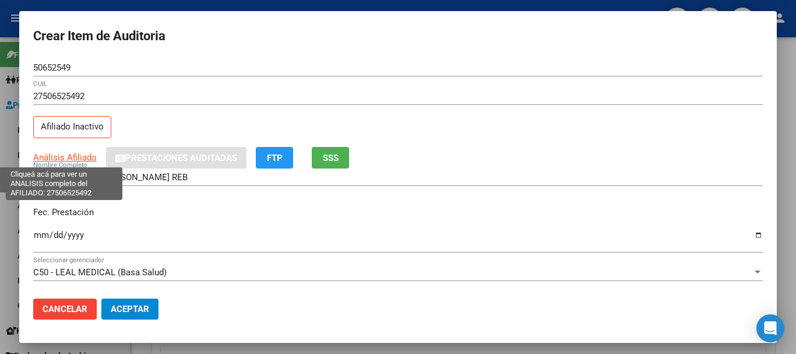
click at [78, 153] on span "Análisis Afiliado" at bounding box center [65, 157] width 64 height 10
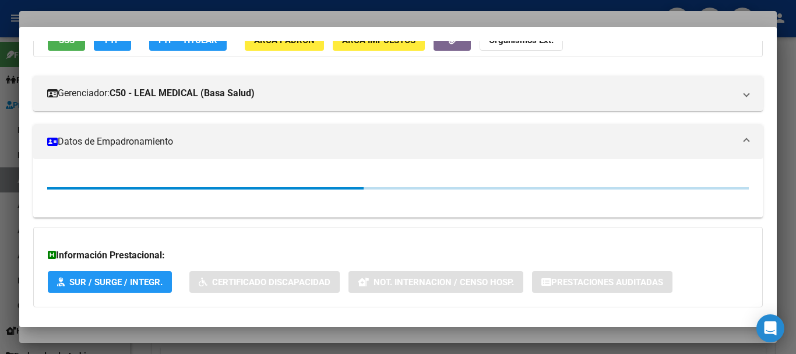
scroll to position [205, 0]
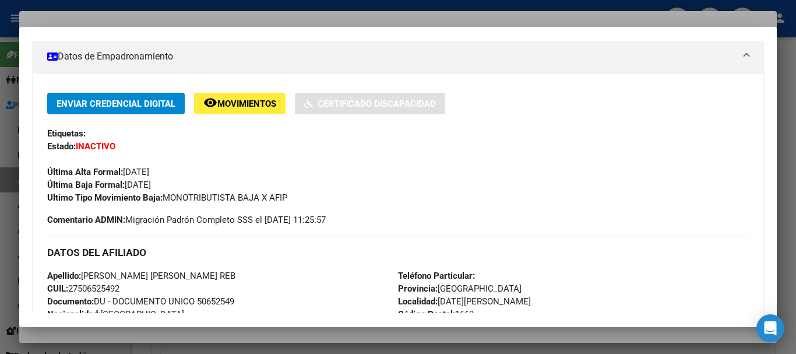
click at [229, 277] on span "Apellido: [PERSON_NAME] [PERSON_NAME] REB" at bounding box center [141, 276] width 188 height 10
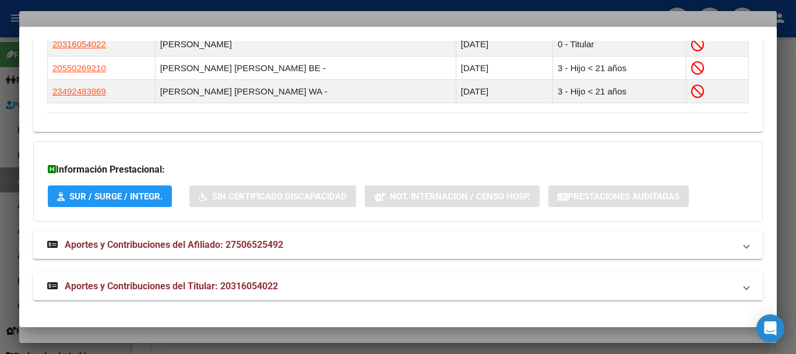
click at [282, 278] on mat-expansion-panel-header "Aportes y Contribuciones del Titular: 20316054022" at bounding box center [398, 286] width 730 height 28
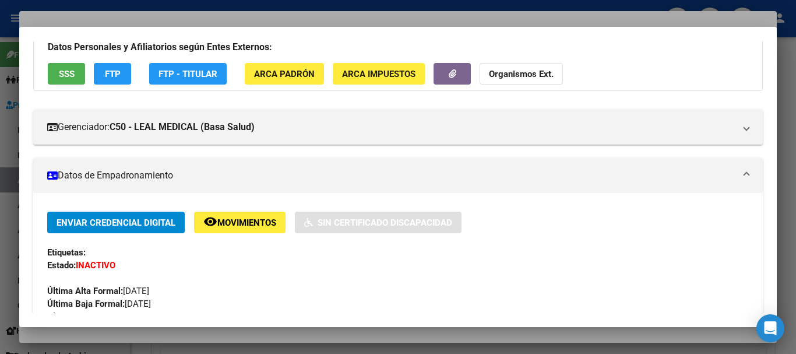
scroll to position [0, 0]
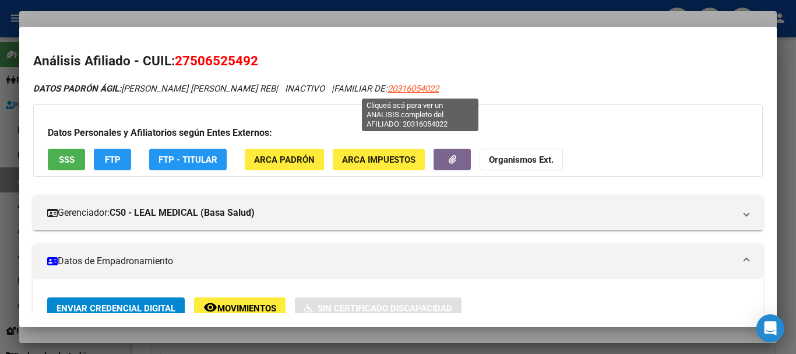
click at [431, 92] on span "20316054022" at bounding box center [413, 88] width 51 height 10
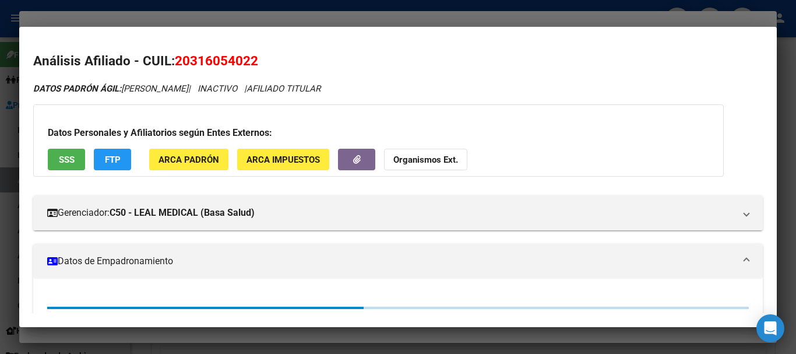
click at [436, 157] on strong "Organismos Ext." at bounding box center [426, 160] width 65 height 10
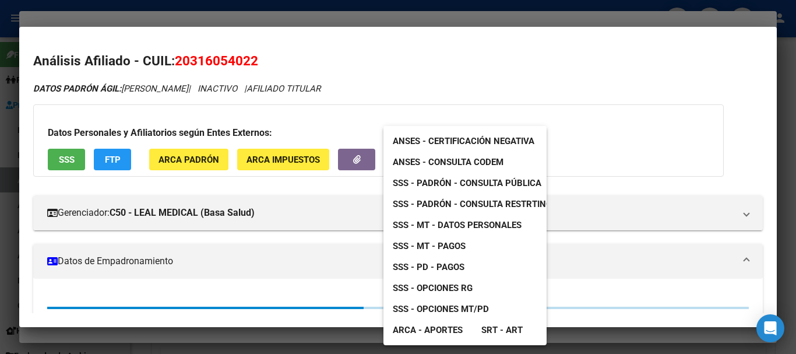
click at [461, 229] on span "SSS - MT - Datos Personales" at bounding box center [457, 225] width 129 height 10
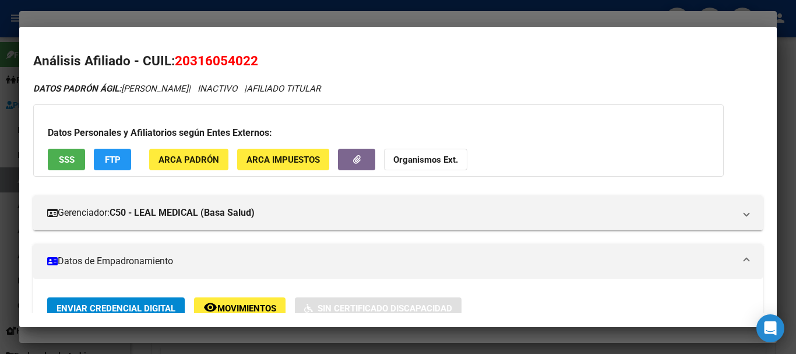
click at [295, 18] on div at bounding box center [398, 177] width 796 height 354
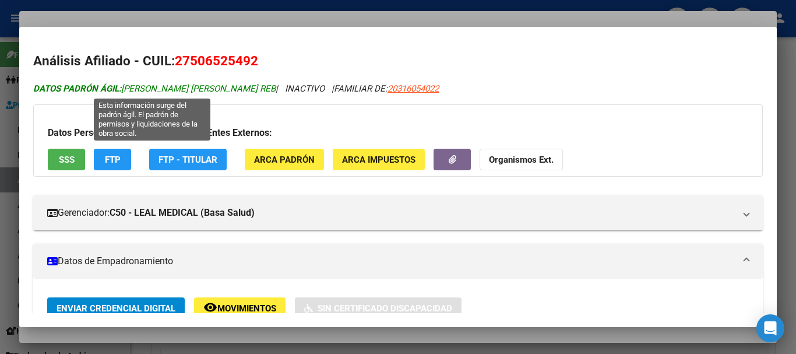
click at [226, 93] on span "DATOS PADRÓN ÁGIL: [PERSON_NAME] [PERSON_NAME] REB" at bounding box center [154, 88] width 243 height 10
click at [270, 89] on span "DATOS PADRÓN ÁGIL: [PERSON_NAME] [PERSON_NAME] REB" at bounding box center [154, 88] width 243 height 10
copy span "[PERSON_NAME]"
drag, startPoint x: 224, startPoint y: 87, endPoint x: 122, endPoint y: 93, distance: 102.8
click at [122, 93] on span "DATOS PADRÓN ÁGIL: [PERSON_NAME] [PERSON_NAME] REB" at bounding box center [154, 88] width 243 height 10
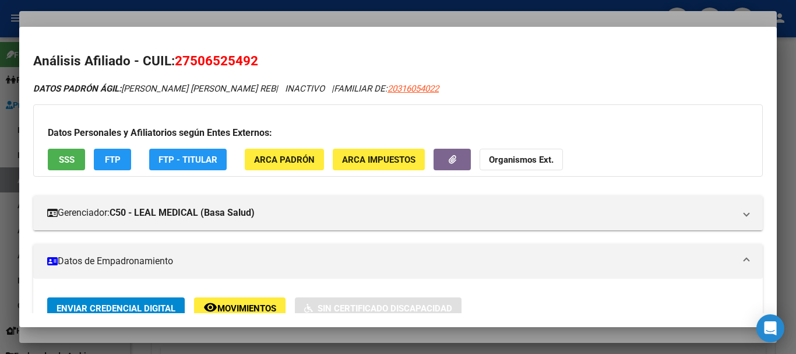
click at [324, 20] on div at bounding box center [398, 177] width 796 height 354
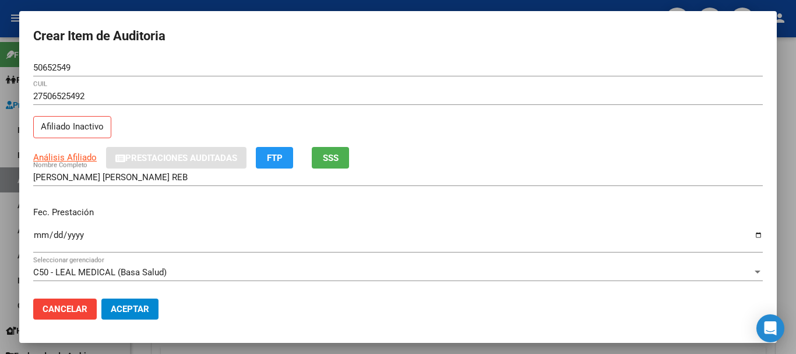
click at [361, 97] on input "27506525492" at bounding box center [398, 96] width 730 height 10
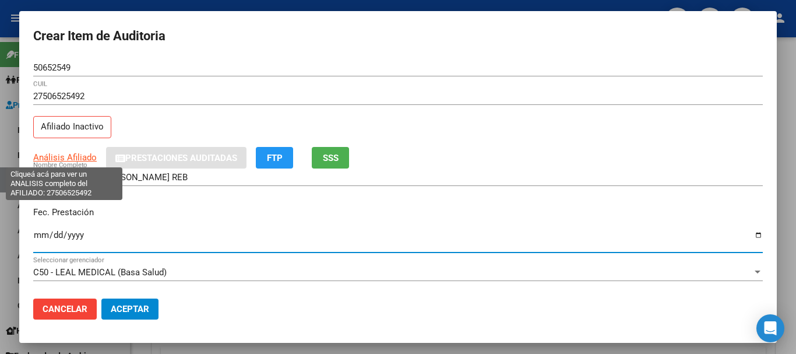
click at [72, 159] on span "Análisis Afiliado" at bounding box center [65, 157] width 64 height 10
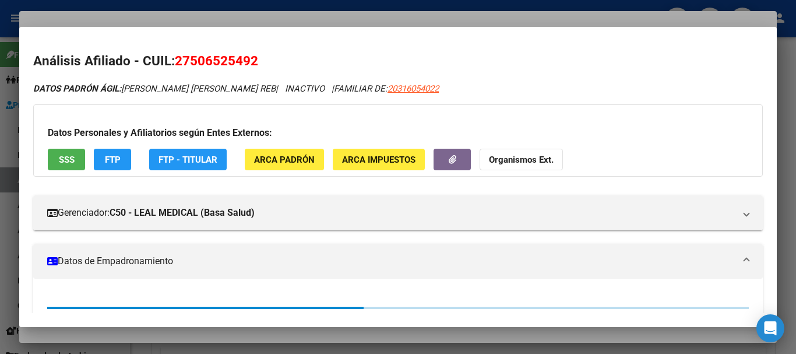
click at [199, 21] on div at bounding box center [398, 177] width 796 height 354
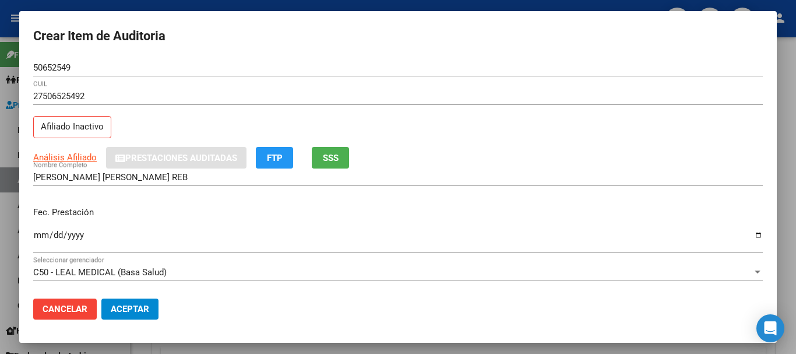
click at [258, 69] on input "50652549" at bounding box center [398, 67] width 730 height 10
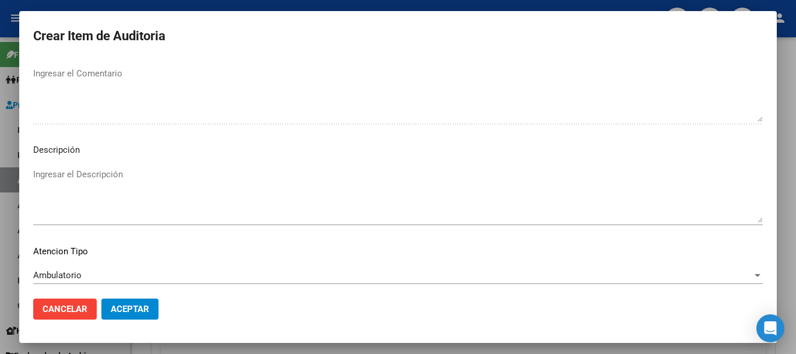
scroll to position [719, 0]
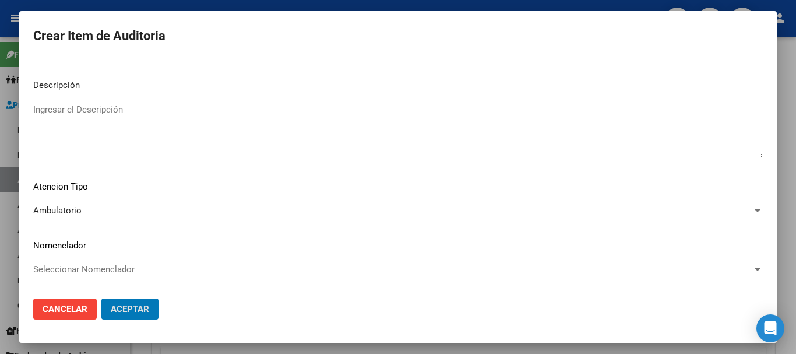
click at [101, 299] on button "Aceptar" at bounding box center [129, 309] width 57 height 21
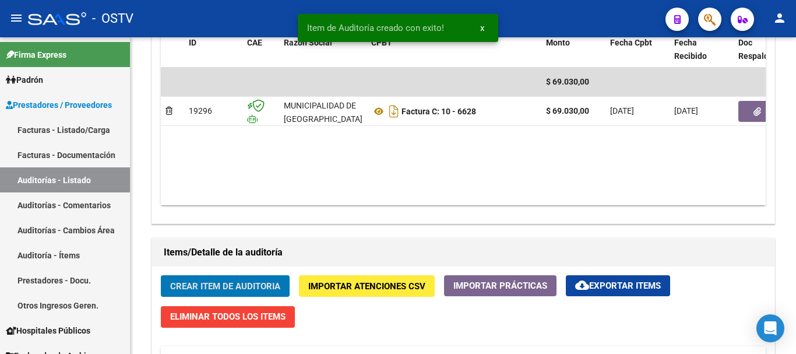
click at [161, 275] on button "Crear Item de Auditoria" at bounding box center [225, 286] width 129 height 22
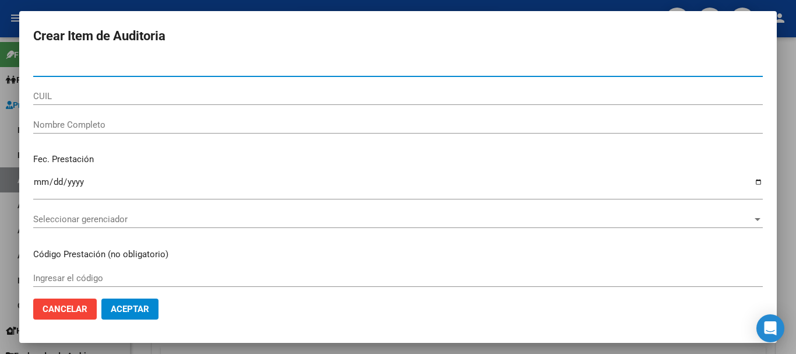
paste input "34263626"
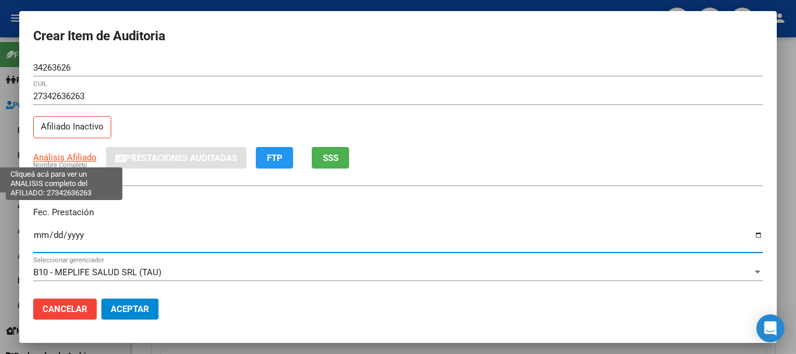
click at [73, 154] on span "Análisis Afiliado" at bounding box center [65, 157] width 64 height 10
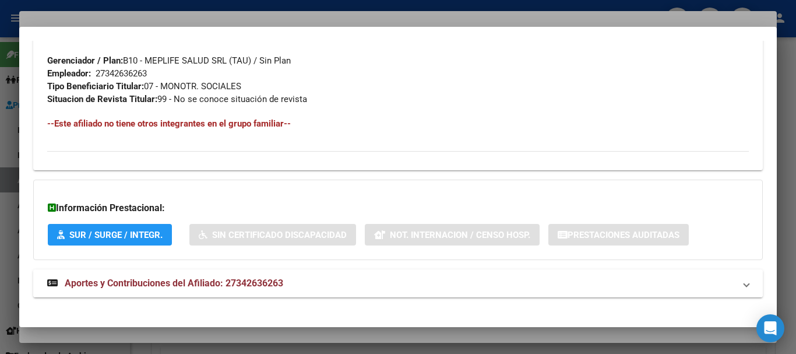
scroll to position [614, 0]
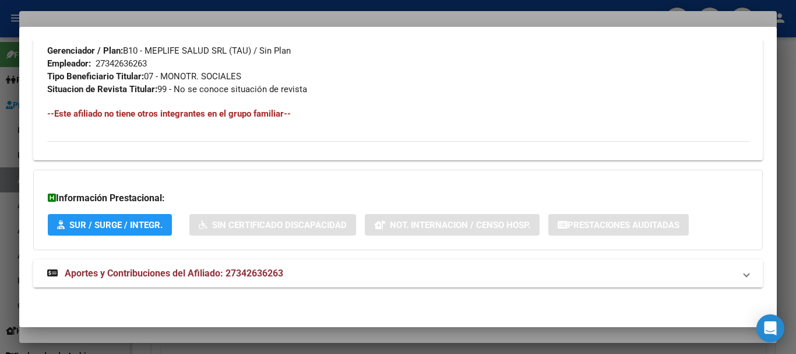
click at [299, 274] on mat-panel-title "Aportes y Contribuciones del Afiliado: 27342636263" at bounding box center [391, 273] width 688 height 14
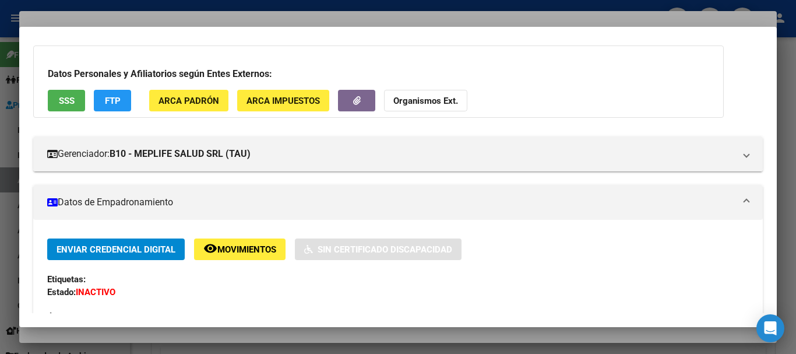
scroll to position [0, 0]
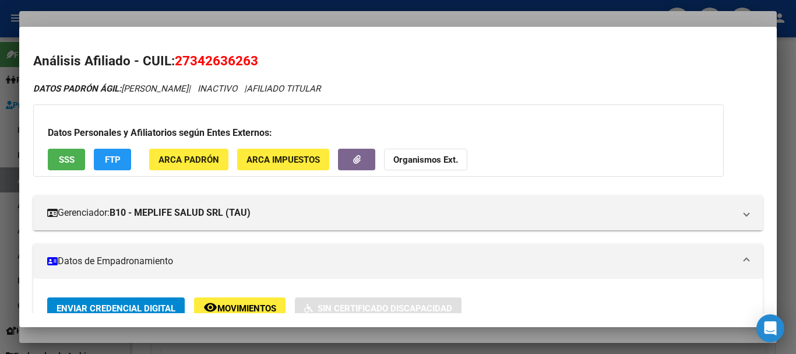
click at [420, 157] on strong "Organismos Ext." at bounding box center [426, 160] width 65 height 10
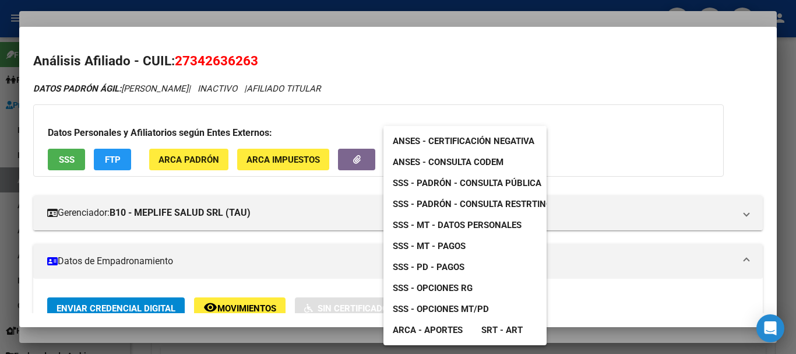
click at [605, 238] on div at bounding box center [398, 177] width 796 height 354
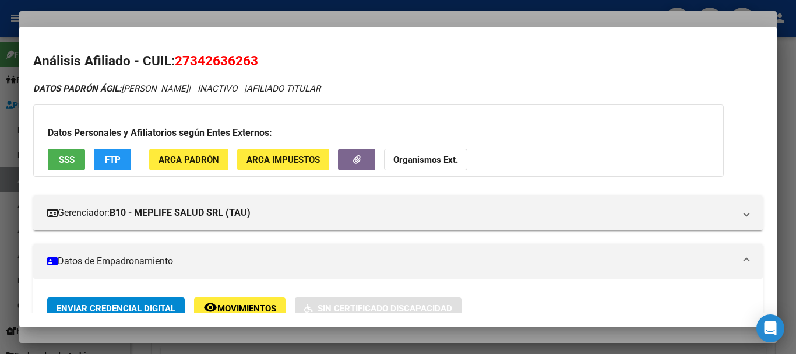
click at [409, 159] on strong "Organismos Ext." at bounding box center [426, 160] width 65 height 10
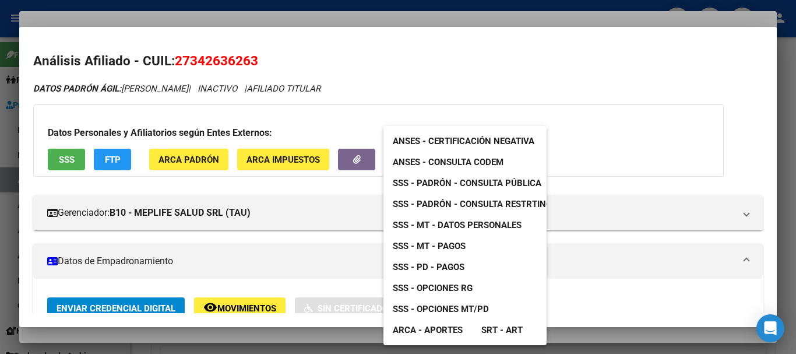
click at [469, 227] on span "SSS - MT - Datos Personales" at bounding box center [457, 225] width 129 height 10
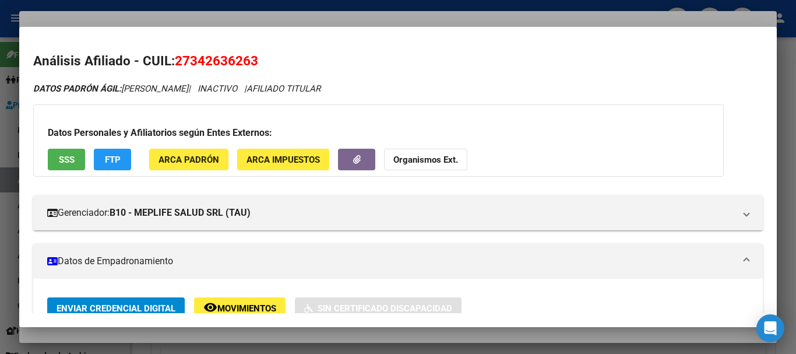
click at [413, 160] on strong "Organismos Ext." at bounding box center [426, 160] width 65 height 10
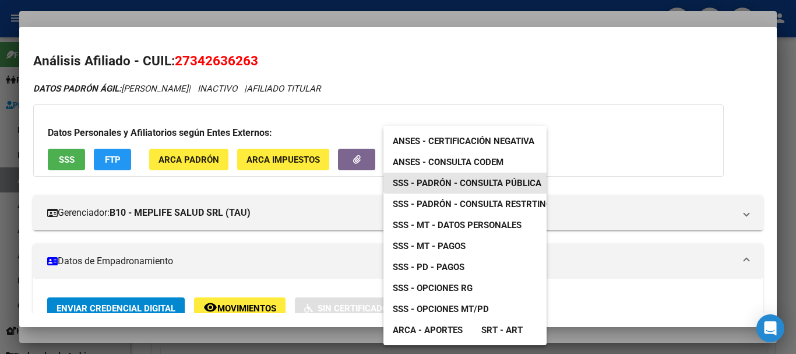
click at [476, 186] on span "SSS - Padrón - Consulta Pública" at bounding box center [467, 183] width 149 height 10
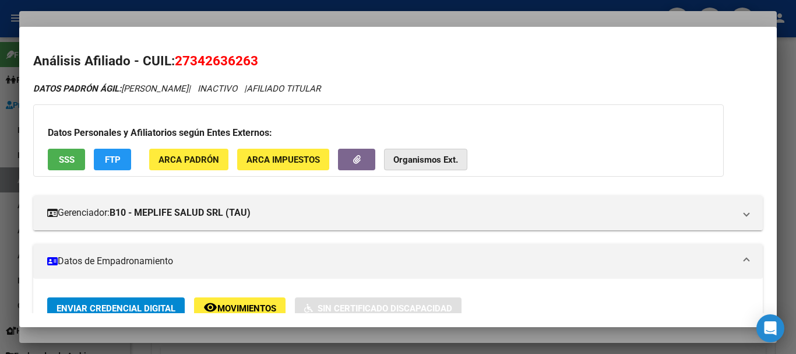
click at [439, 163] on strong "Organismos Ext." at bounding box center [426, 160] width 65 height 10
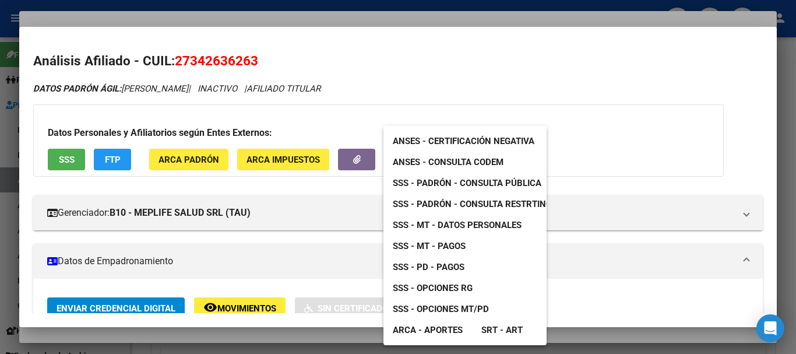
click at [447, 243] on span "SSS - MT - Pagos" at bounding box center [429, 246] width 73 height 10
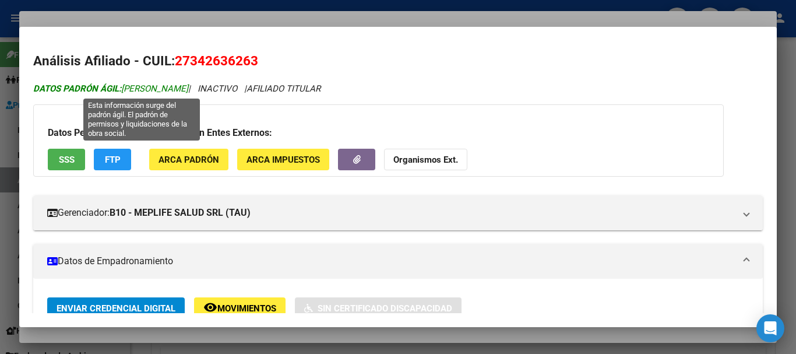
click at [188, 89] on span "DATOS PADRÓN ÁGIL: [PERSON_NAME]" at bounding box center [110, 88] width 155 height 10
drag, startPoint x: 251, startPoint y: 89, endPoint x: 125, endPoint y: 85, distance: 126.0
click at [125, 85] on icon "DATOS PADRÓN ÁGIL: [PERSON_NAME] | INACTIVO | AFILIADO TITULAR" at bounding box center [176, 88] width 287 height 10
copy span "[PERSON_NAME]"
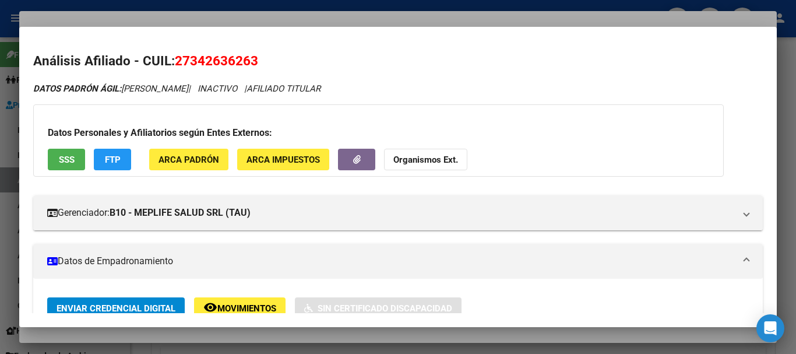
copy span "[PERSON_NAME]"
click at [402, 23] on div at bounding box center [398, 177] width 796 height 354
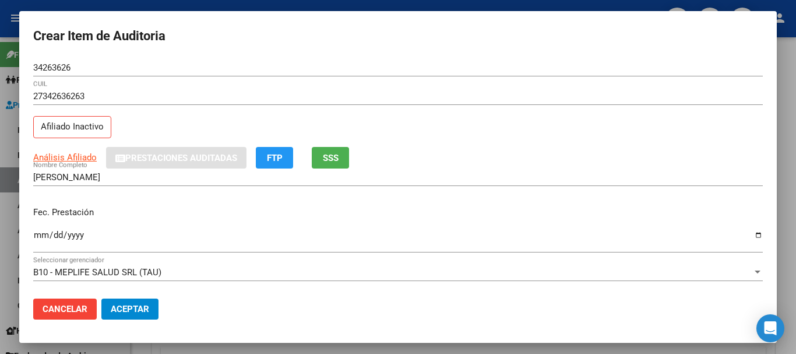
click at [392, 131] on div "27342636263 CUIL Afiliado Inactivo" at bounding box center [398, 116] width 730 height 59
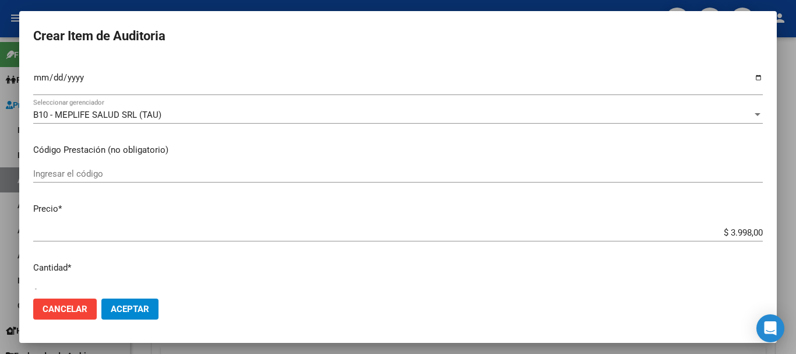
scroll to position [394, 0]
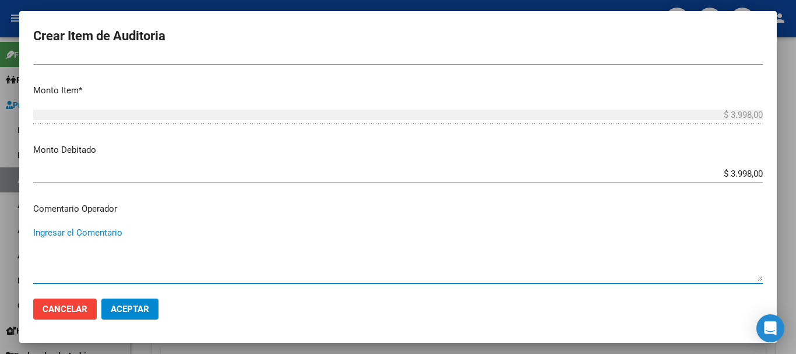
paste textarea "BAJA AL [DATE] POR FALTA DE PAGO CORRESPONDIENTE PARA CONTAR CON COBERTURA"
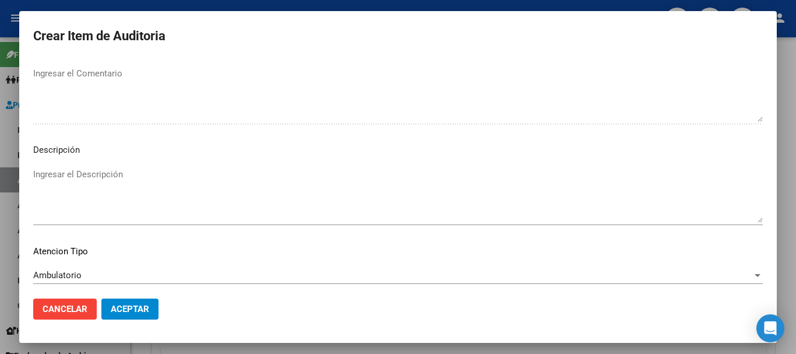
scroll to position [719, 0]
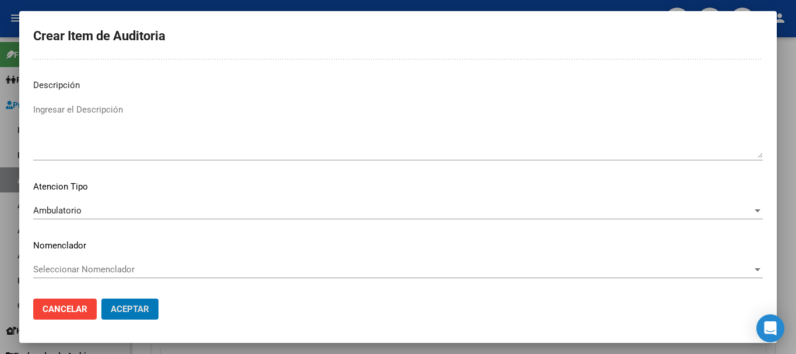
click at [101, 299] on button "Aceptar" at bounding box center [129, 309] width 57 height 21
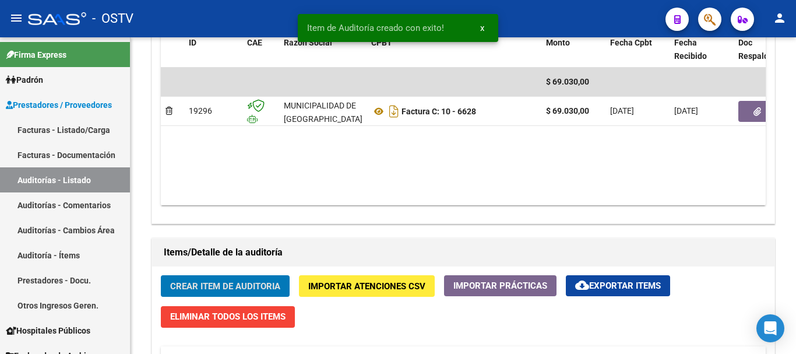
click at [161, 275] on button "Crear Item de Auditoria" at bounding box center [225, 286] width 129 height 22
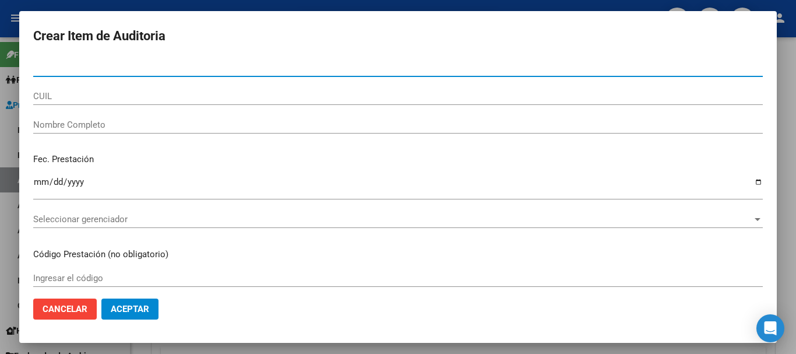
paste input "21794012"
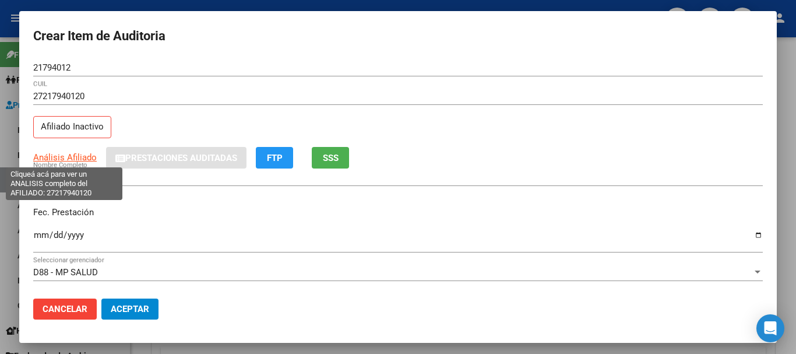
click at [55, 155] on span "Análisis Afiliado" at bounding box center [65, 157] width 64 height 10
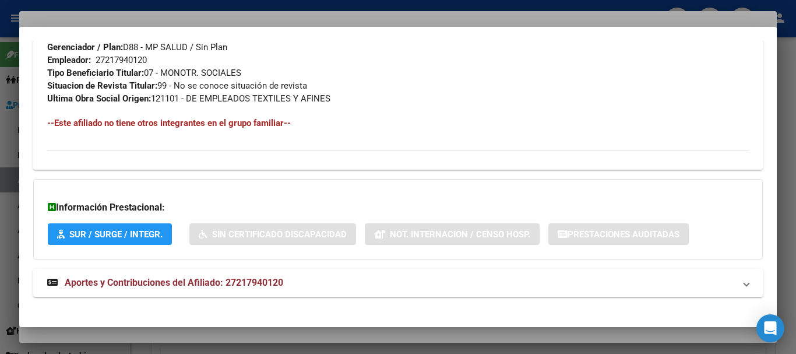
click at [293, 275] on mat-expansion-panel-header "Aportes y Contribuciones del Afiliado: 27217940120" at bounding box center [398, 283] width 730 height 28
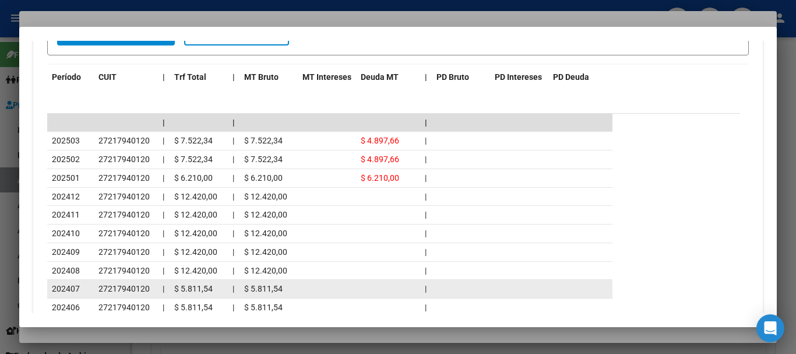
scroll to position [1063, 0]
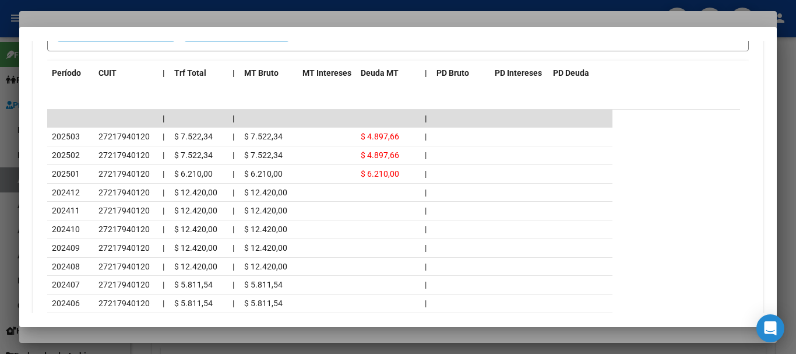
click at [242, 23] on div at bounding box center [398, 177] width 796 height 354
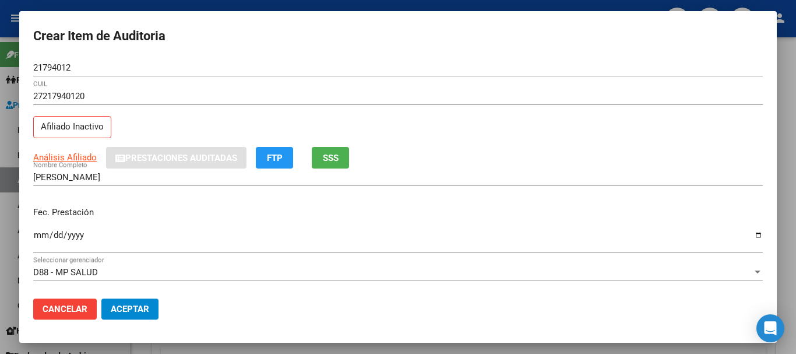
click at [509, 116] on div "27217940120 CUIL Afiliado Inactivo" at bounding box center [398, 116] width 730 height 59
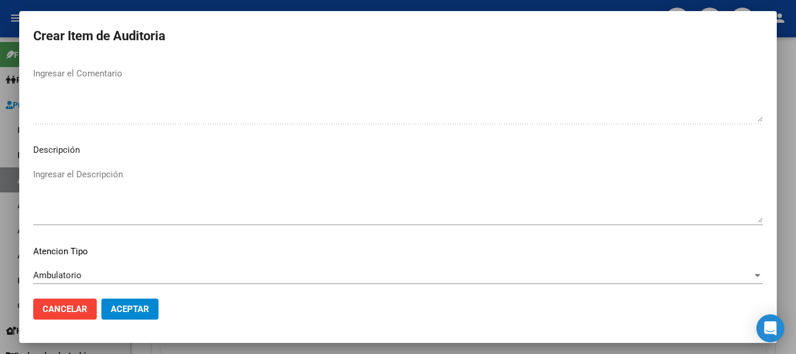
scroll to position [719, 0]
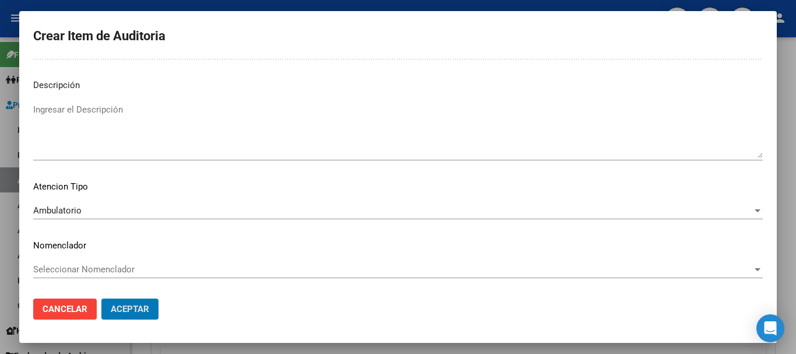
click at [101, 299] on button "Aceptar" at bounding box center [129, 309] width 57 height 21
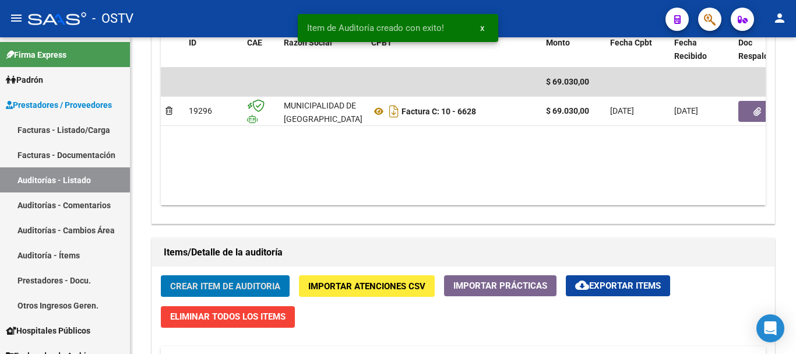
click at [161, 275] on button "Crear Item de Auditoria" at bounding box center [225, 286] width 129 height 22
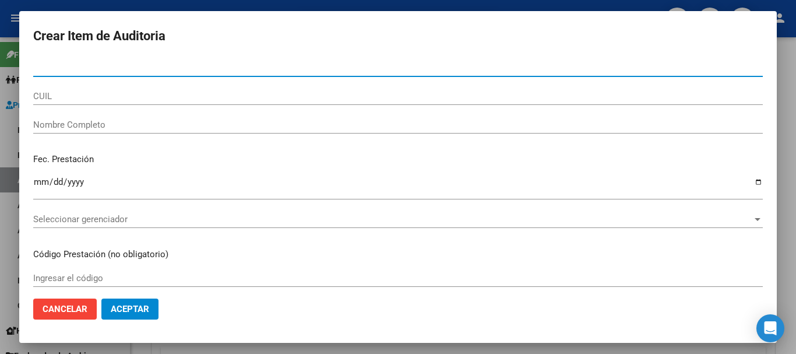
paste input "51459751"
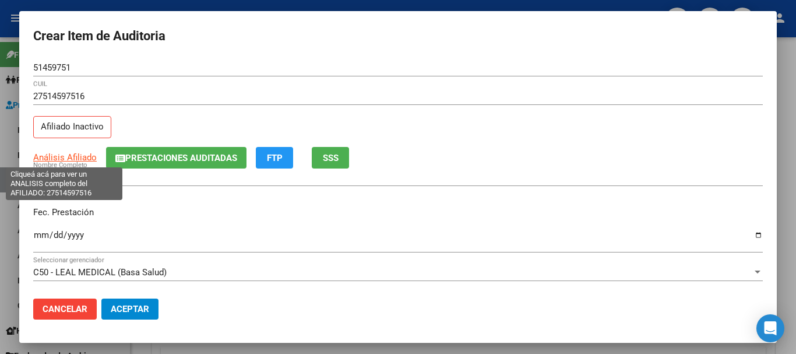
click at [51, 155] on span "Análisis Afiliado" at bounding box center [65, 157] width 64 height 10
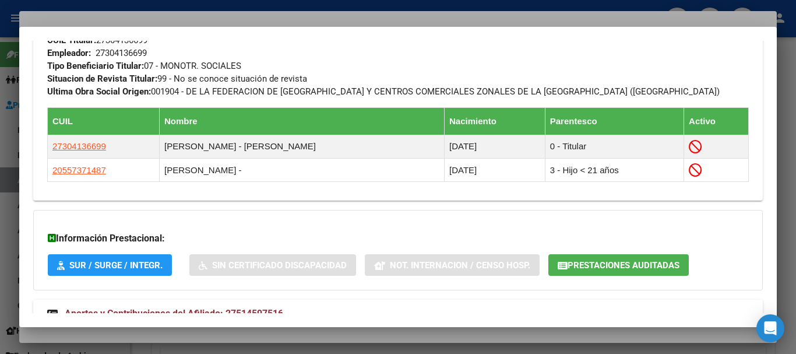
scroll to position [693, 0]
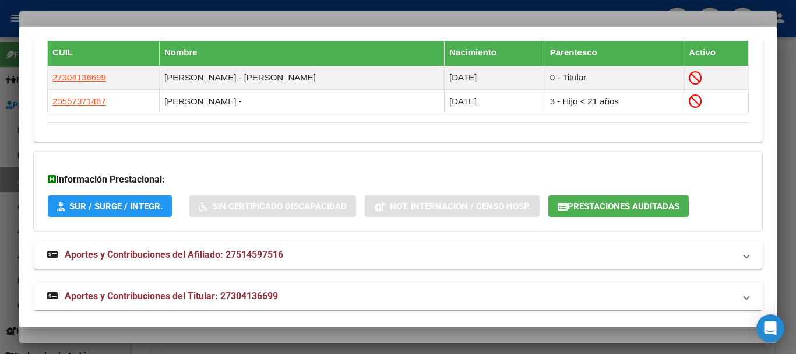
click at [287, 301] on mat-panel-title "Aportes y Contribuciones del Titular: 27304136699" at bounding box center [391, 296] width 688 height 14
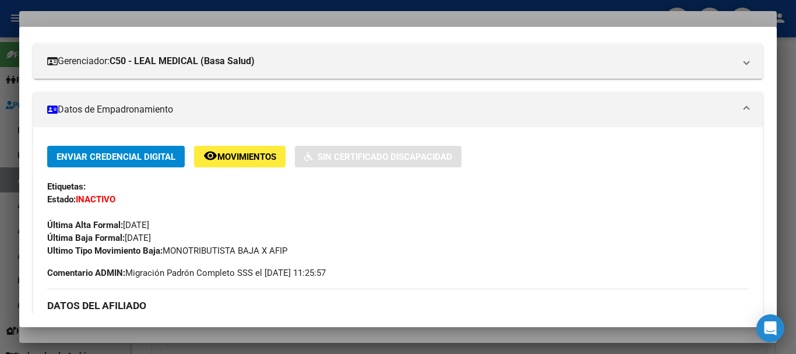
scroll to position [0, 0]
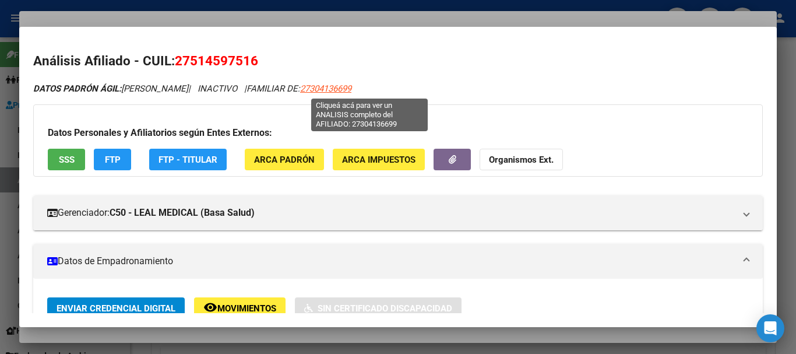
click at [352, 89] on span "27304136699" at bounding box center [325, 88] width 51 height 10
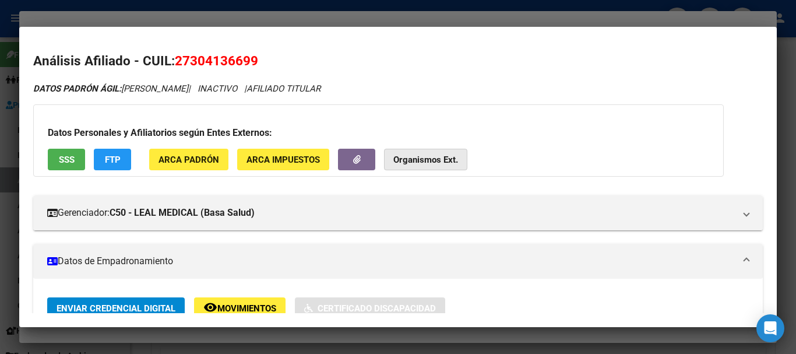
click at [443, 159] on strong "Organismos Ext." at bounding box center [426, 160] width 65 height 10
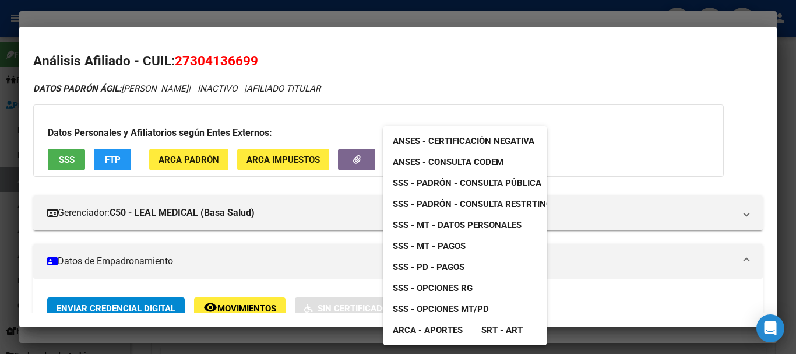
click at [480, 227] on span "SSS - MT - Datos Personales" at bounding box center [457, 225] width 129 height 10
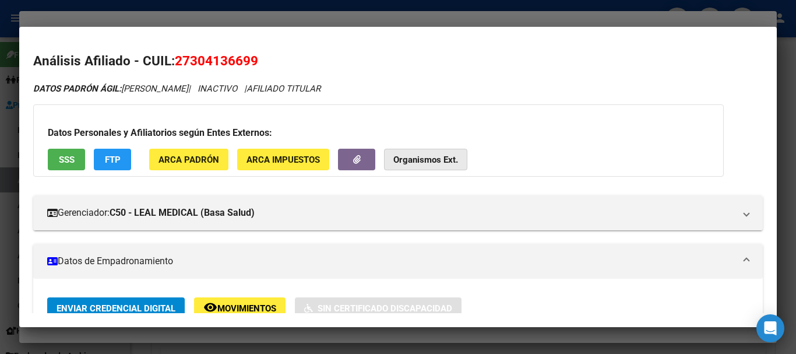
click at [427, 162] on strong "Organismos Ext." at bounding box center [426, 160] width 65 height 10
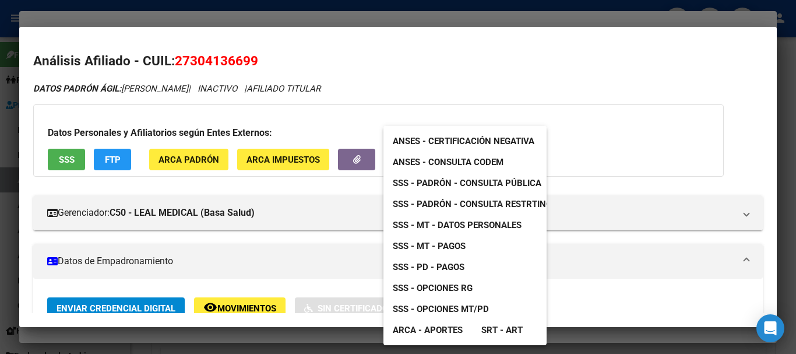
click at [493, 185] on span "SSS - Padrón - Consulta Pública" at bounding box center [467, 183] width 149 height 10
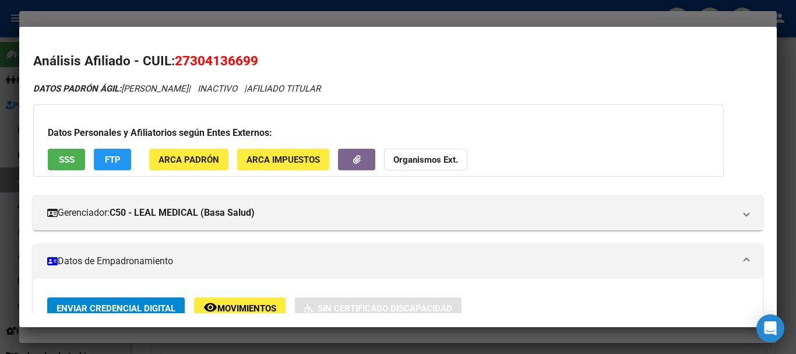
click at [114, 8] on div at bounding box center [398, 177] width 796 height 354
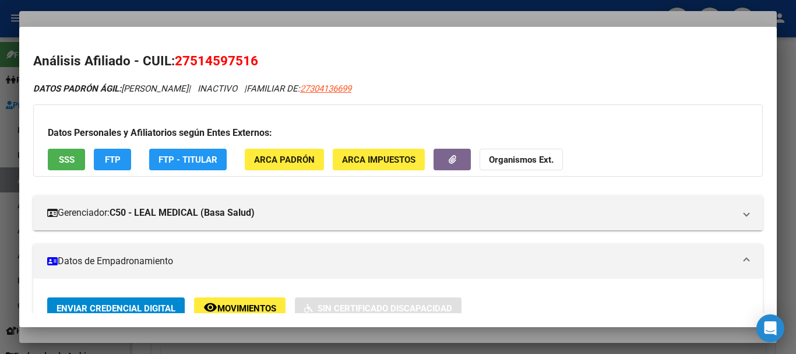
click at [113, 10] on div at bounding box center [398, 177] width 796 height 354
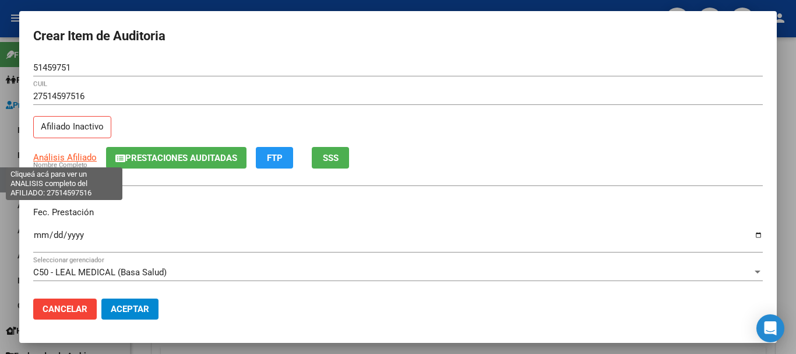
click at [53, 159] on span "Análisis Afiliado" at bounding box center [65, 157] width 64 height 10
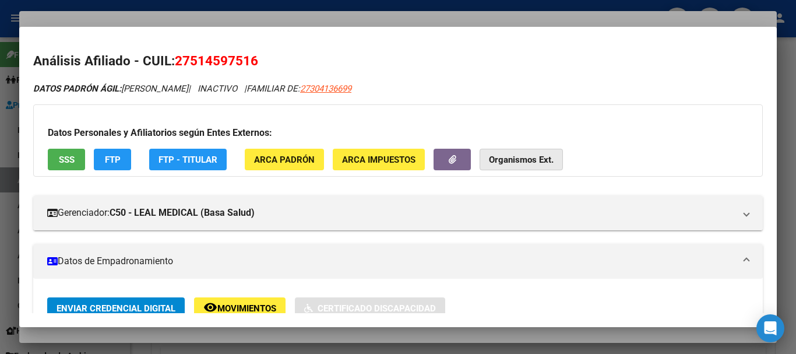
click at [506, 161] on strong "Organismos Ext." at bounding box center [521, 160] width 65 height 10
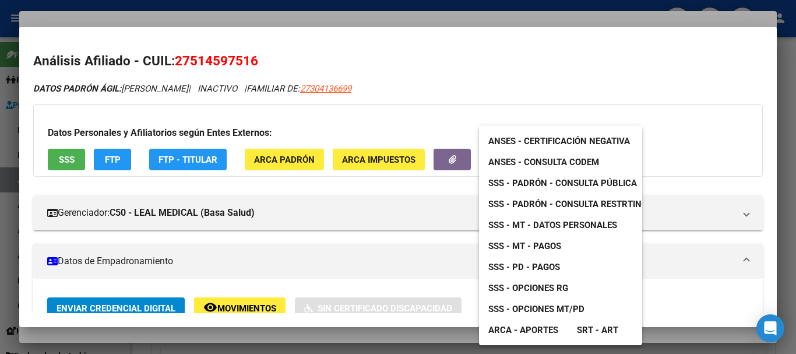
click at [529, 183] on span "SSS - Padrón - Consulta Pública" at bounding box center [563, 183] width 149 height 10
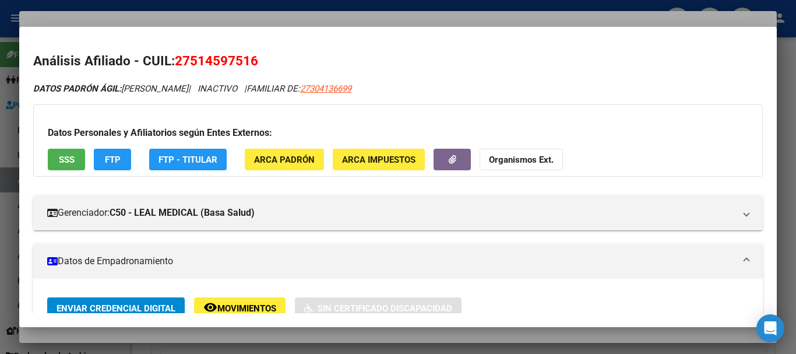
click at [234, 17] on div at bounding box center [398, 177] width 796 height 354
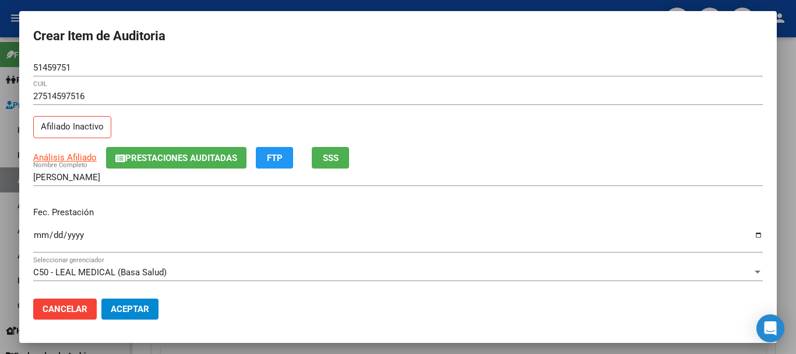
click at [328, 3] on div at bounding box center [398, 177] width 796 height 354
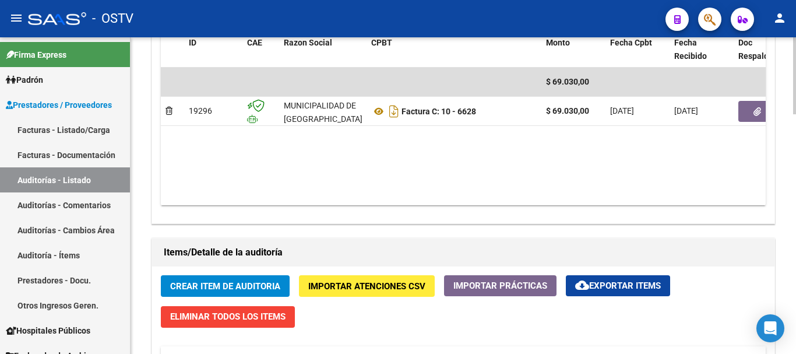
click at [654, 156] on datatable-body "$ 69.030,00 19296 MUNICIPALIDAD DE [GEOGRAPHIC_DATA][PERSON_NAME] Factura C: 10…" at bounding box center [463, 137] width 605 height 138
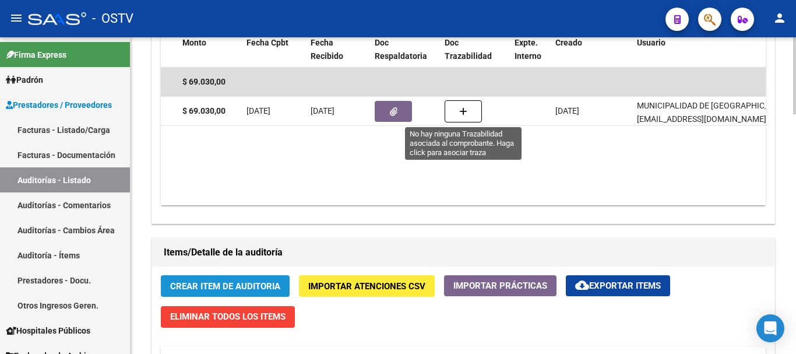
click at [255, 282] on span "Crear Item de Auditoria" at bounding box center [225, 286] width 110 height 10
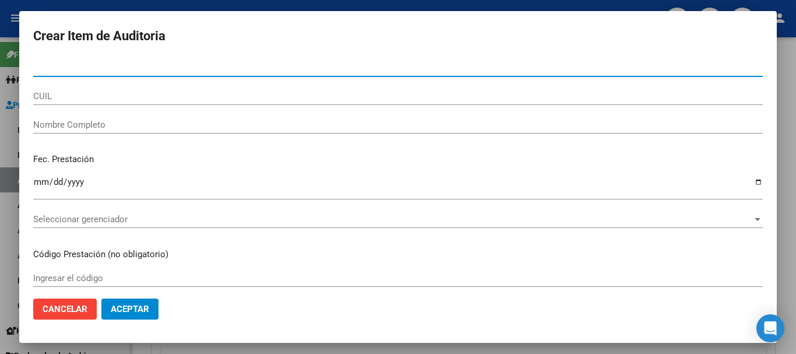
paste input "27514597516"
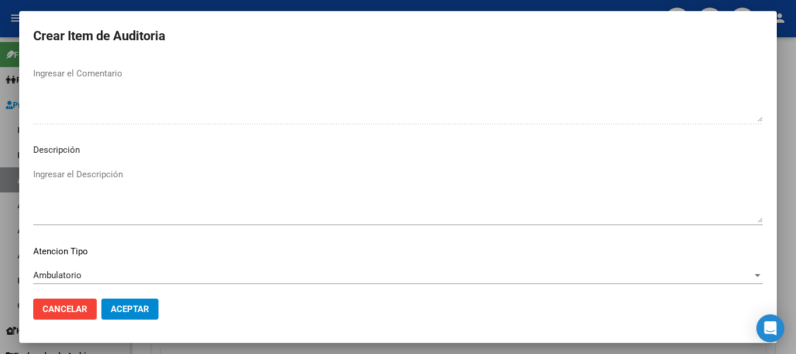
scroll to position [719, 0]
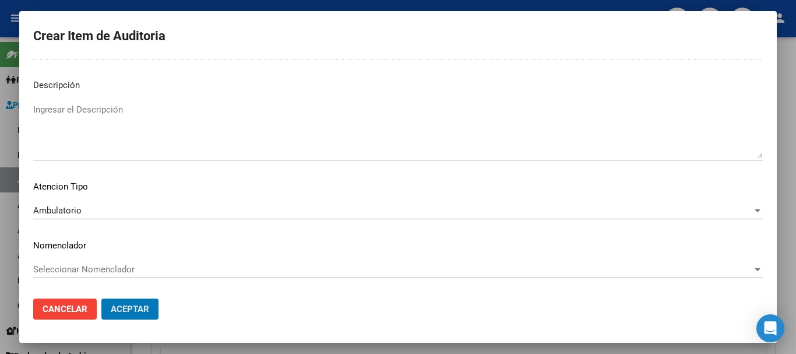
click at [101, 299] on button "Aceptar" at bounding box center [129, 309] width 57 height 21
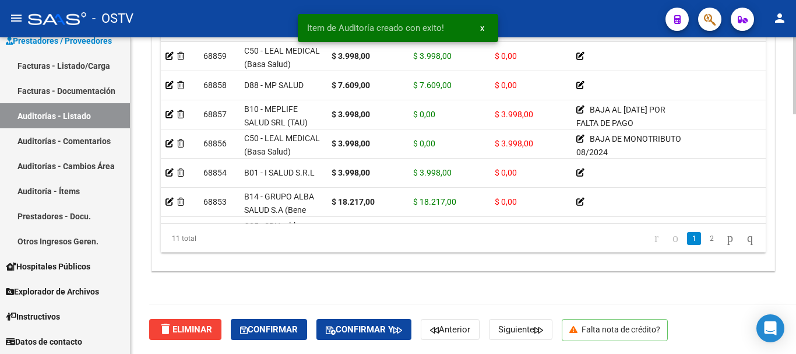
scroll to position [925, 0]
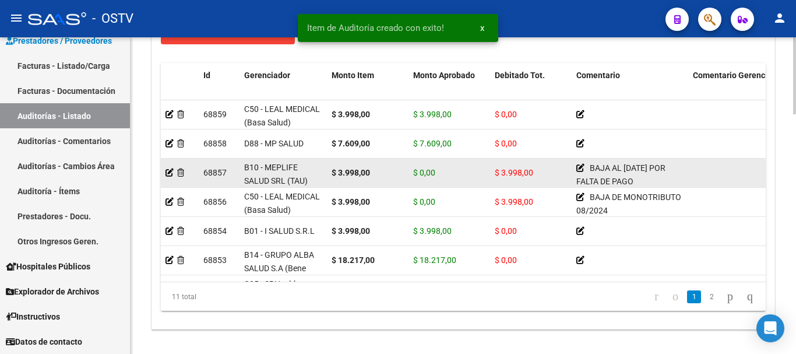
click at [164, 172] on datatable-body-cell at bounding box center [180, 173] width 38 height 29
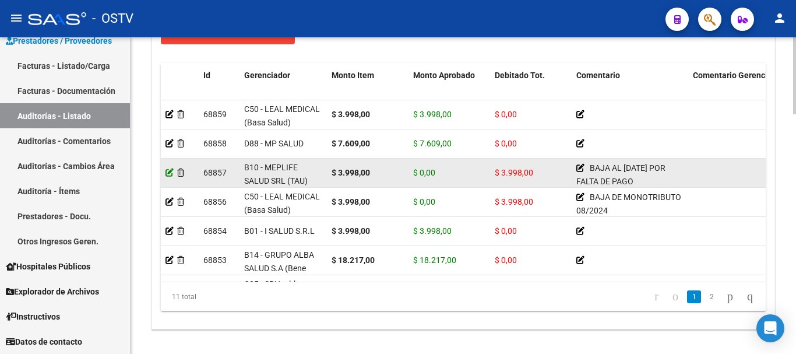
click at [169, 172] on icon at bounding box center [170, 173] width 8 height 8
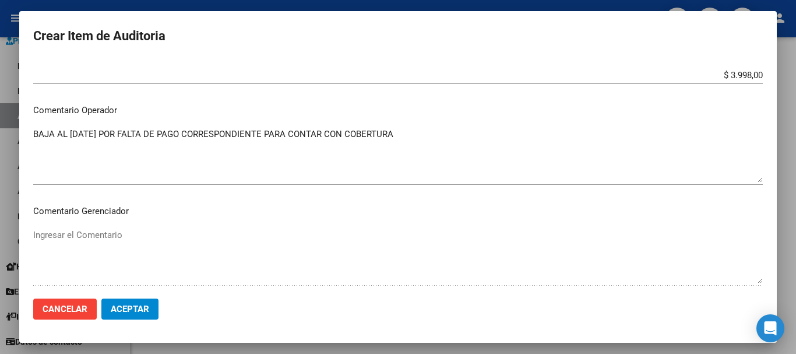
scroll to position [525, 0]
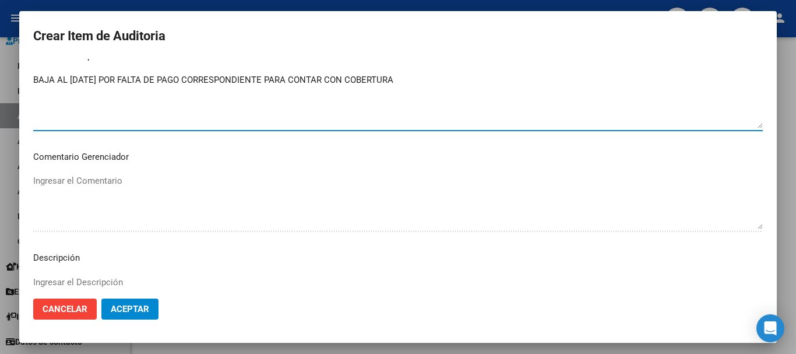
drag, startPoint x: 434, startPoint y: 86, endPoint x: 29, endPoint y: 91, distance: 405.3
click at [29, 91] on mat-dialog-content "34263626 Nro Documento 27342636263 CUIL Afiliado Inactivo [PERSON_NAME] Nombre …" at bounding box center [398, 174] width 758 height 230
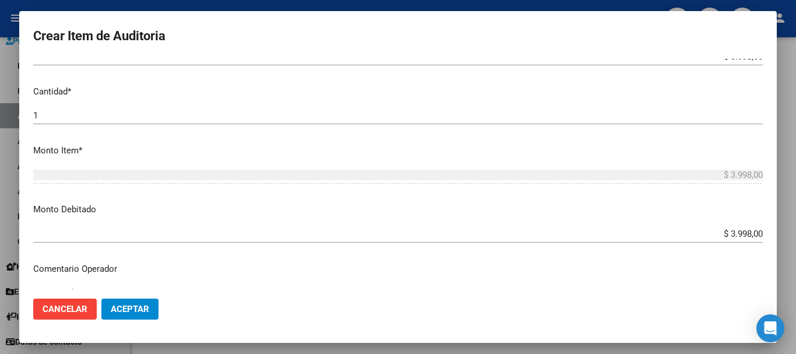
scroll to position [292, 0]
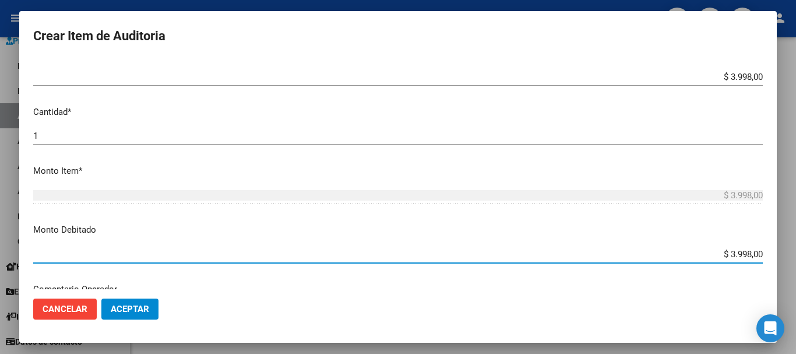
click at [729, 253] on input "$ 3.998,00" at bounding box center [398, 254] width 730 height 10
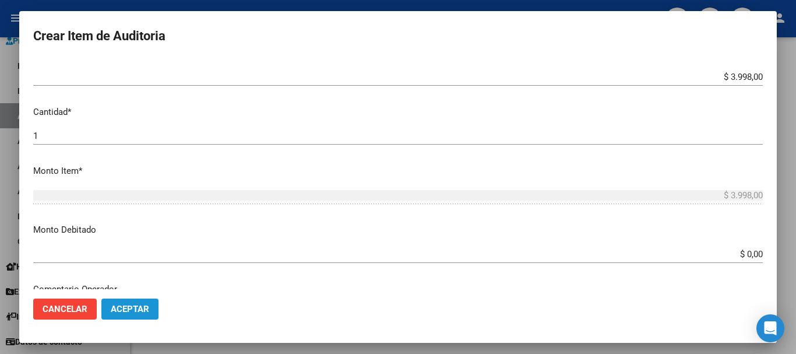
click at [111, 311] on span "Aceptar" at bounding box center [130, 309] width 38 height 10
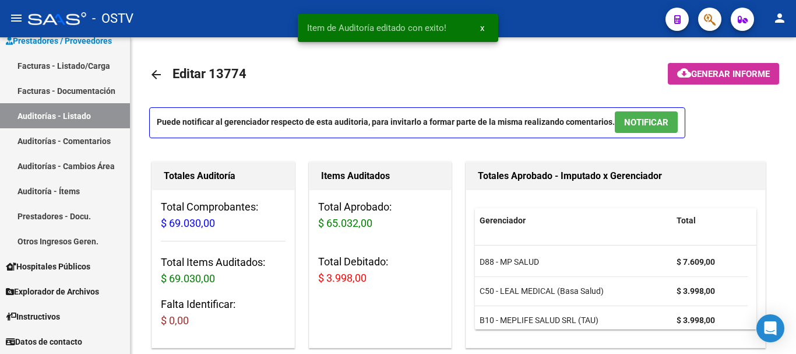
scroll to position [95, 0]
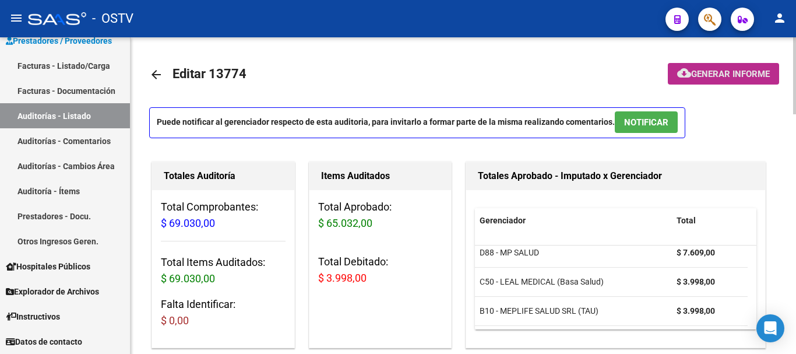
click at [729, 70] on span "Generar informe" at bounding box center [731, 74] width 79 height 10
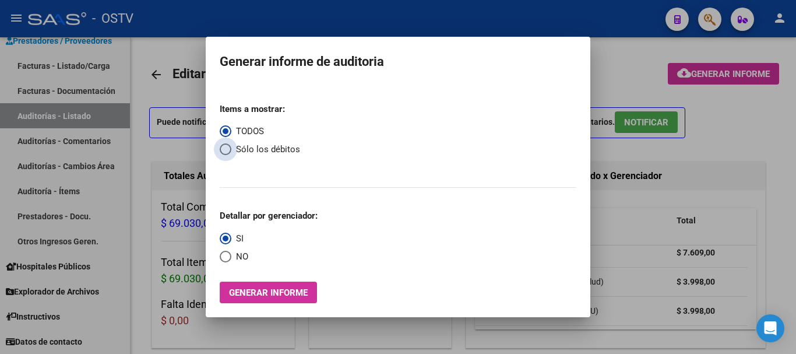
click at [223, 153] on span "Select an option" at bounding box center [226, 149] width 12 height 12
click at [223, 153] on input "Sólo los débitos" at bounding box center [226, 149] width 12 height 12
click at [226, 257] on span "Select an option" at bounding box center [226, 257] width 12 height 12
click at [226, 257] on input "NO" at bounding box center [226, 257] width 12 height 12
click at [246, 288] on span "Generar informe" at bounding box center [268, 292] width 79 height 10
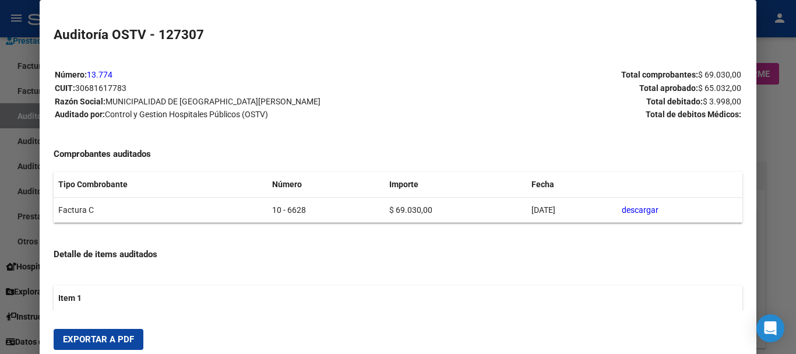
drag, startPoint x: 123, startPoint y: 332, endPoint x: 116, endPoint y: 331, distance: 7.2
click at [123, 333] on button "Exportar a PDF" at bounding box center [99, 339] width 90 height 21
click at [796, 199] on div at bounding box center [398, 177] width 796 height 354
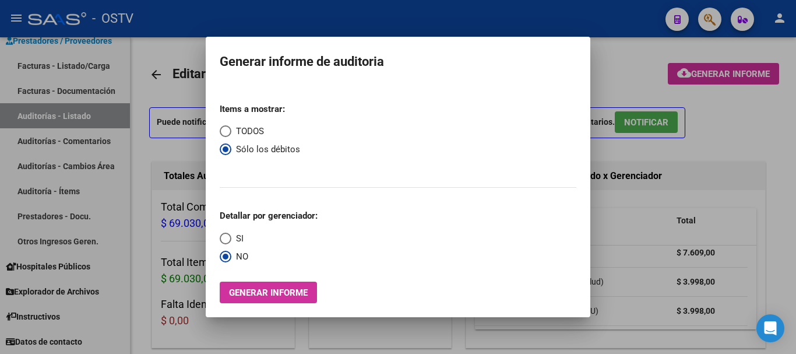
click at [796, 199] on div at bounding box center [398, 177] width 796 height 354
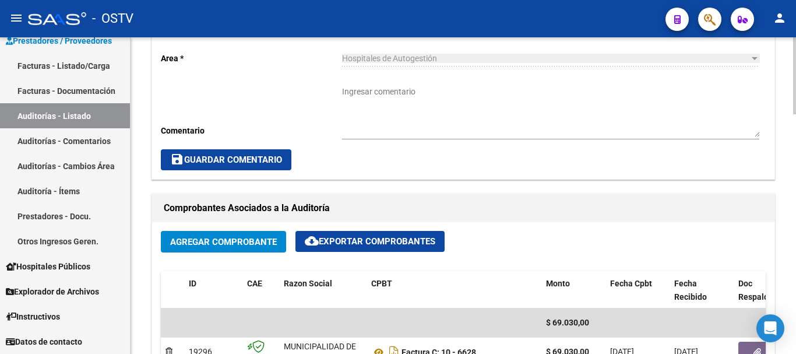
scroll to position [408, 0]
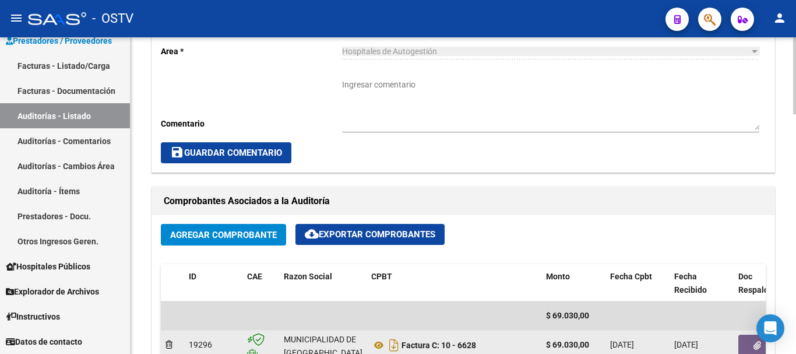
click at [747, 343] on button "button" at bounding box center [757, 345] width 37 height 21
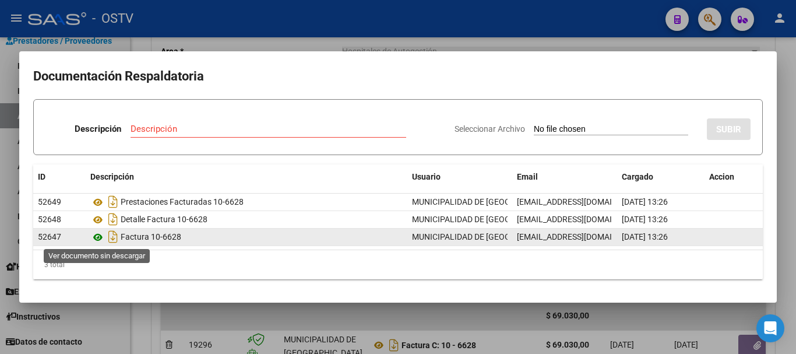
click at [91, 233] on icon at bounding box center [97, 237] width 15 height 14
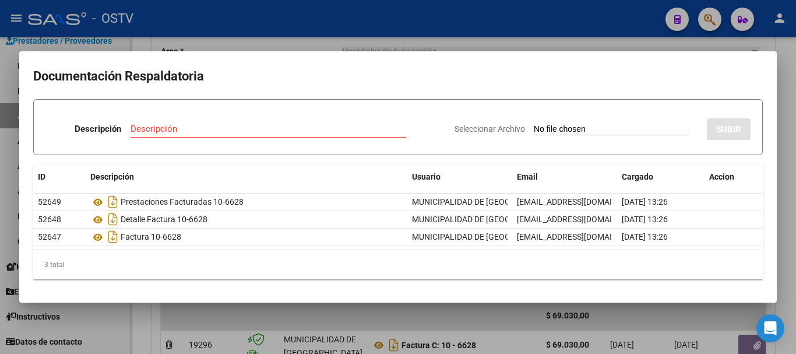
click at [300, 133] on input "Descripción" at bounding box center [269, 129] width 276 height 10
click at [534, 124] on input "Seleccionar Archivo" at bounding box center [611, 129] width 155 height 11
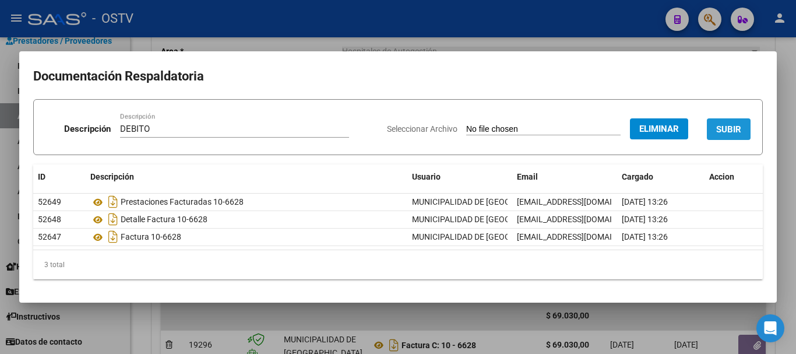
click at [728, 129] on span "SUBIR" at bounding box center [729, 129] width 25 height 10
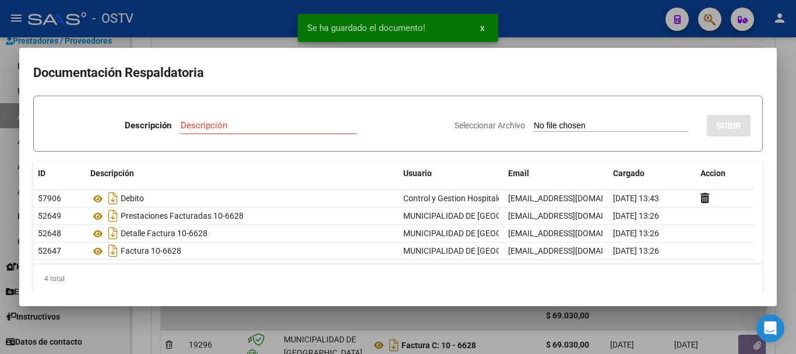
click at [796, 196] on div at bounding box center [398, 177] width 796 height 354
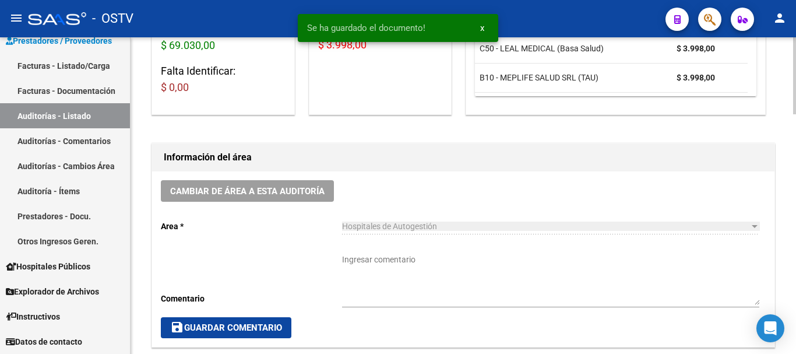
scroll to position [235, 0]
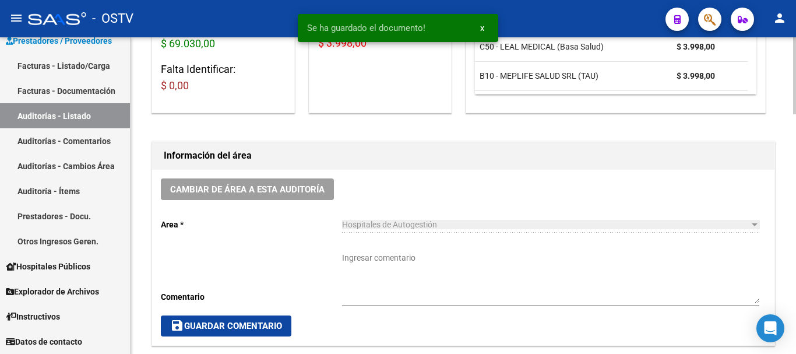
click at [422, 264] on textarea "Ingresar comentario" at bounding box center [550, 277] width 417 height 51
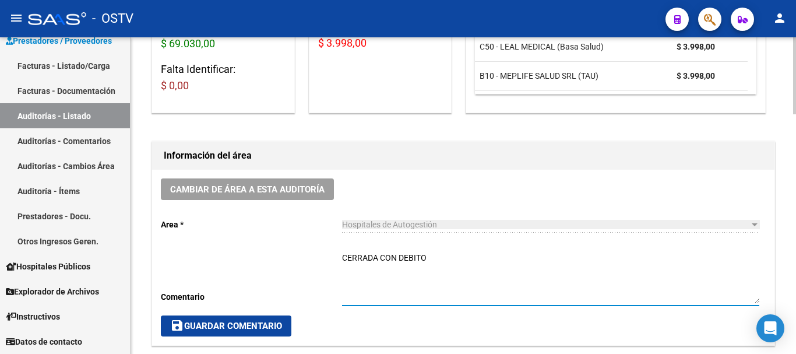
click at [230, 331] on span "save Guardar Comentario" at bounding box center [226, 326] width 112 height 10
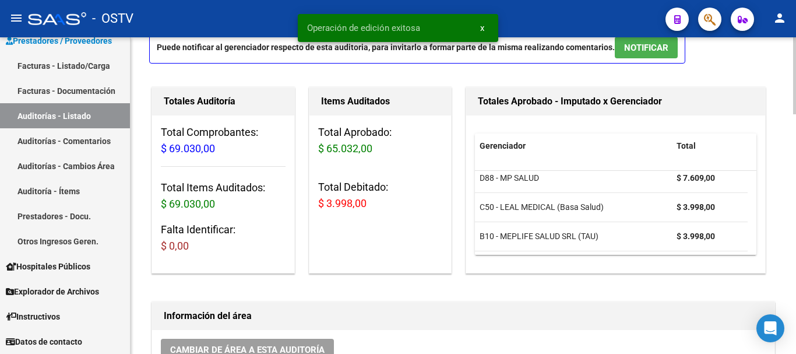
scroll to position [0, 0]
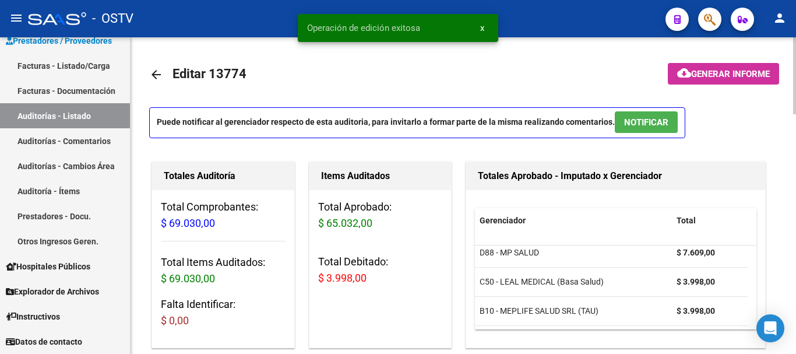
click at [163, 75] on link "arrow_back" at bounding box center [160, 74] width 23 height 27
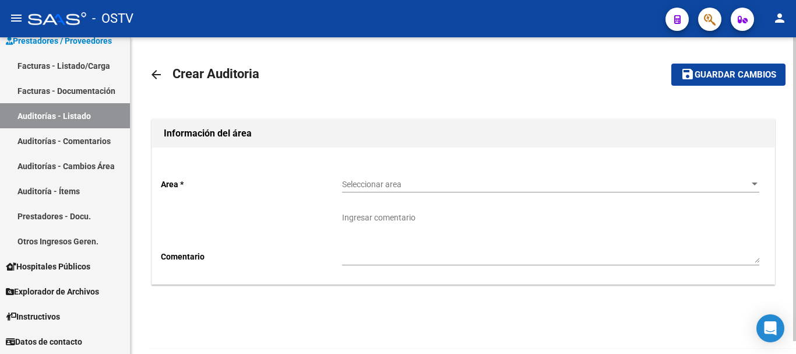
click at [424, 189] on span "Seleccionar area" at bounding box center [545, 185] width 407 height 10
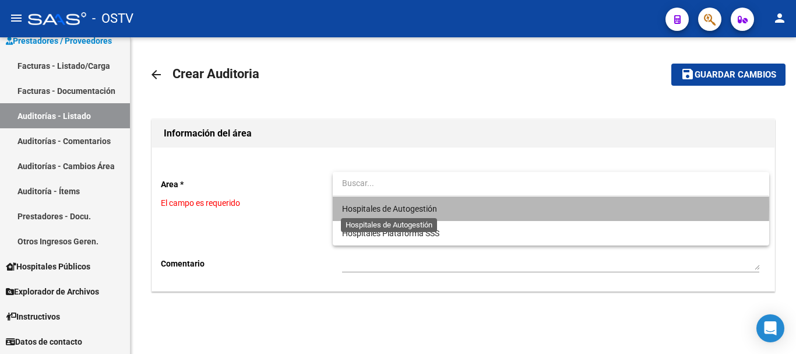
click at [401, 206] on span "Hospitales de Autogestión" at bounding box center [389, 208] width 95 height 9
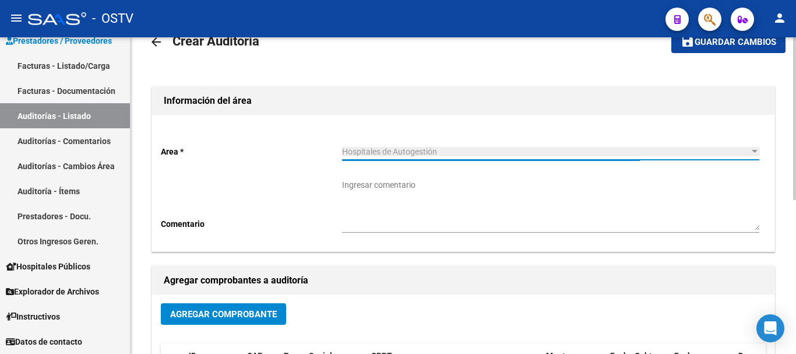
scroll to position [58, 0]
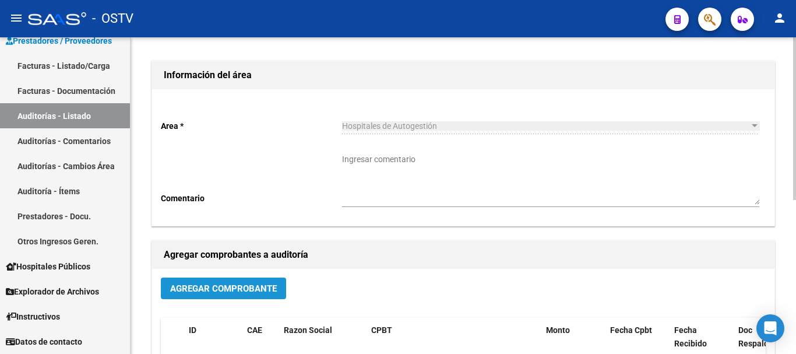
click at [251, 286] on span "Agregar Comprobante" at bounding box center [223, 288] width 107 height 10
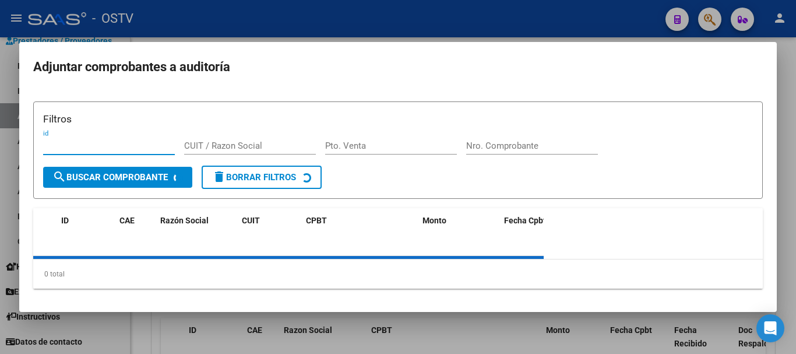
click at [533, 141] on div "Nro. Comprobante" at bounding box center [532, 145] width 132 height 17
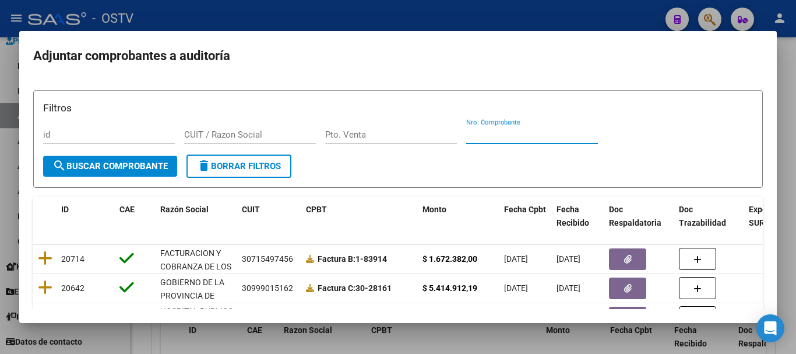
paste input "32187"
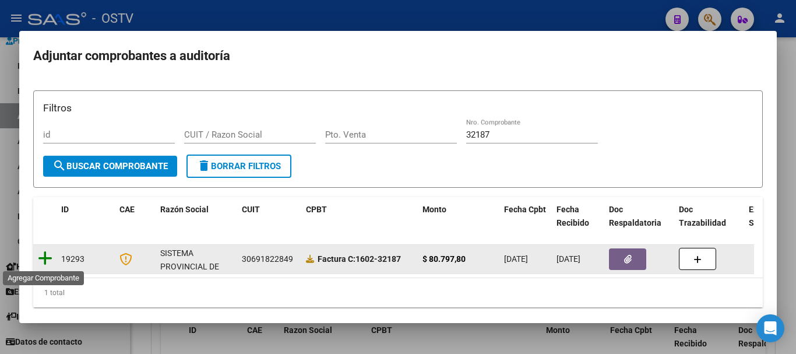
click at [45, 255] on icon at bounding box center [45, 258] width 15 height 16
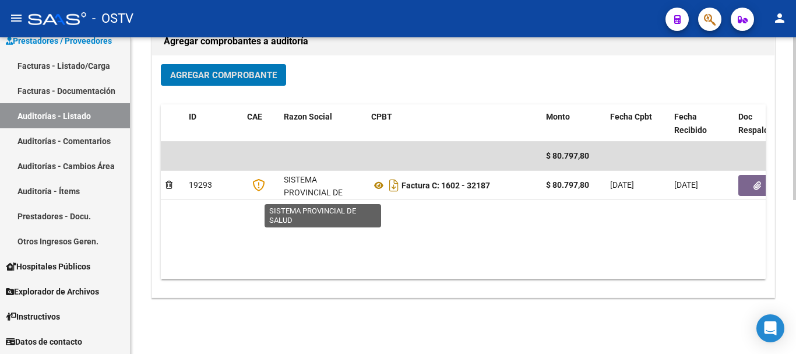
scroll to position [292, 0]
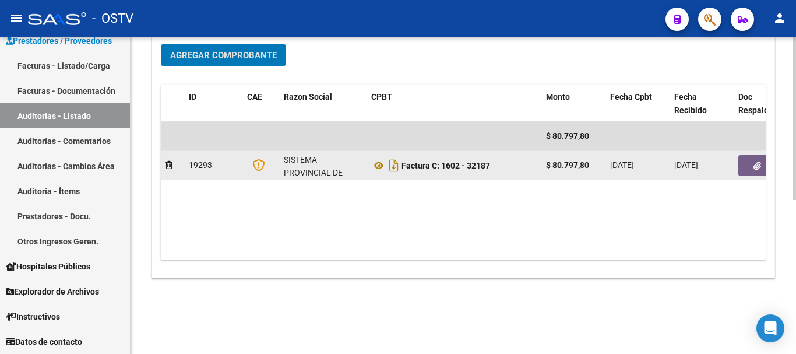
click at [757, 169] on icon "button" at bounding box center [758, 166] width 8 height 9
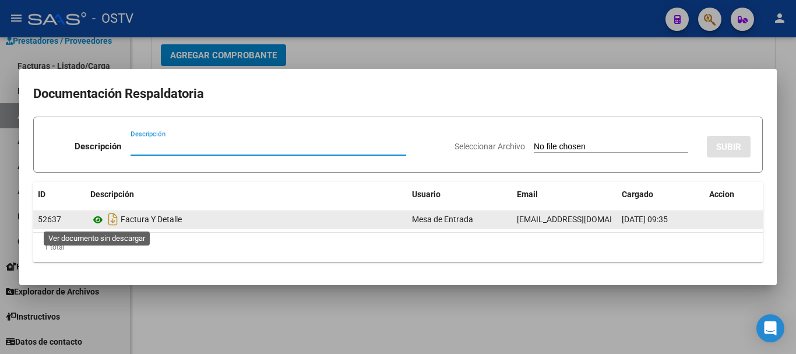
click at [94, 222] on icon at bounding box center [97, 220] width 15 height 14
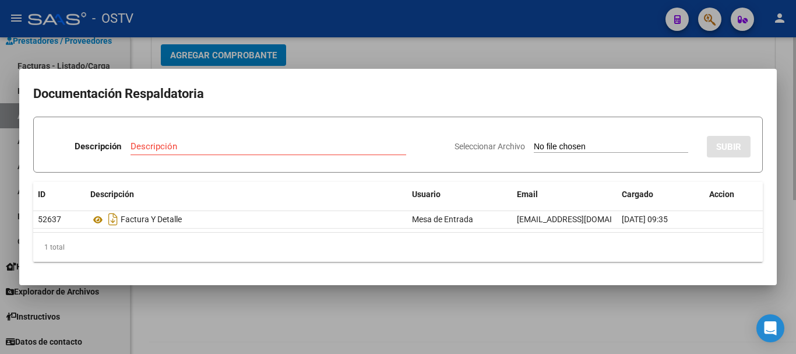
click at [585, 53] on div at bounding box center [398, 177] width 796 height 354
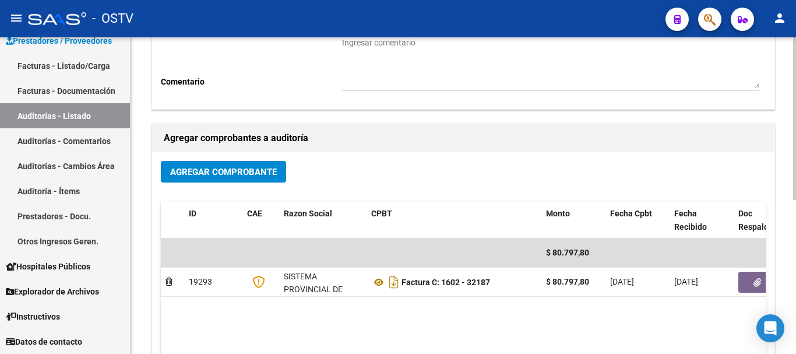
scroll to position [0, 0]
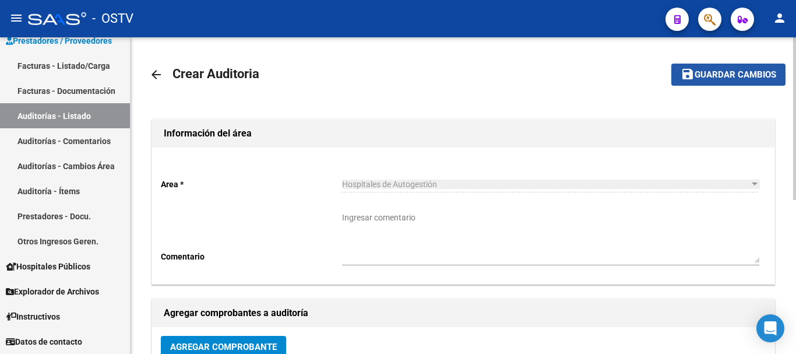
click at [733, 82] on button "save Guardar cambios" at bounding box center [729, 75] width 114 height 22
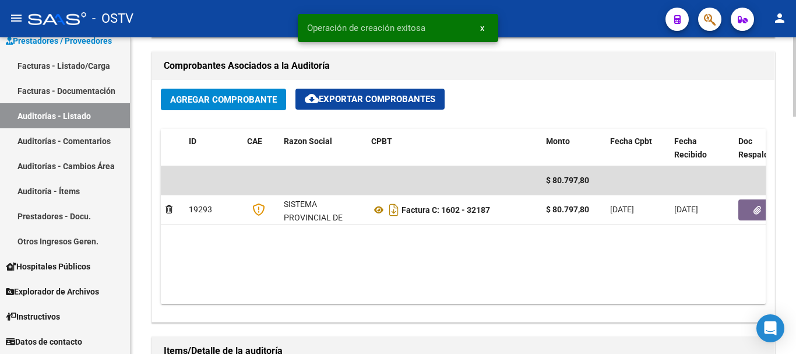
scroll to position [641, 0]
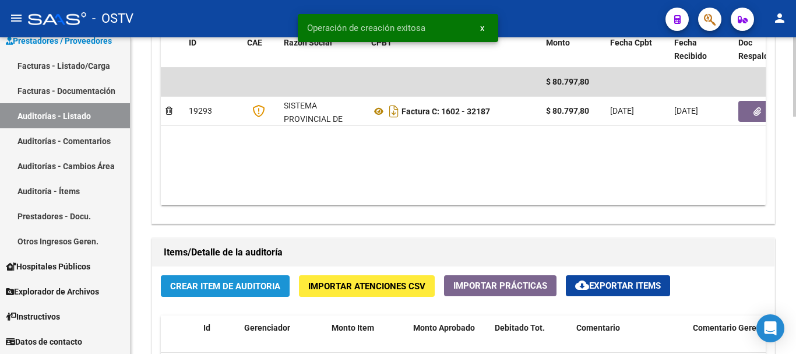
click at [250, 283] on span "Crear Item de Auditoria" at bounding box center [225, 286] width 110 height 10
